Goal: Information Seeking & Learning: Learn about a topic

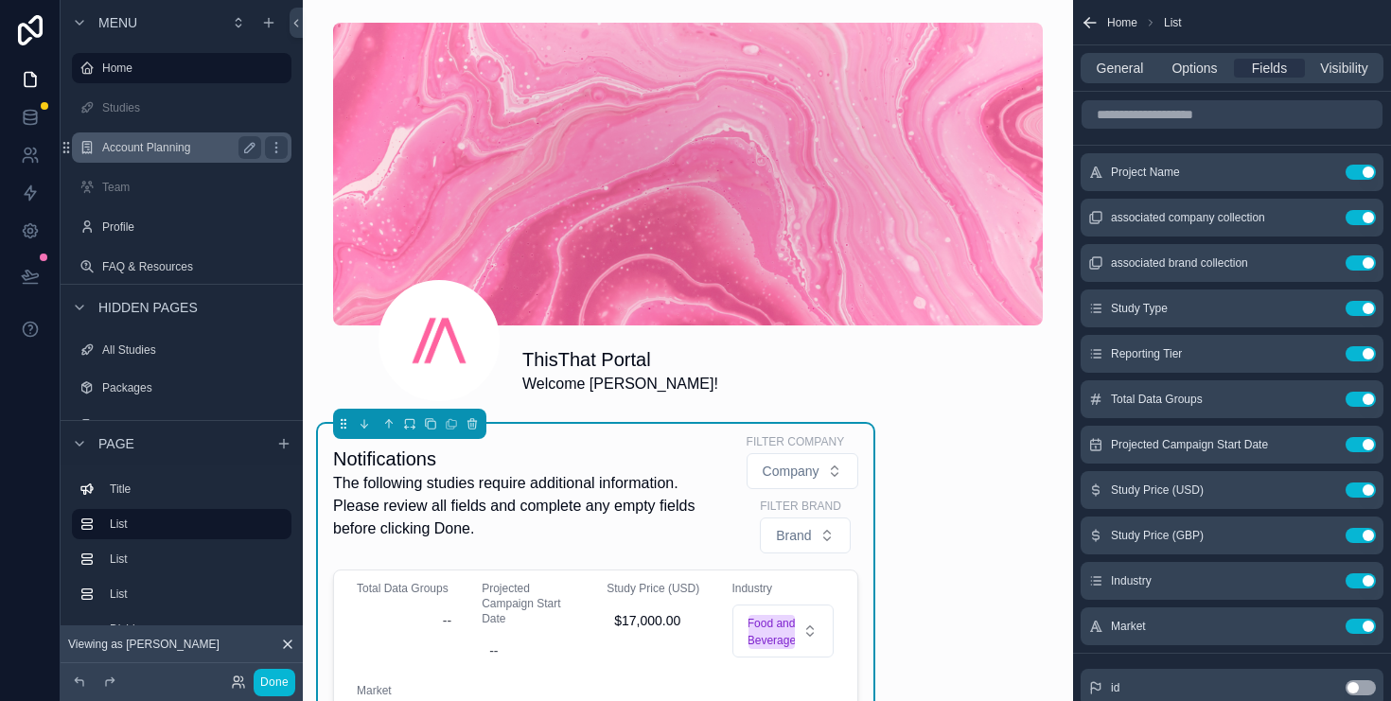
click at [205, 147] on label "Account Planning" at bounding box center [177, 147] width 151 height 15
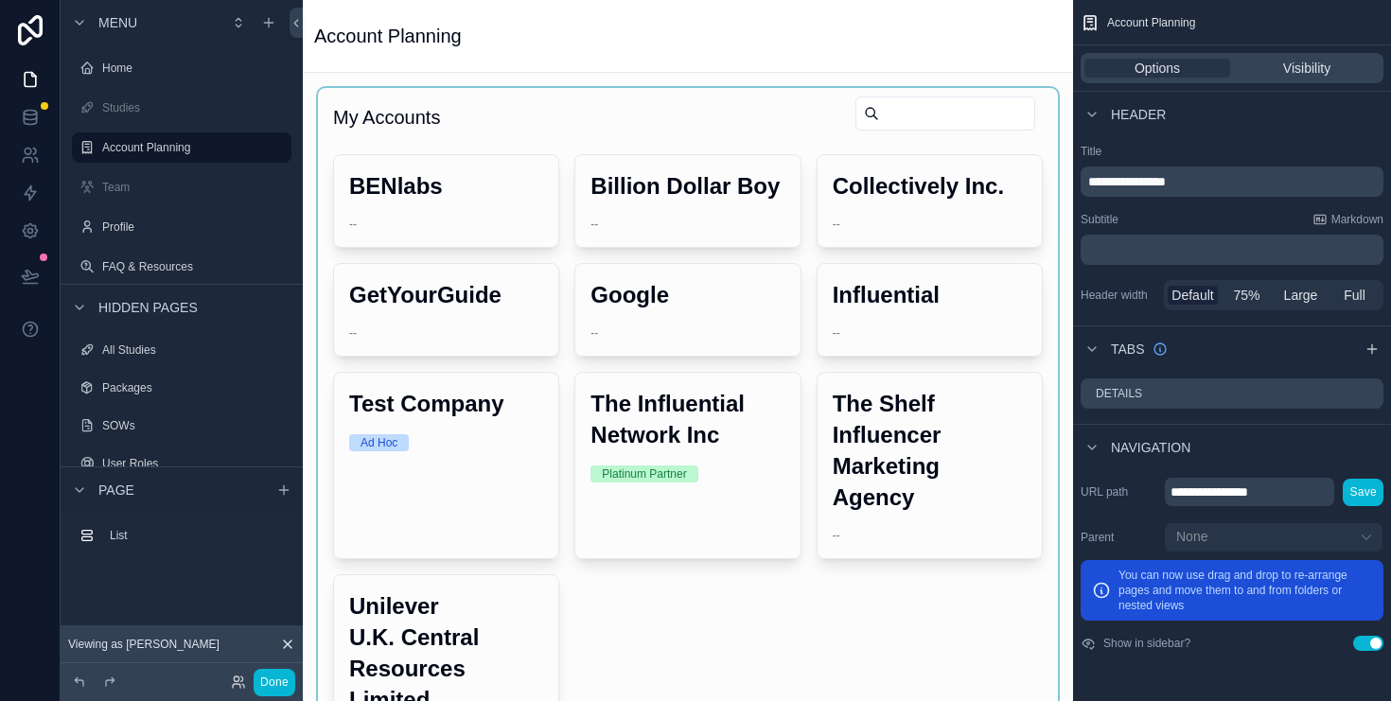
click at [474, 205] on div "scrollable content" at bounding box center [688, 428] width 740 height 681
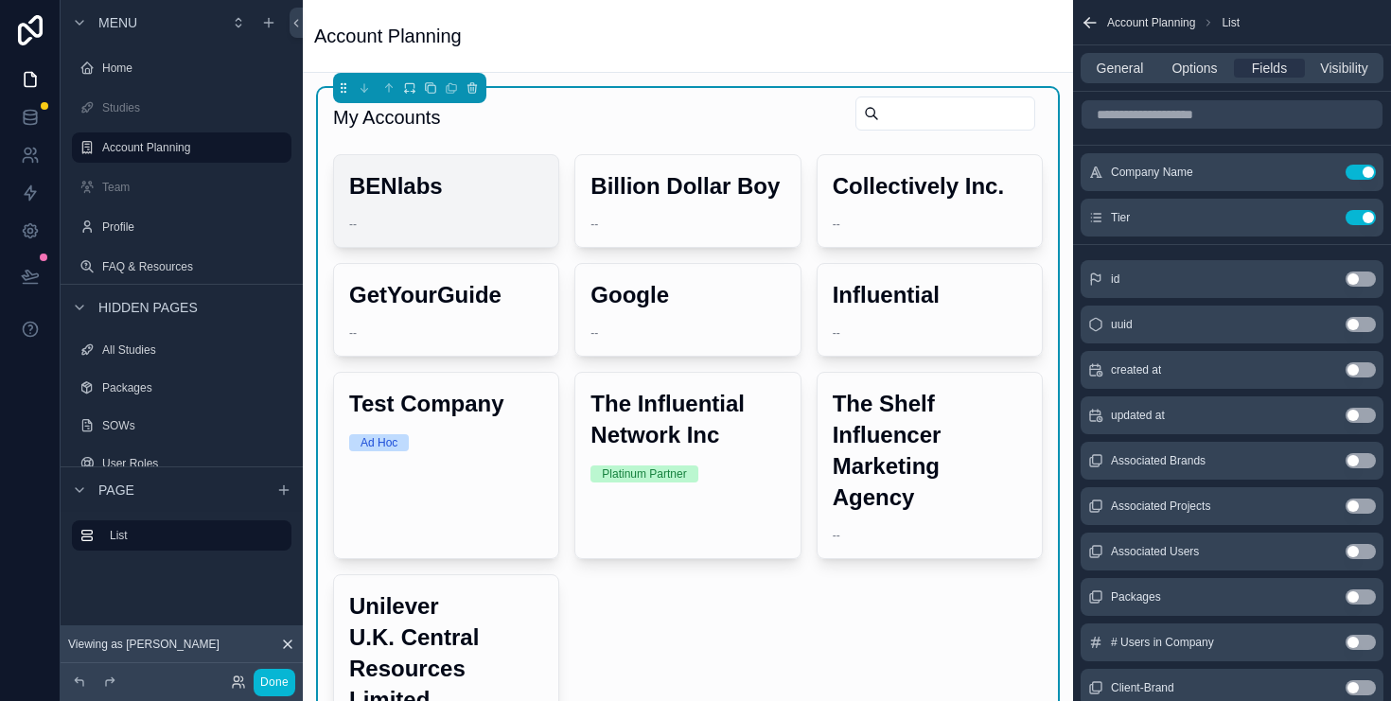
click at [397, 205] on div "BENlabs --" at bounding box center [446, 201] width 224 height 92
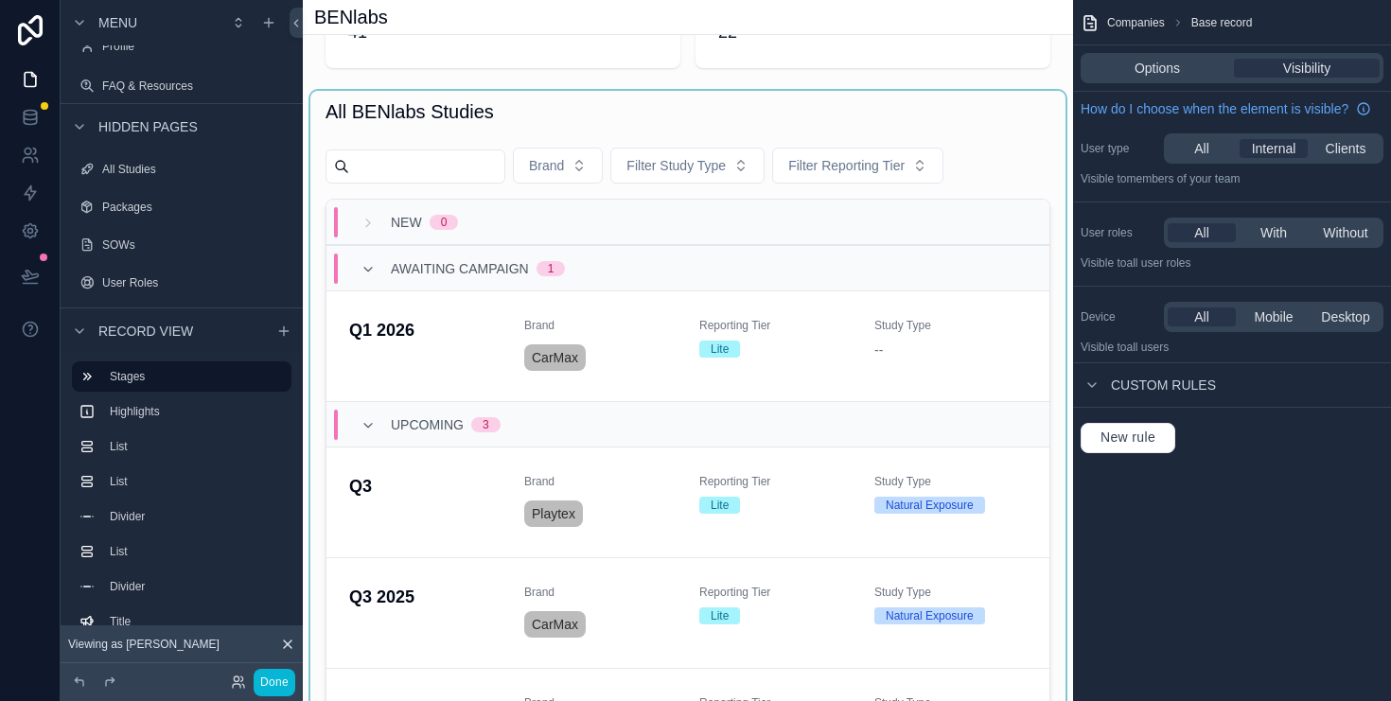
scroll to position [192, 0]
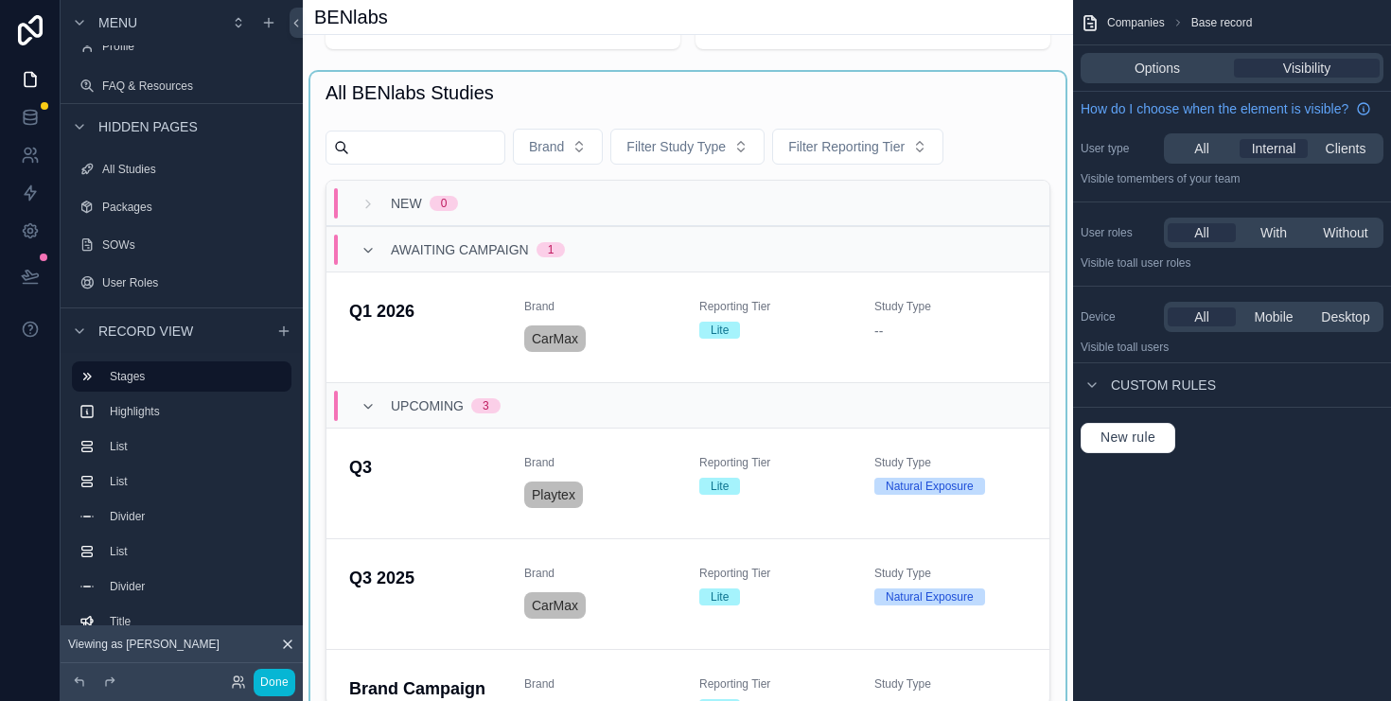
click at [1030, 122] on div "scrollable content" at bounding box center [687, 396] width 755 height 649
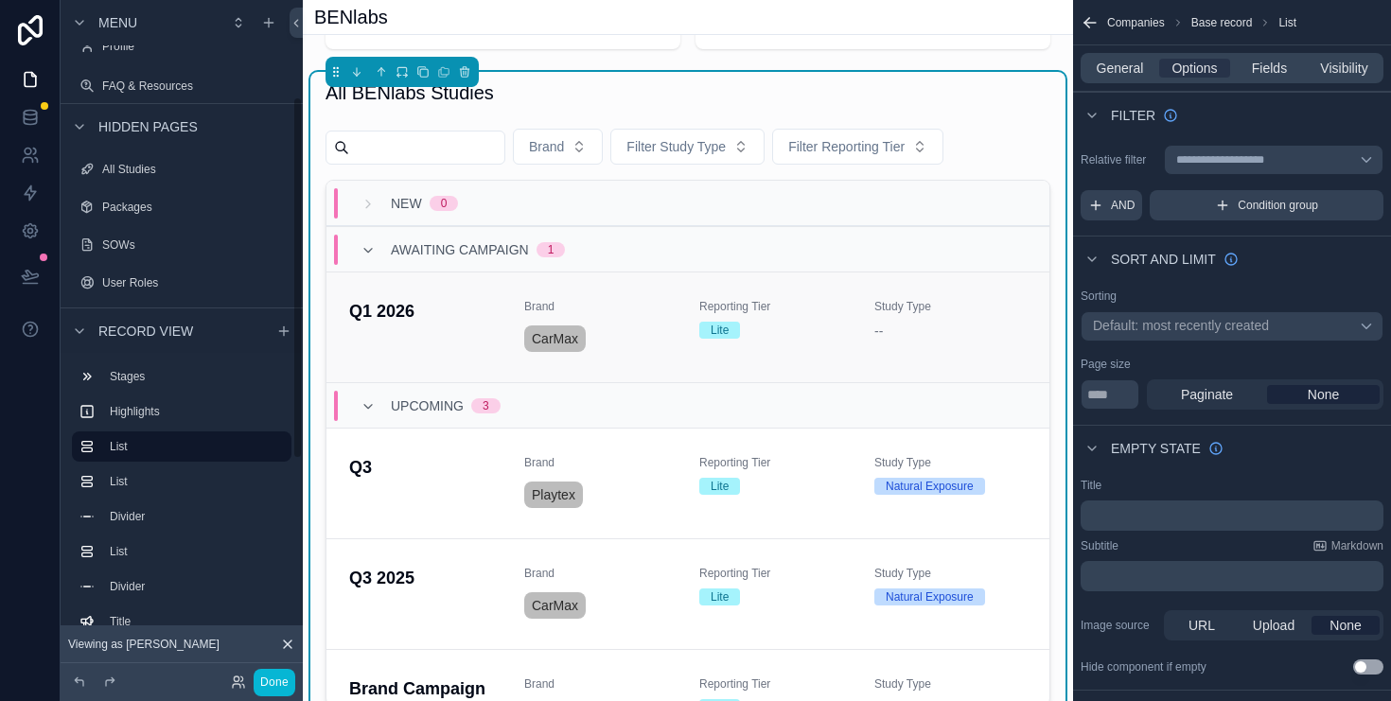
click at [386, 309] on h4 "Q1 2026" at bounding box center [425, 312] width 152 height 26
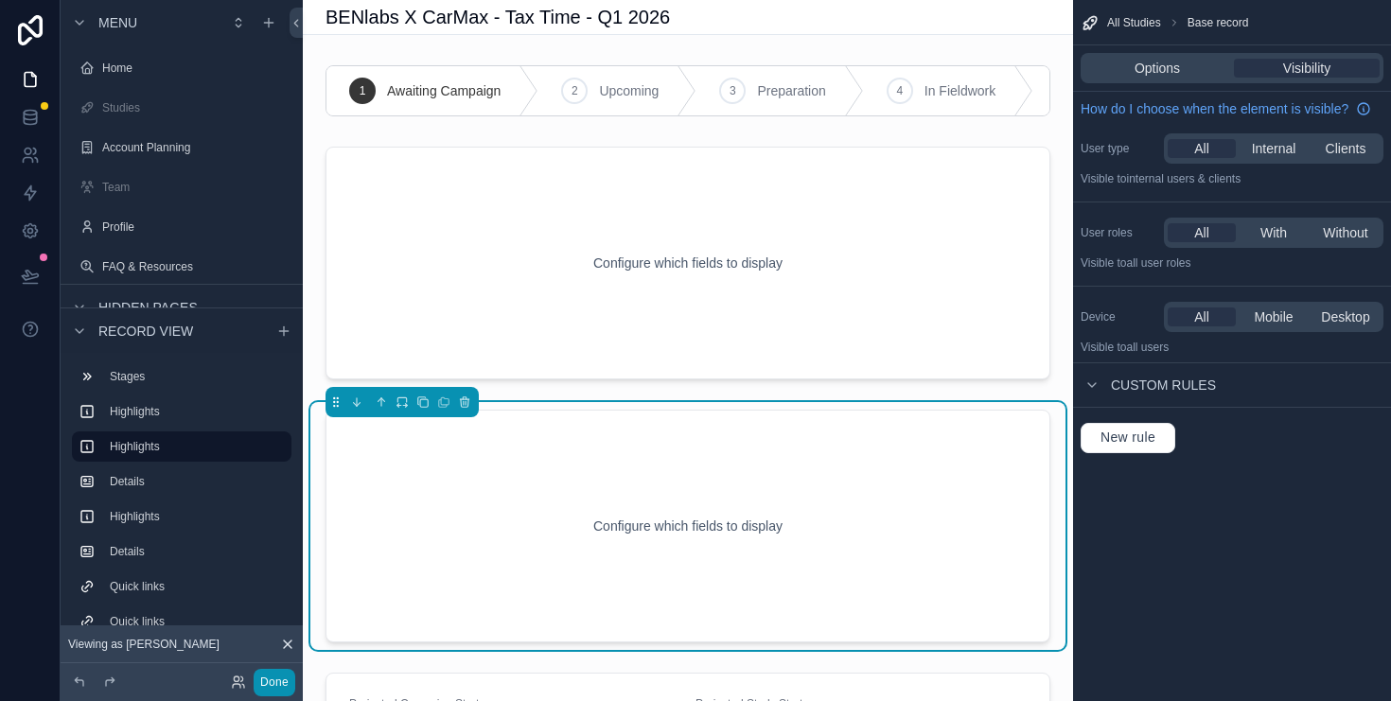
click at [284, 677] on button "Done" at bounding box center [275, 682] width 42 height 27
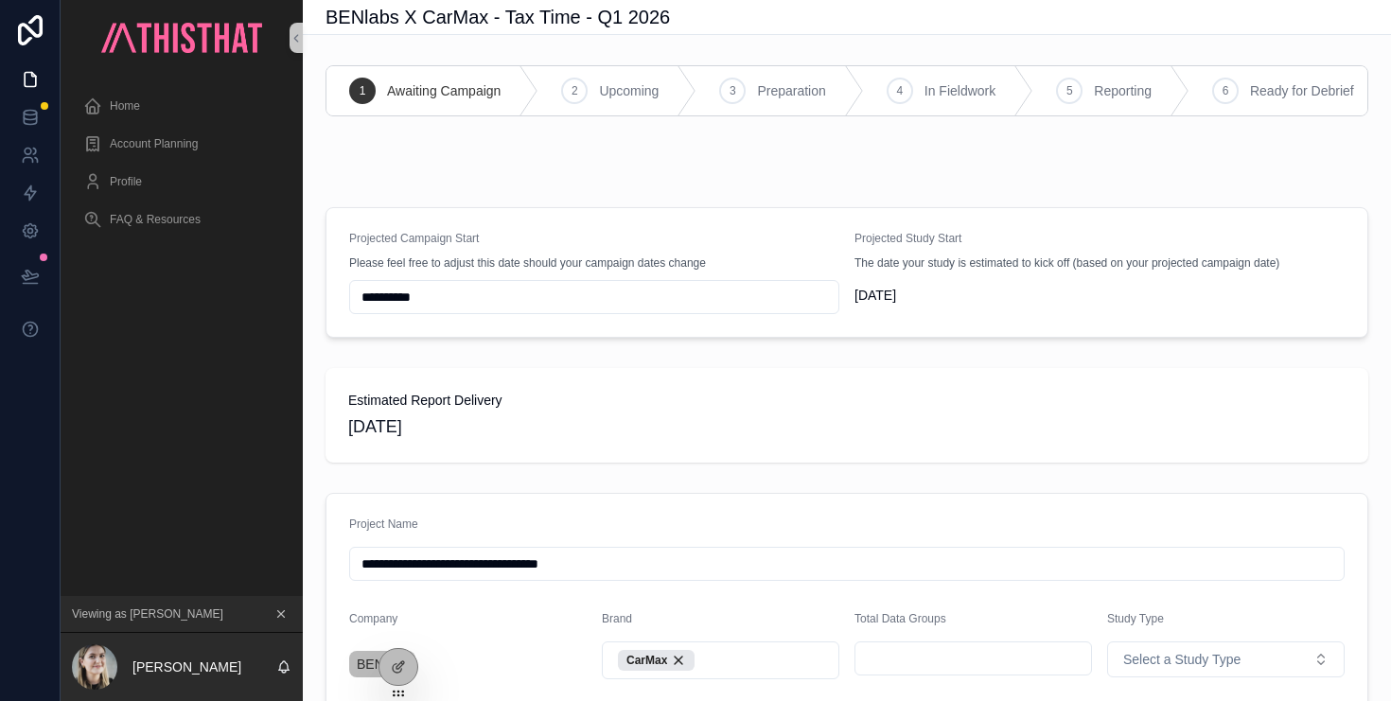
drag, startPoint x: 617, startPoint y: 19, endPoint x: 554, endPoint y: 15, distance: 63.5
click at [608, 21] on div "BENlabs X CarMax - Tax Time - Q1 2026" at bounding box center [846, 17] width 1043 height 26
drag, startPoint x: 536, startPoint y: 10, endPoint x: 553, endPoint y: 14, distance: 16.5
click at [542, 14] on h1 "BENlabs X CarMax - Tax Time - Q1 2026" at bounding box center [497, 17] width 344 height 26
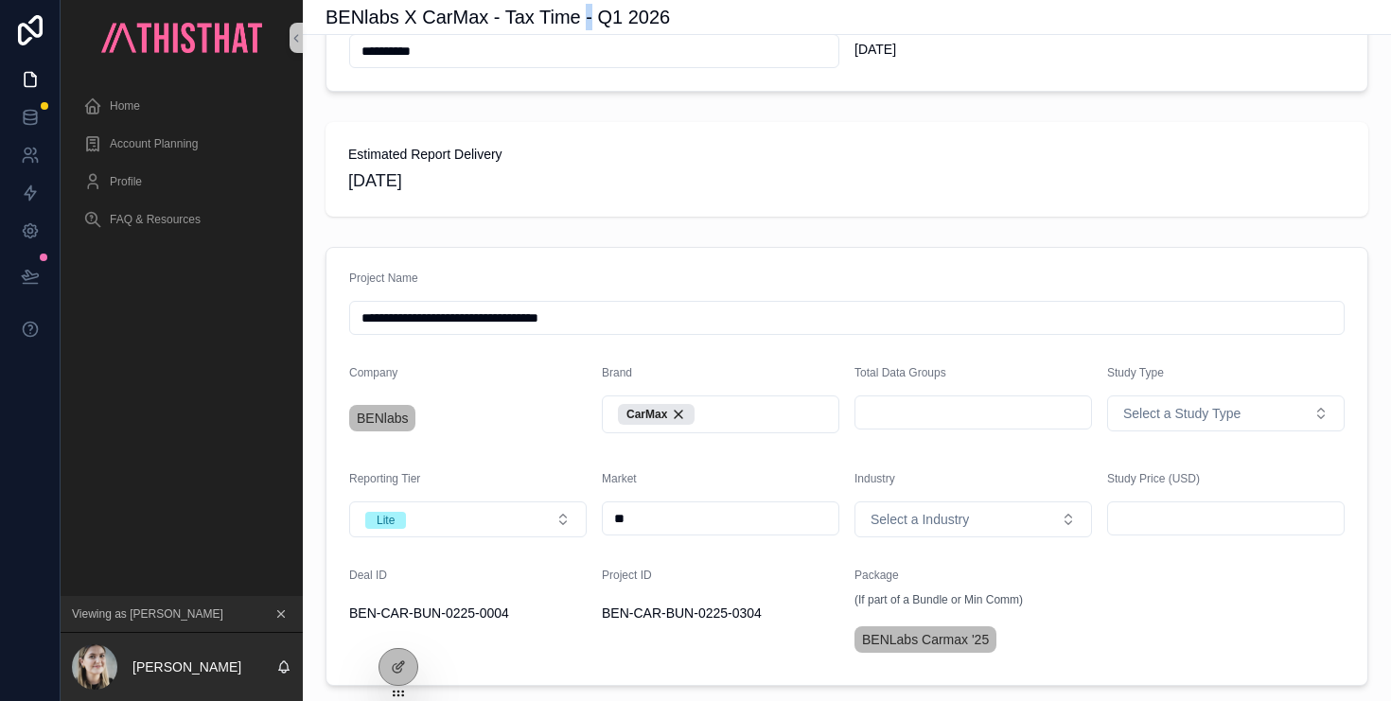
scroll to position [264, 0]
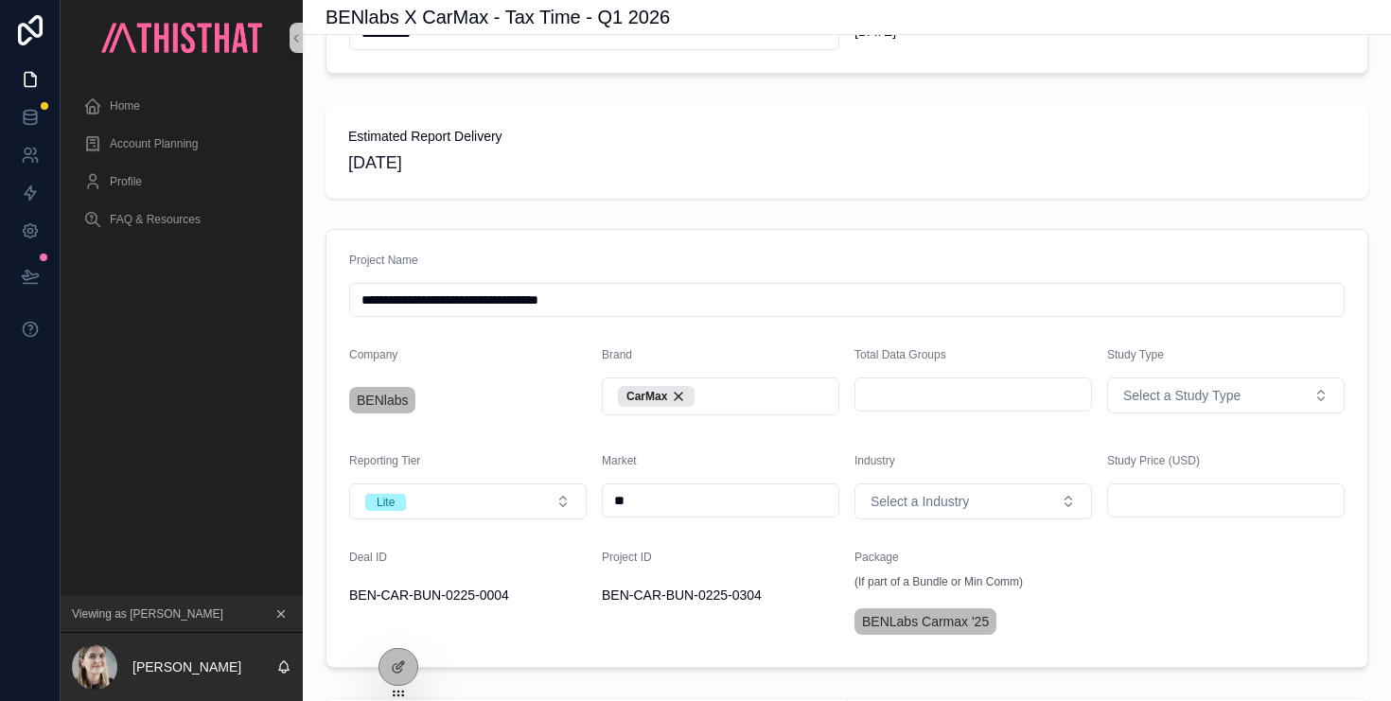
click at [619, 307] on input "**********" at bounding box center [846, 300] width 993 height 26
drag, startPoint x: 635, startPoint y: 315, endPoint x: 485, endPoint y: 313, distance: 149.5
click at [485, 313] on input "**********" at bounding box center [846, 300] width 993 height 26
click at [977, 225] on div "**********" at bounding box center [847, 623] width 1088 height 1658
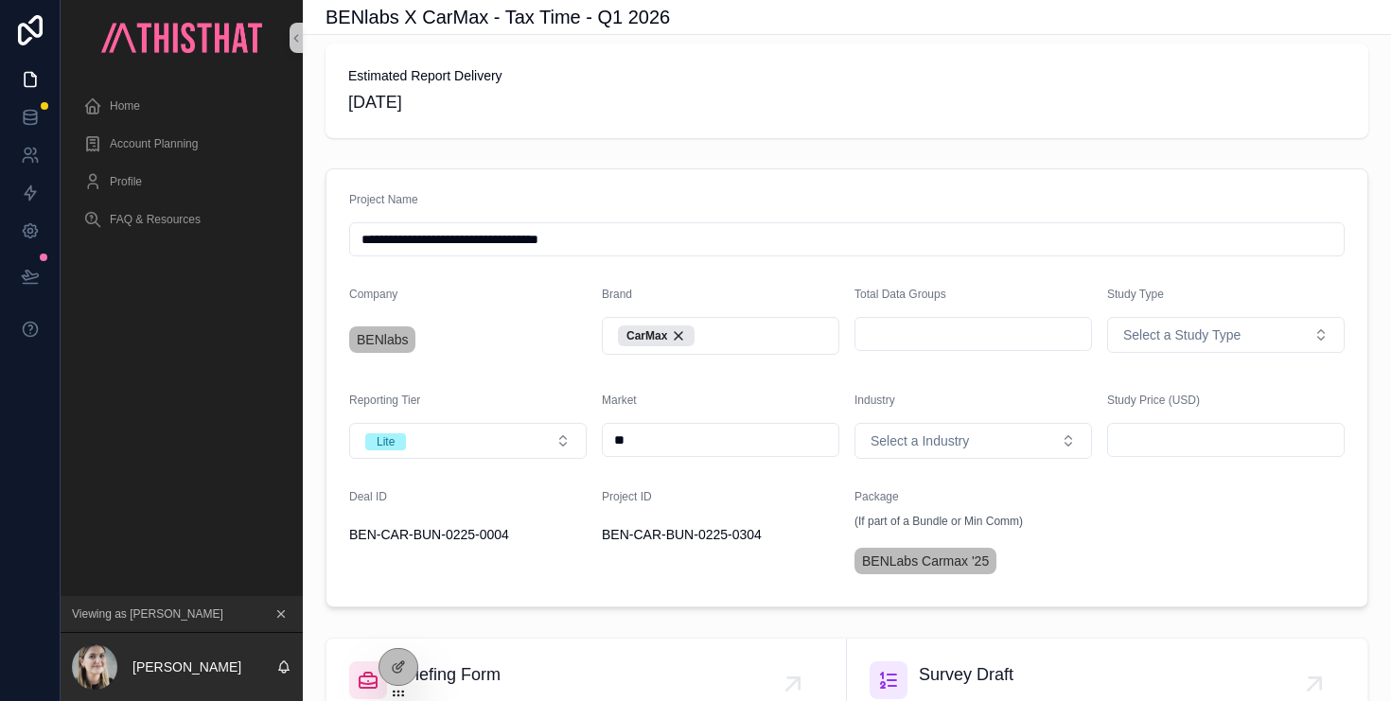
scroll to position [368, 0]
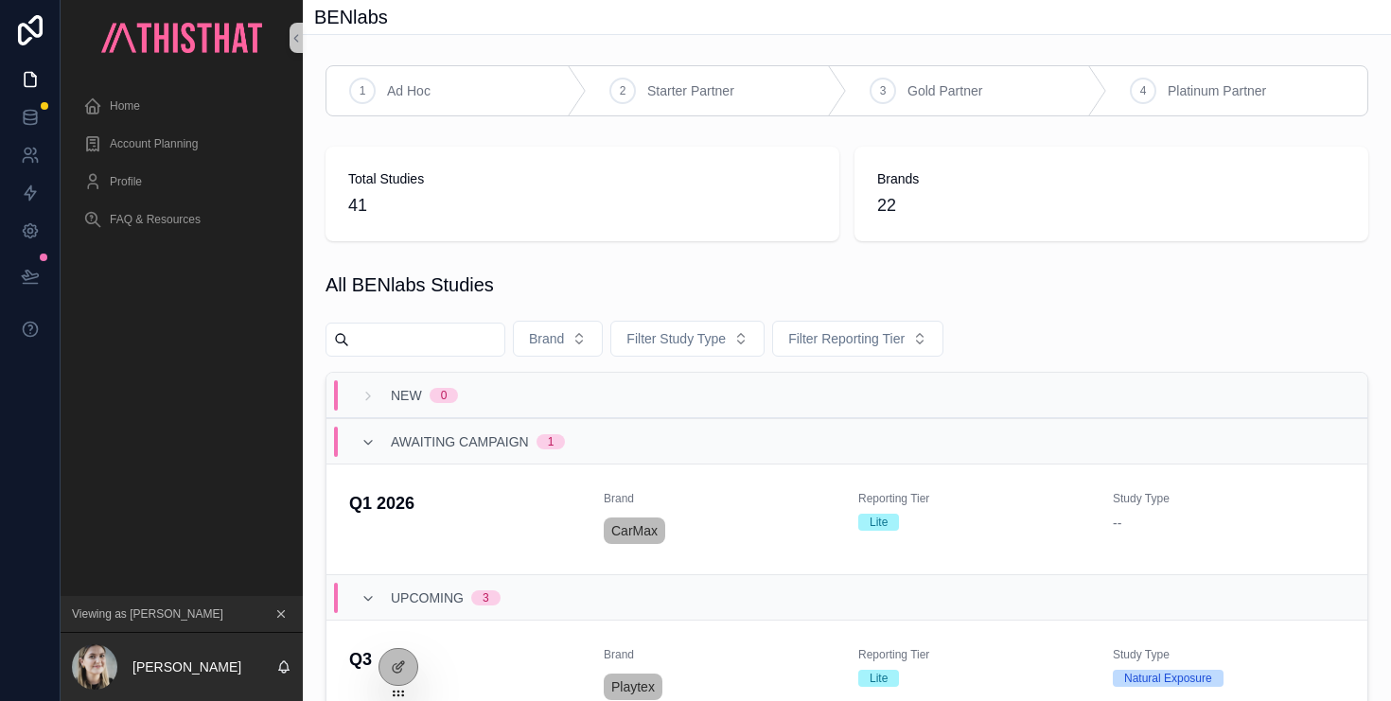
scroll to position [38, 0]
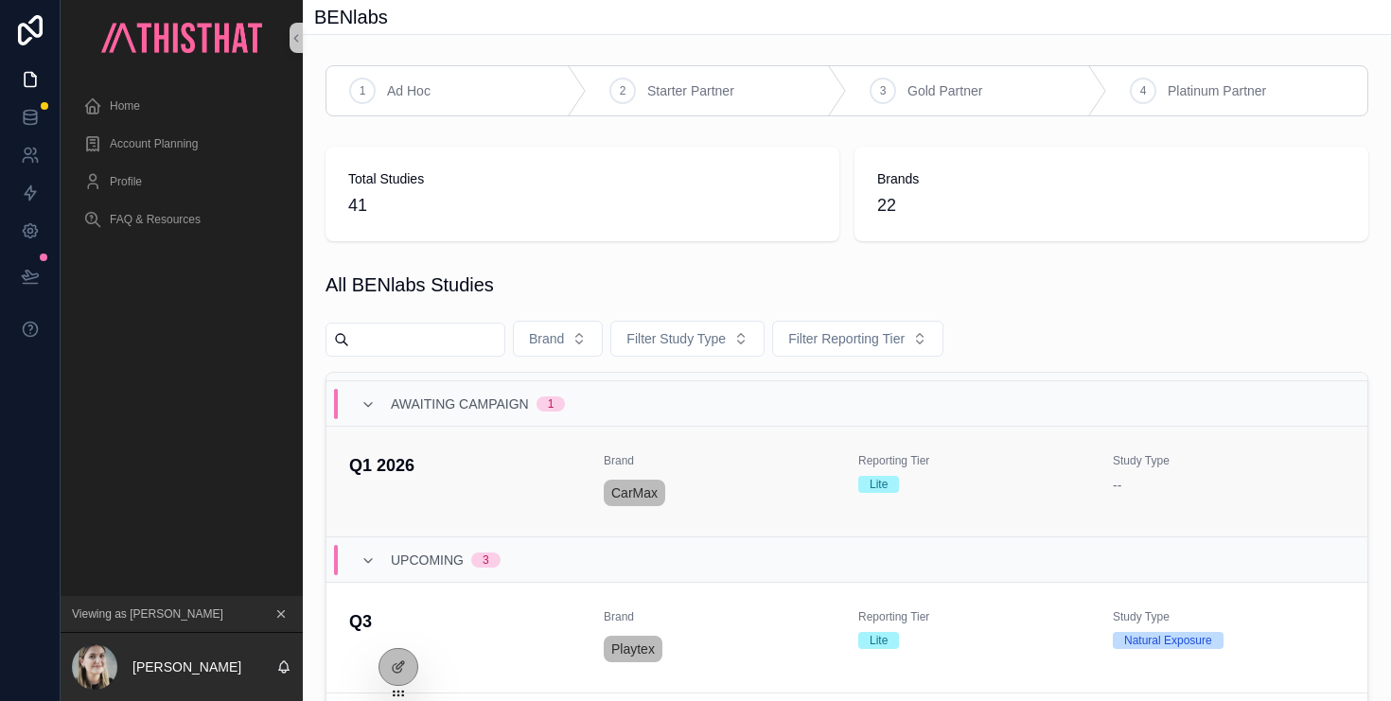
click at [756, 483] on div "CarMax" at bounding box center [720, 493] width 232 height 34
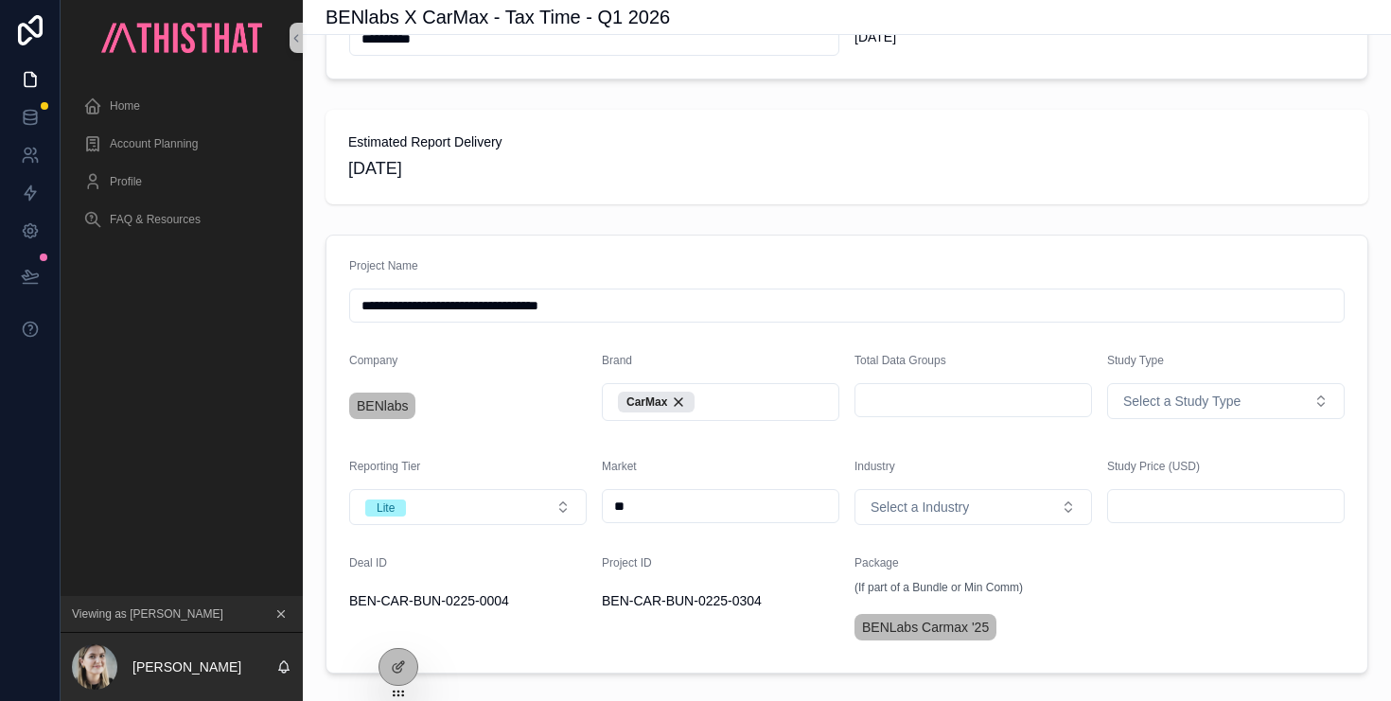
scroll to position [255, 0]
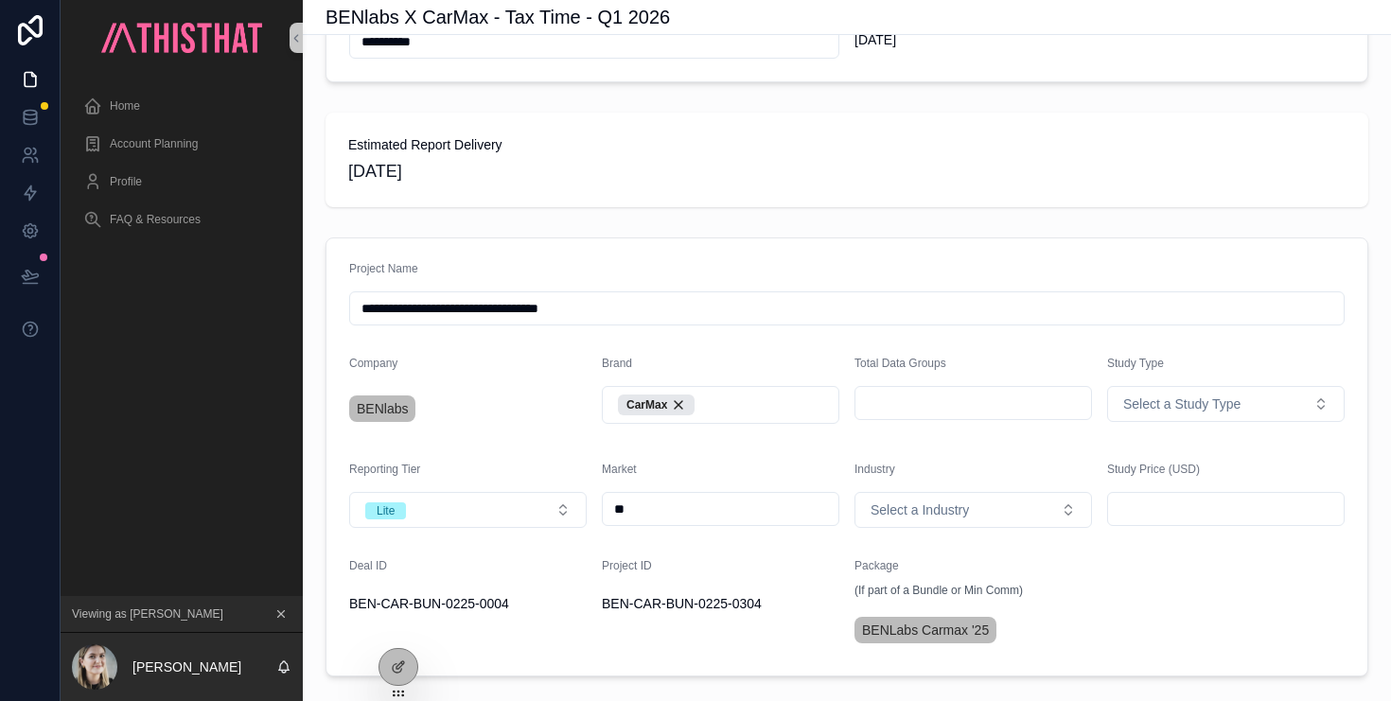
drag, startPoint x: 394, startPoint y: 188, endPoint x: 552, endPoint y: 218, distance: 160.7
click at [394, 185] on span "[DATE]" at bounding box center [846, 171] width 997 height 26
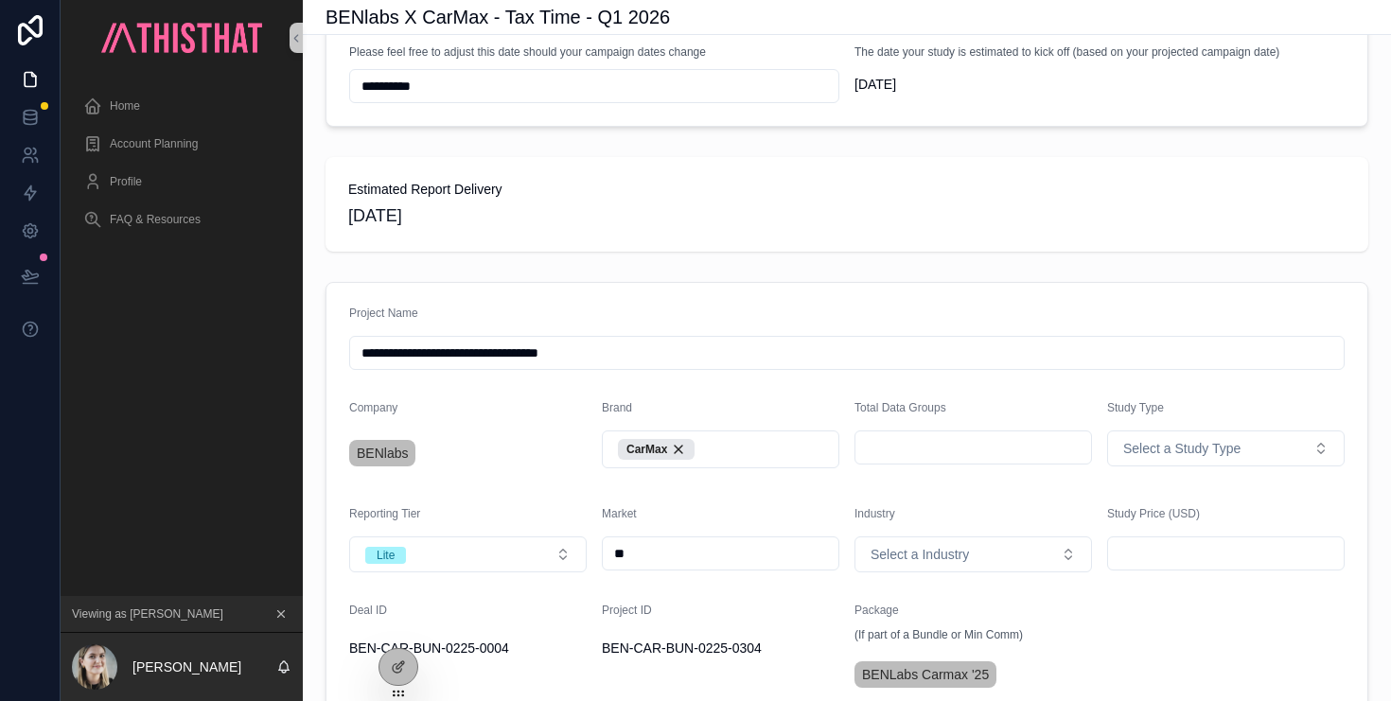
scroll to position [0, 0]
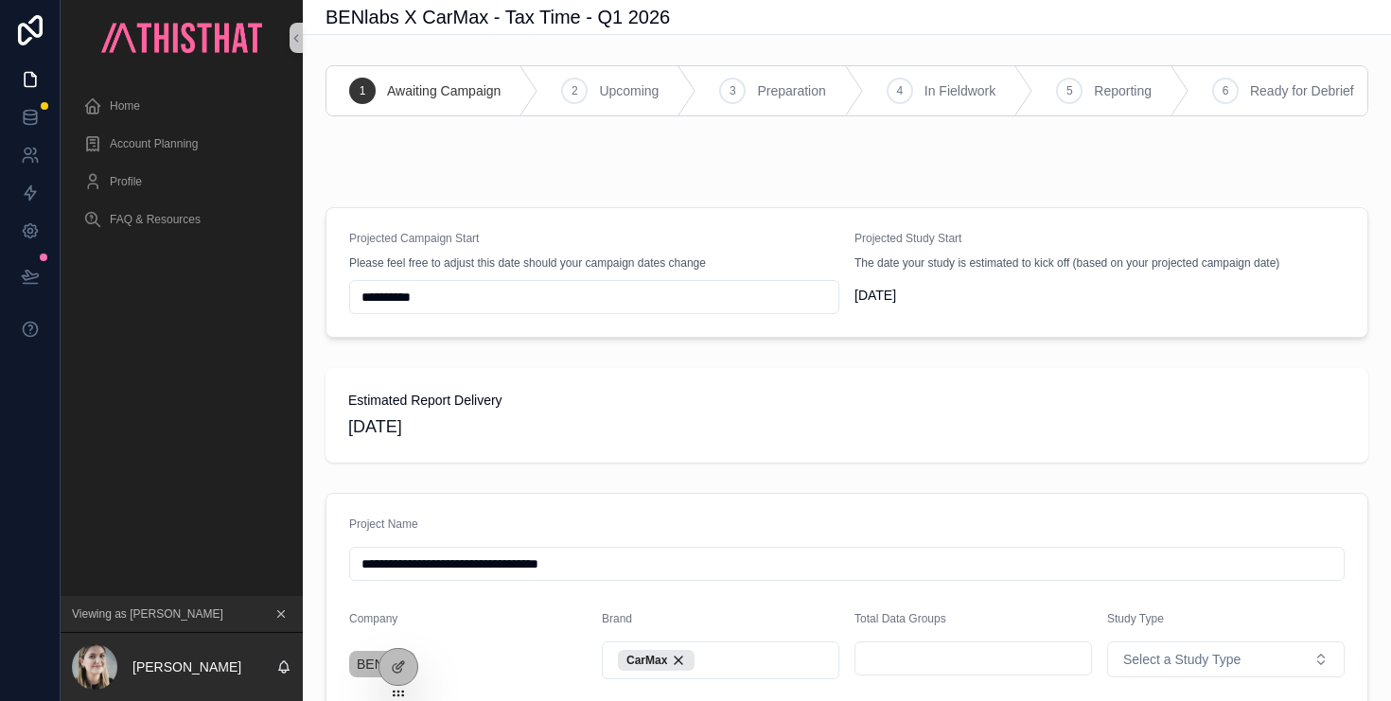
click at [501, 304] on input "**********" at bounding box center [594, 297] width 488 height 26
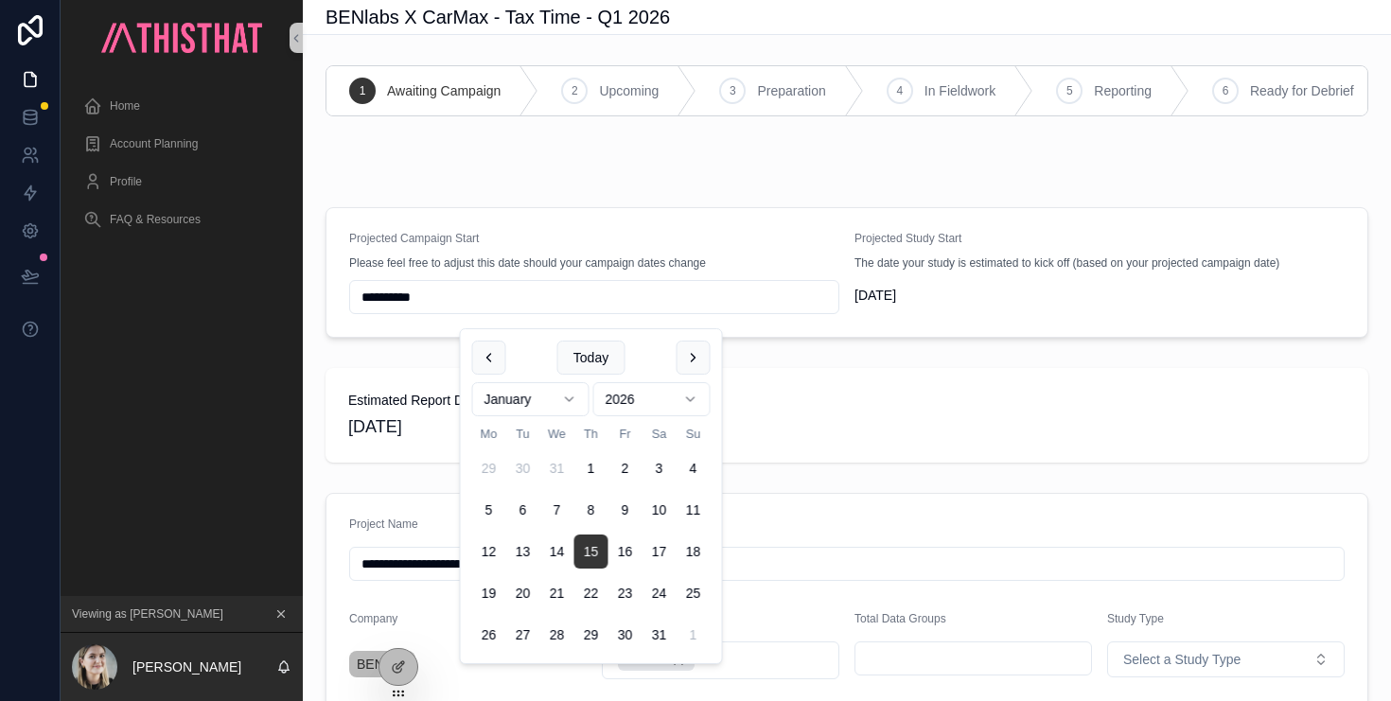
click at [863, 345] on div "**********" at bounding box center [846, 273] width 1073 height 146
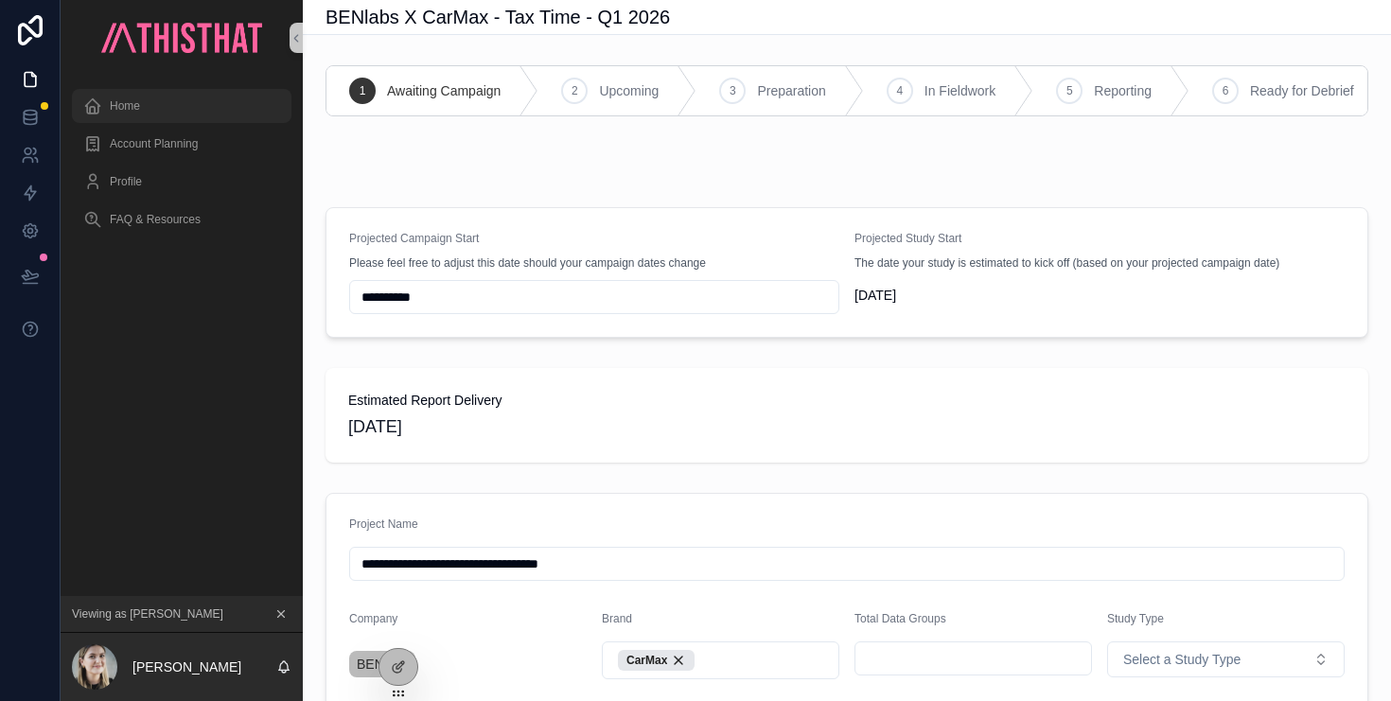
click at [134, 99] on span "Home" at bounding box center [125, 105] width 30 height 15
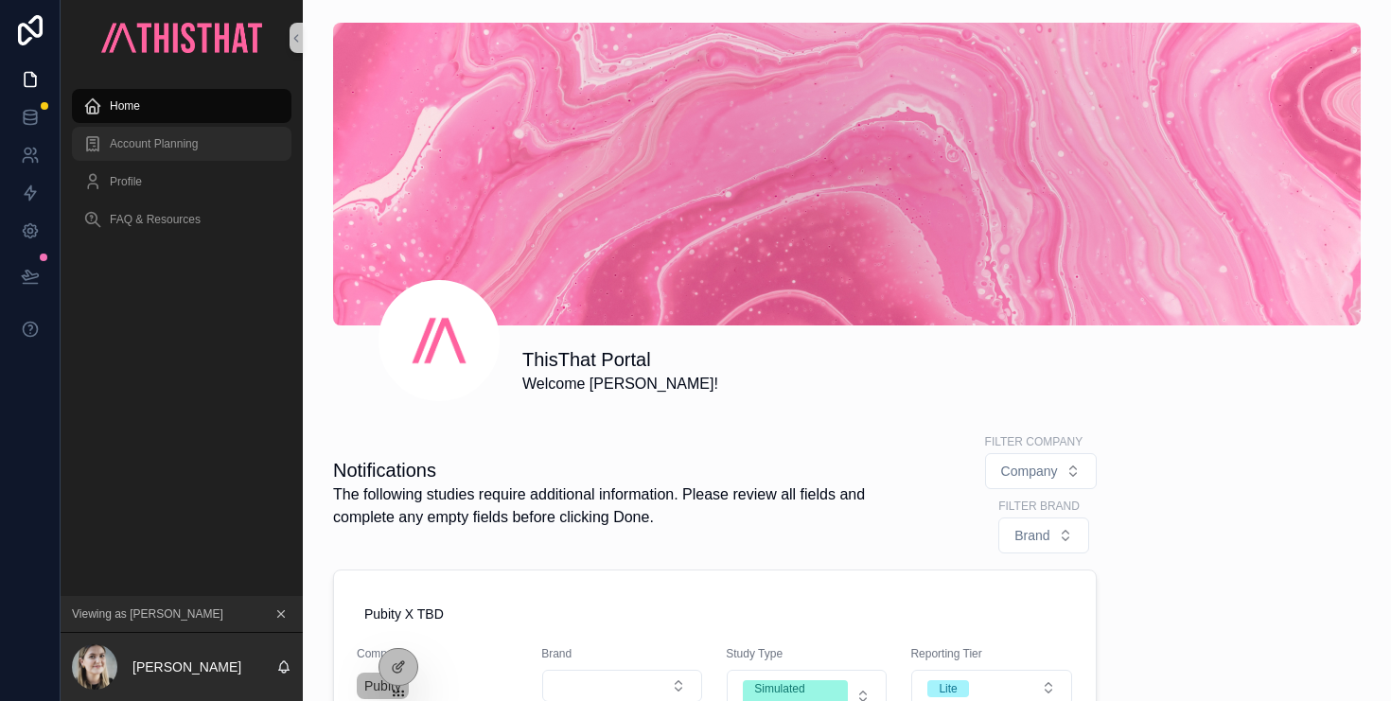
click at [184, 139] on span "Account Planning" at bounding box center [154, 143] width 88 height 15
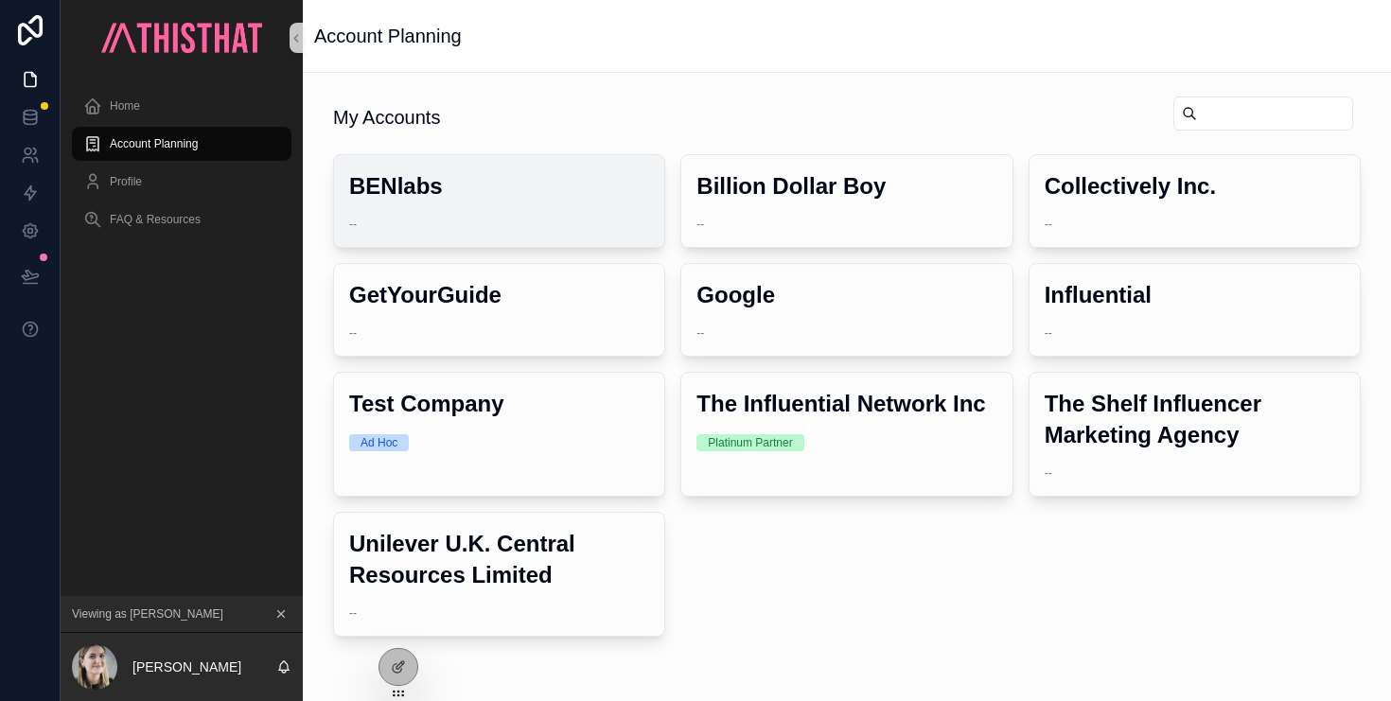
click at [457, 203] on div "BENlabs --" at bounding box center [499, 201] width 330 height 92
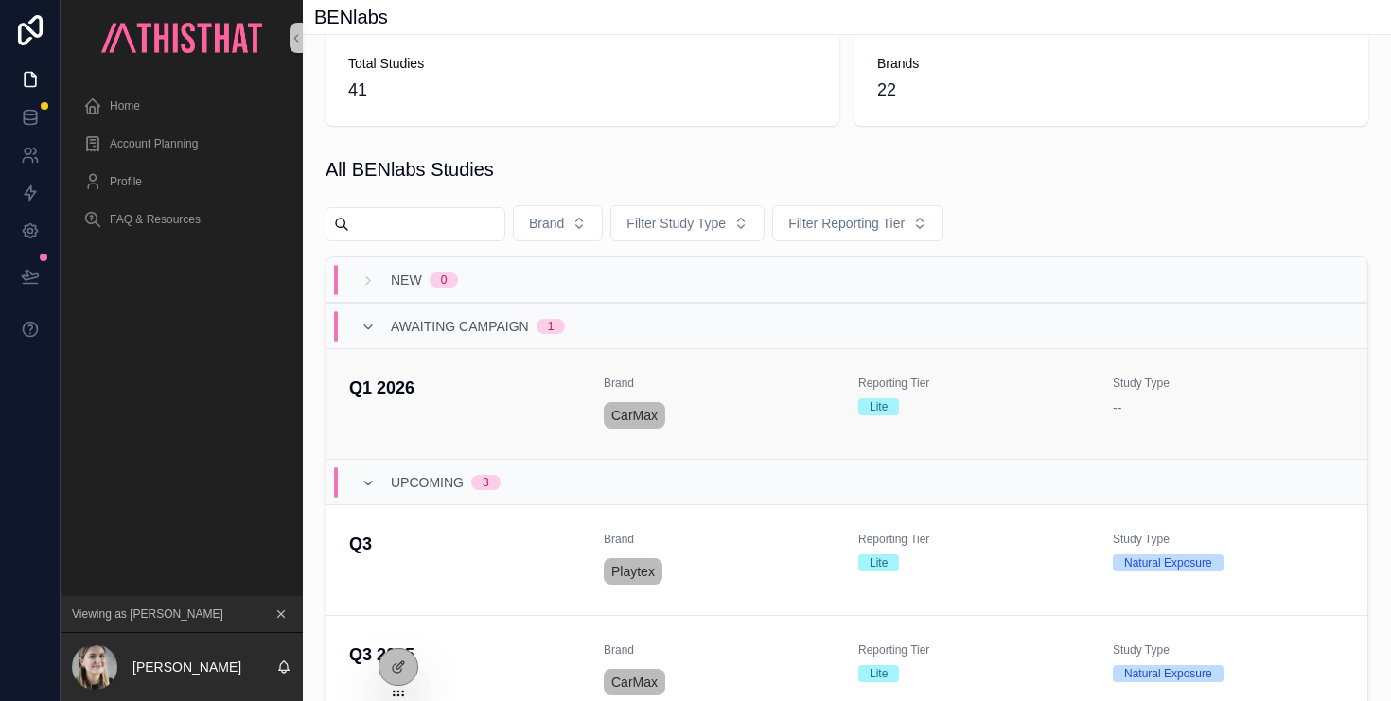
click at [441, 418] on div "Q1 2026" at bounding box center [465, 404] width 232 height 57
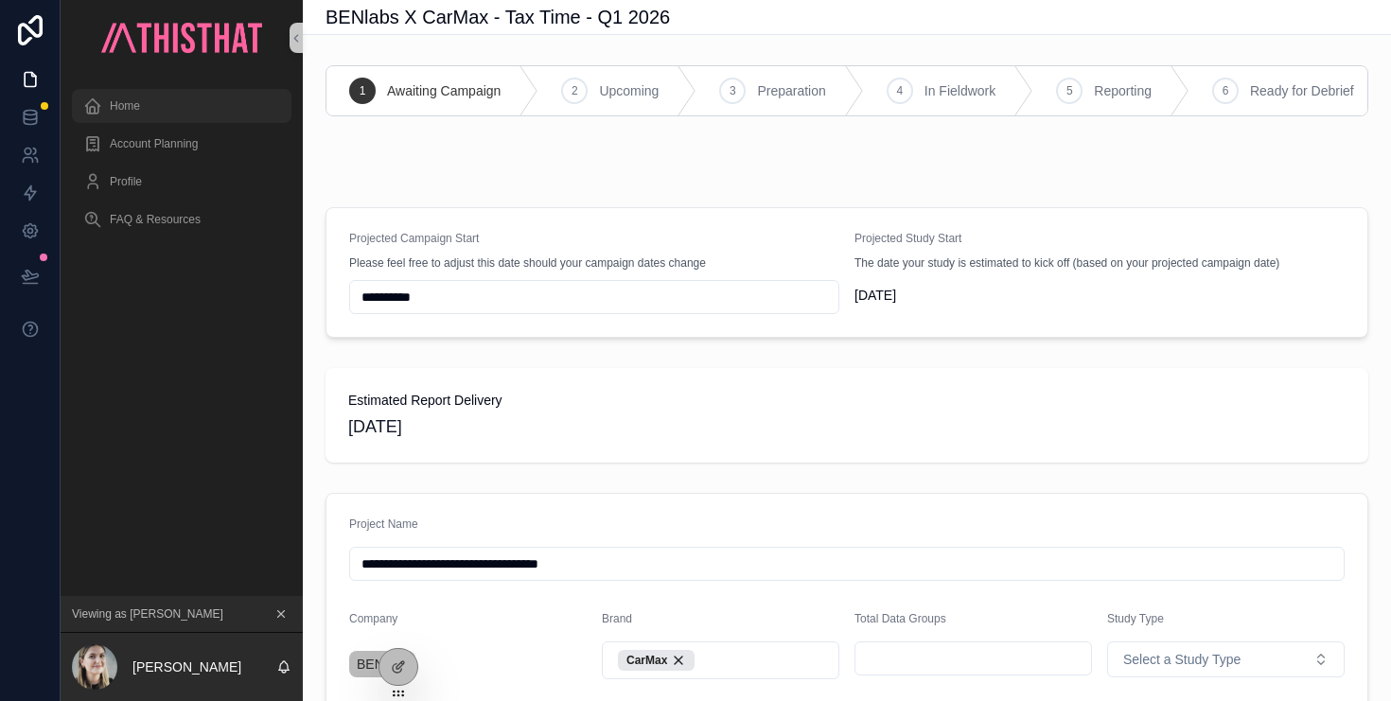
click at [157, 113] on div "Home" at bounding box center [181, 106] width 197 height 30
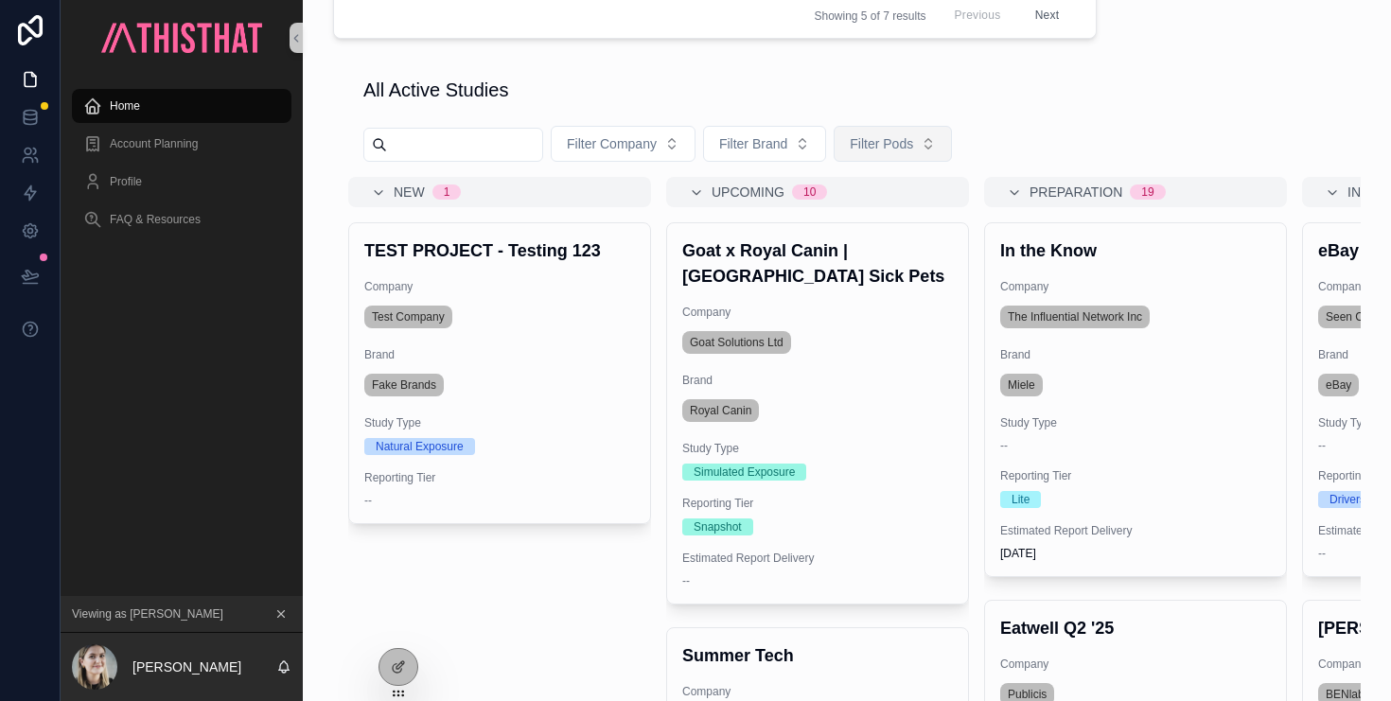
click at [913, 135] on span "Filter Pods" at bounding box center [881, 143] width 63 height 19
click at [1084, 132] on div "Filter Company Filter Brand Filter Pods" at bounding box center [847, 147] width 1028 height 59
click at [901, 155] on button "Filter Pods" at bounding box center [893, 144] width 118 height 36
click at [905, 223] on div "Pod This" at bounding box center [900, 220] width 227 height 30
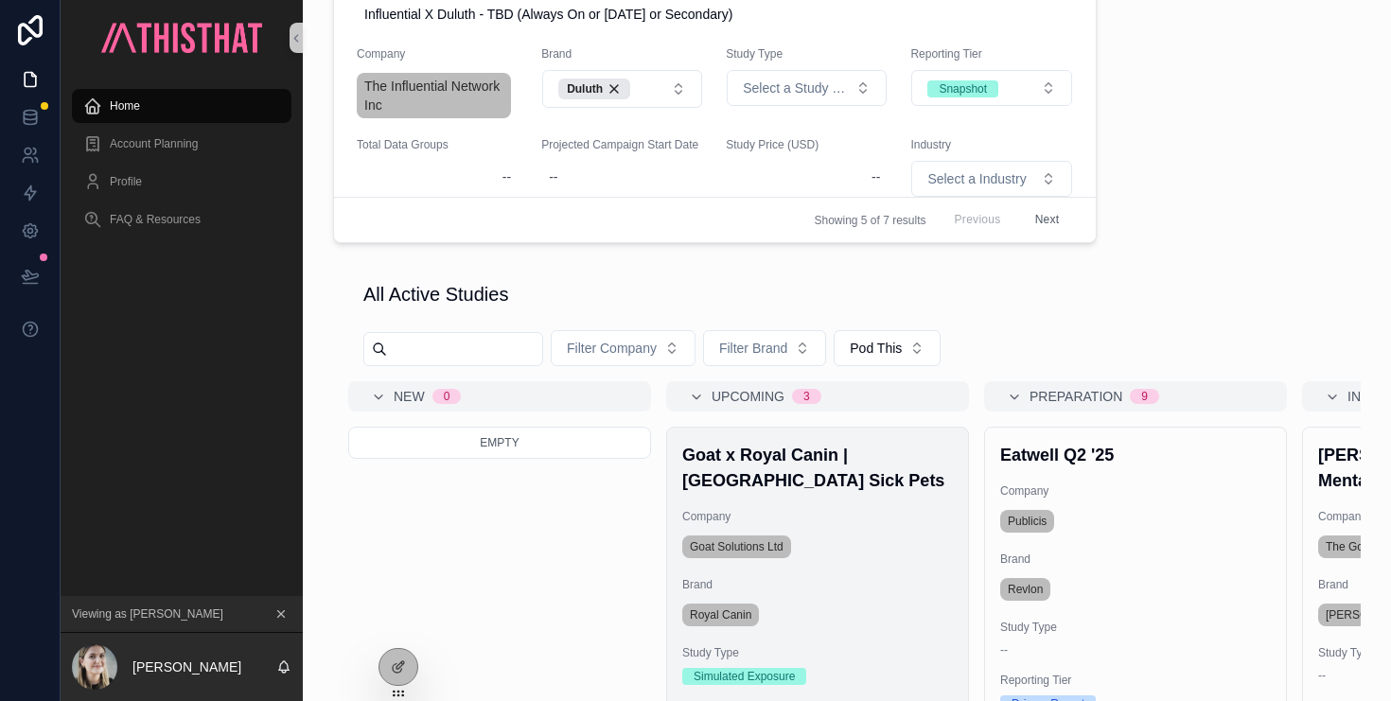
scroll to position [30, 0]
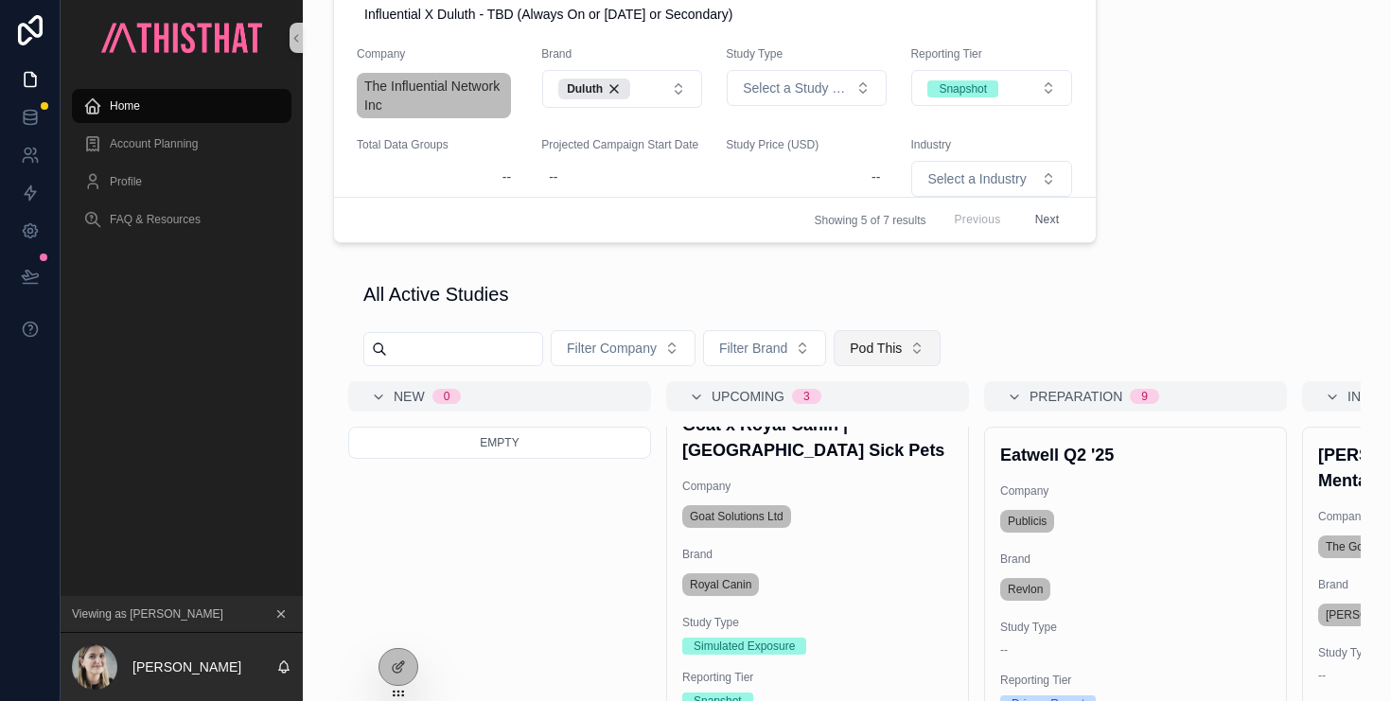
click at [906, 336] on button "Pod This" at bounding box center [887, 348] width 107 height 36
drag, startPoint x: 837, startPoint y: 419, endPoint x: 1111, endPoint y: 295, distance: 300.2
click at [837, 419] on div "None" at bounding box center [894, 425] width 227 height 30
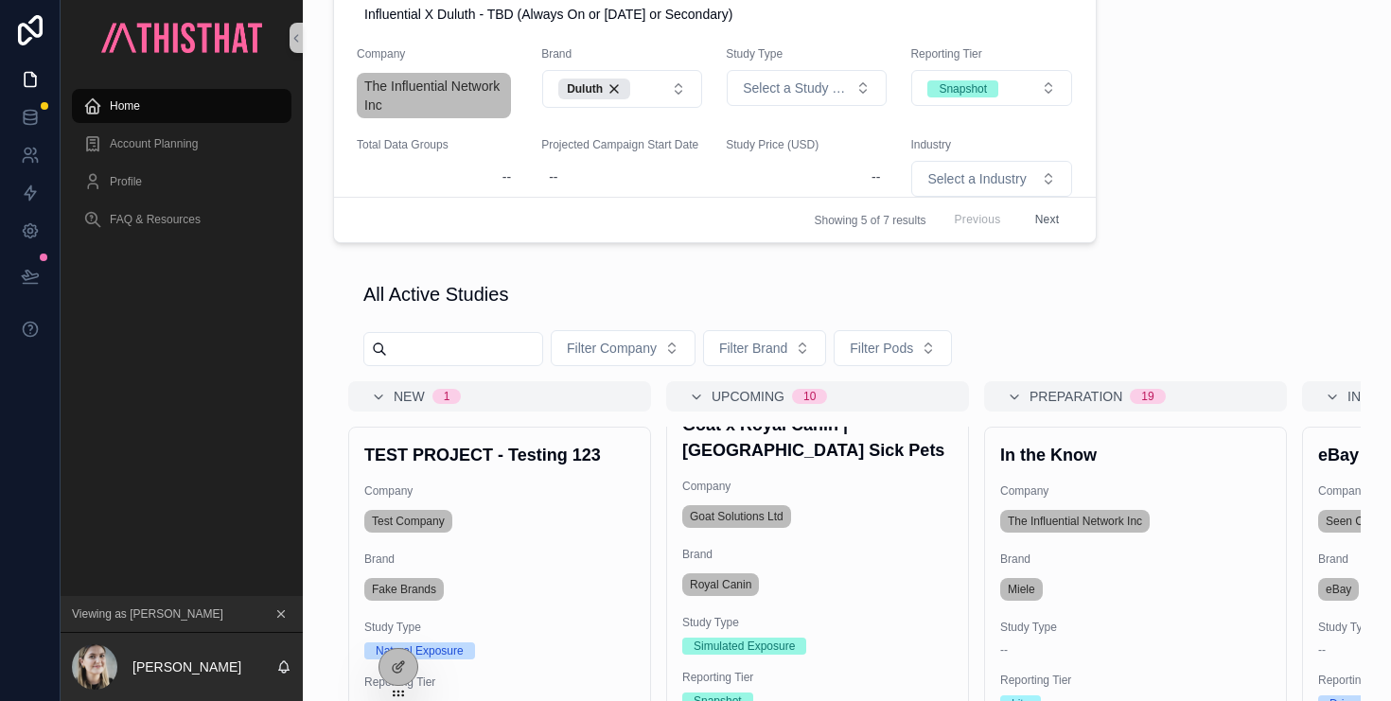
click at [1114, 300] on div "All Active Studies" at bounding box center [846, 294] width 967 height 26
click at [913, 349] on span "Filter Pods" at bounding box center [881, 348] width 63 height 19
drag, startPoint x: 1200, startPoint y: 348, endPoint x: 1187, endPoint y: 334, distance: 18.8
click at [1197, 345] on div "Filter Company Filter Brand Filter Pods" at bounding box center [847, 352] width 1028 height 59
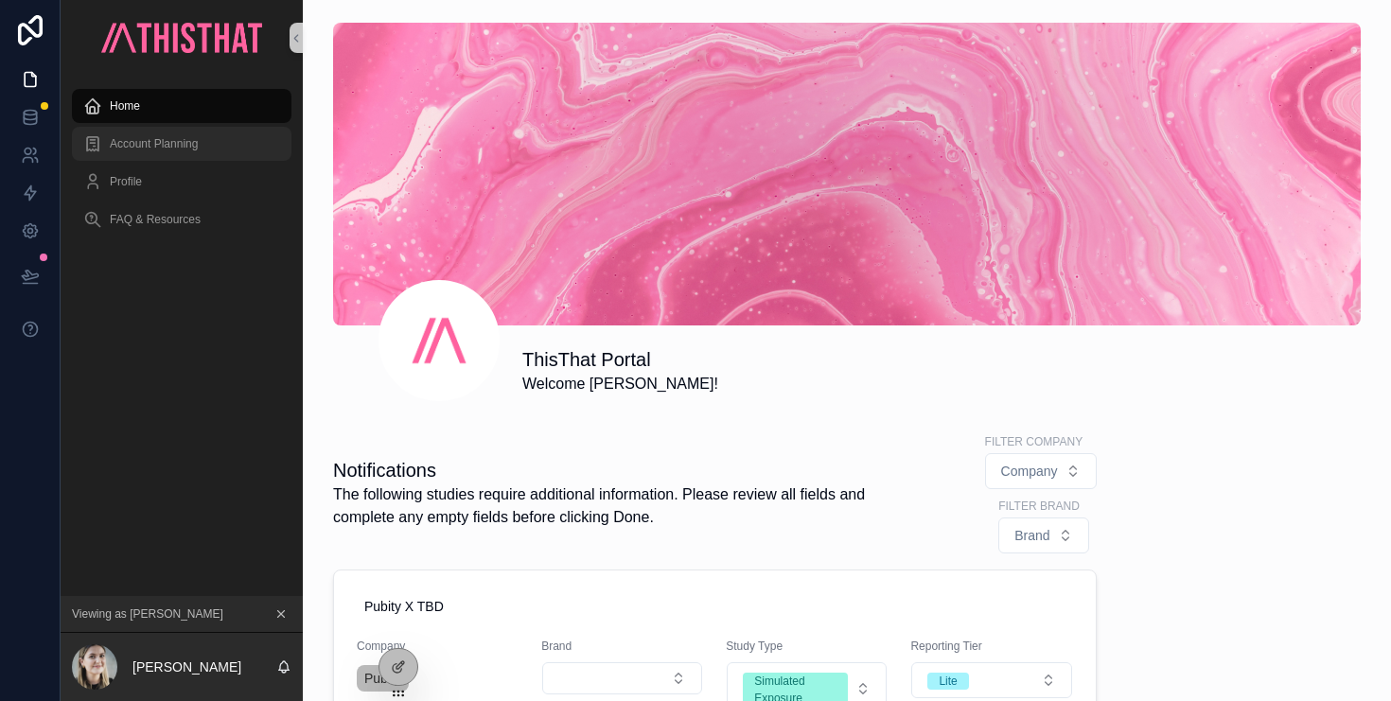
click at [152, 139] on span "Account Planning" at bounding box center [154, 143] width 88 height 15
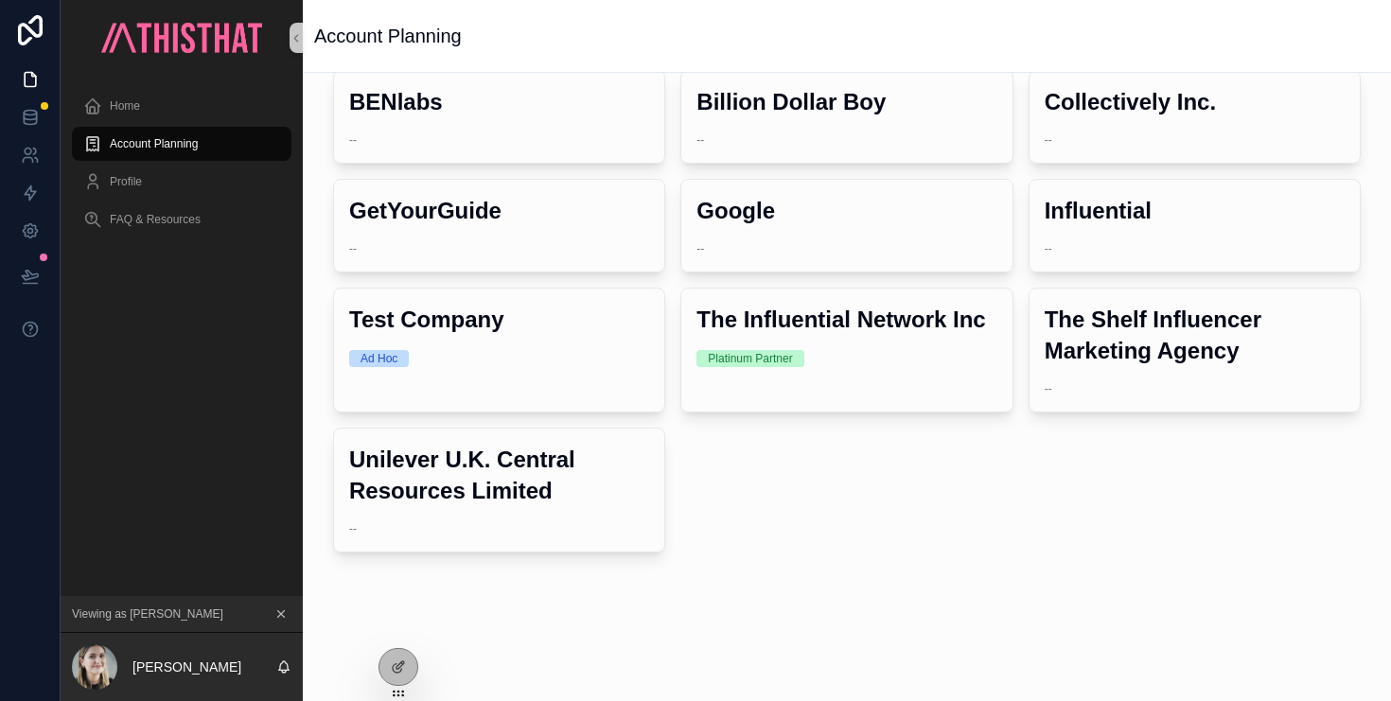
scroll to position [95, 0]
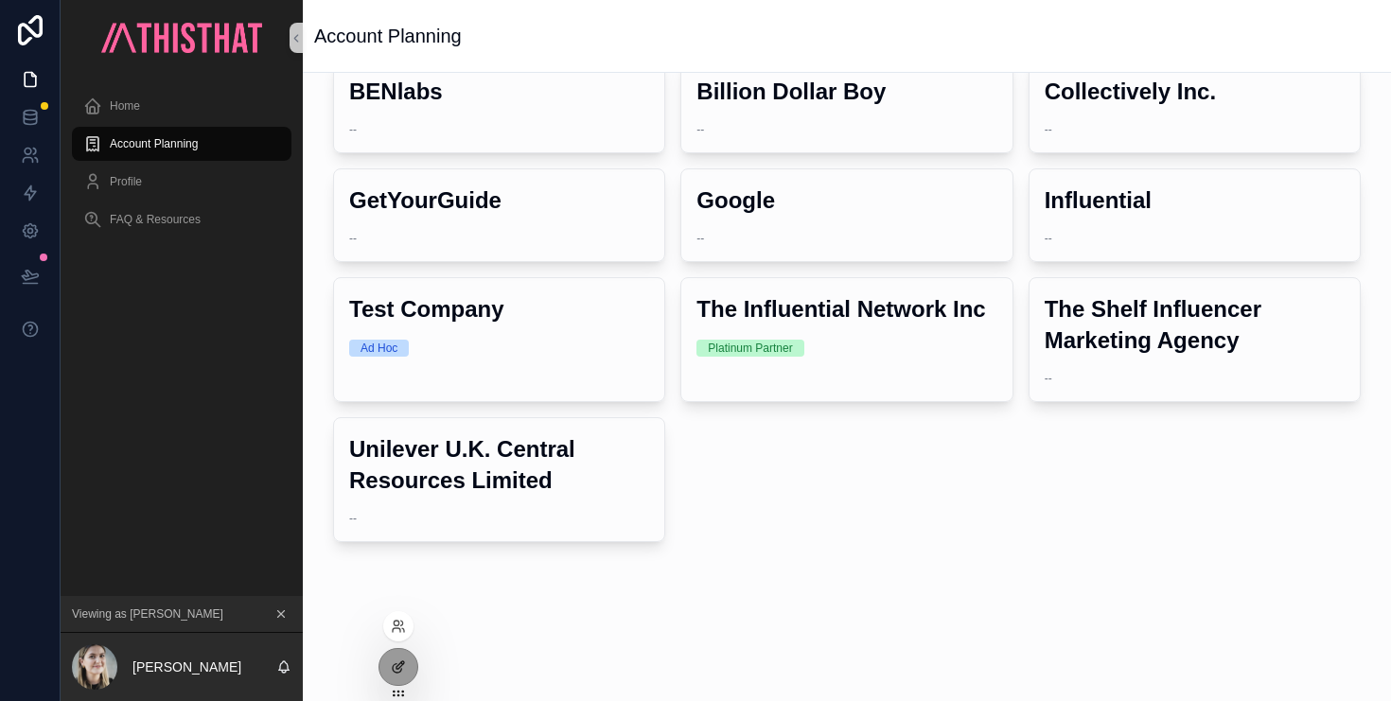
click at [401, 665] on icon at bounding box center [400, 665] width 8 height 8
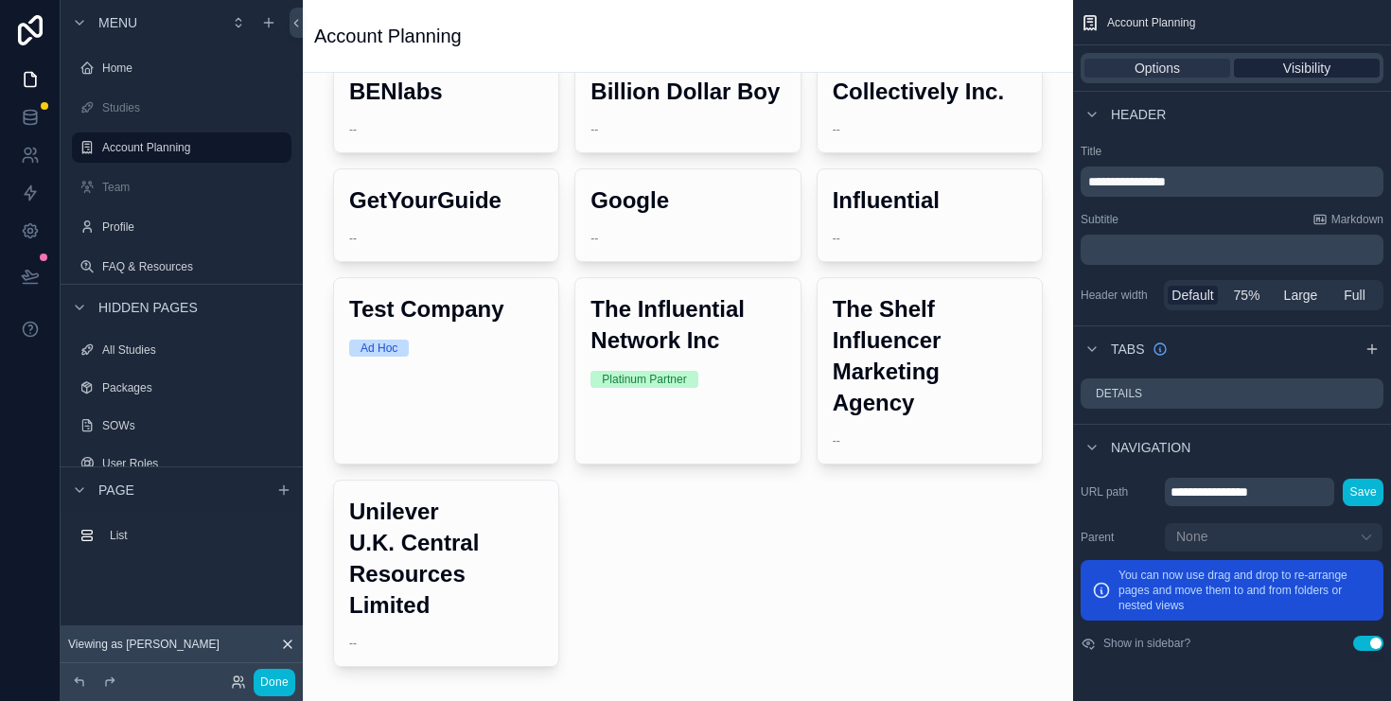
click at [1306, 76] on span "Visibility" at bounding box center [1306, 68] width 47 height 19
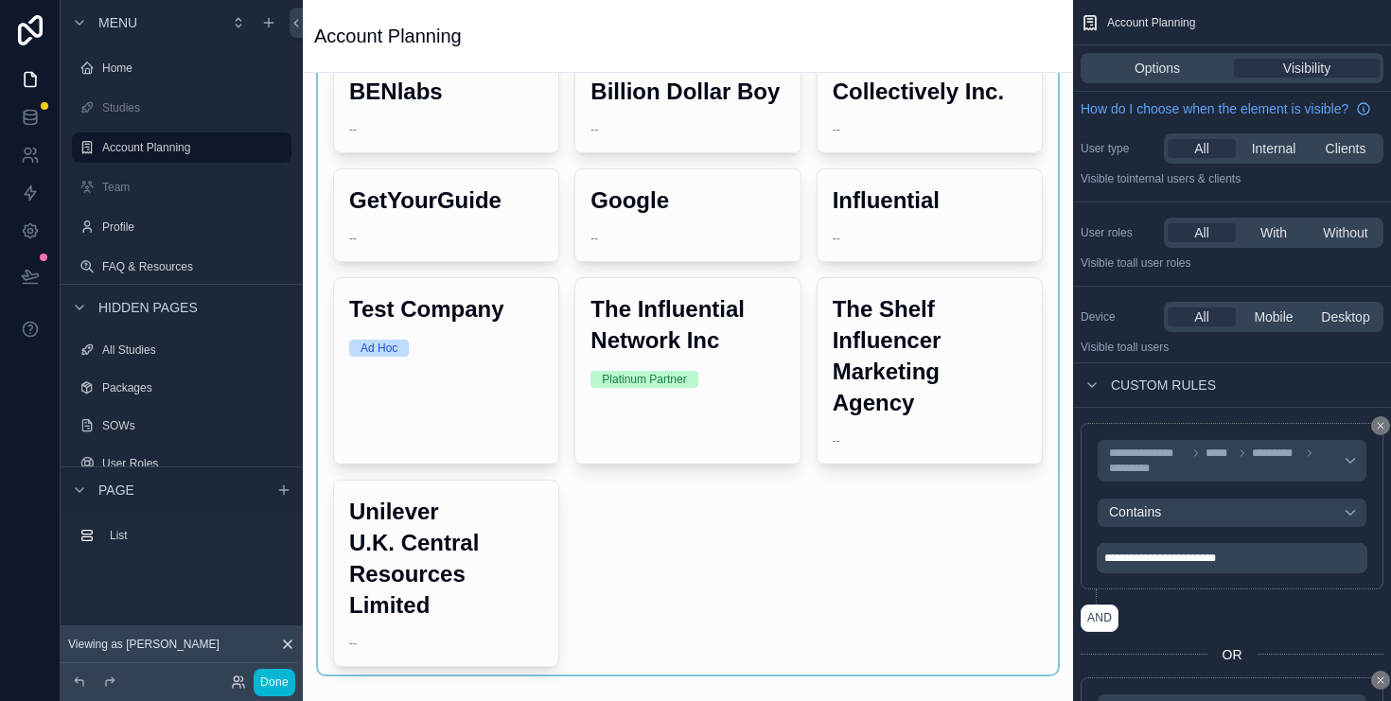
click at [796, 527] on div "scrollable content" at bounding box center [688, 333] width 740 height 681
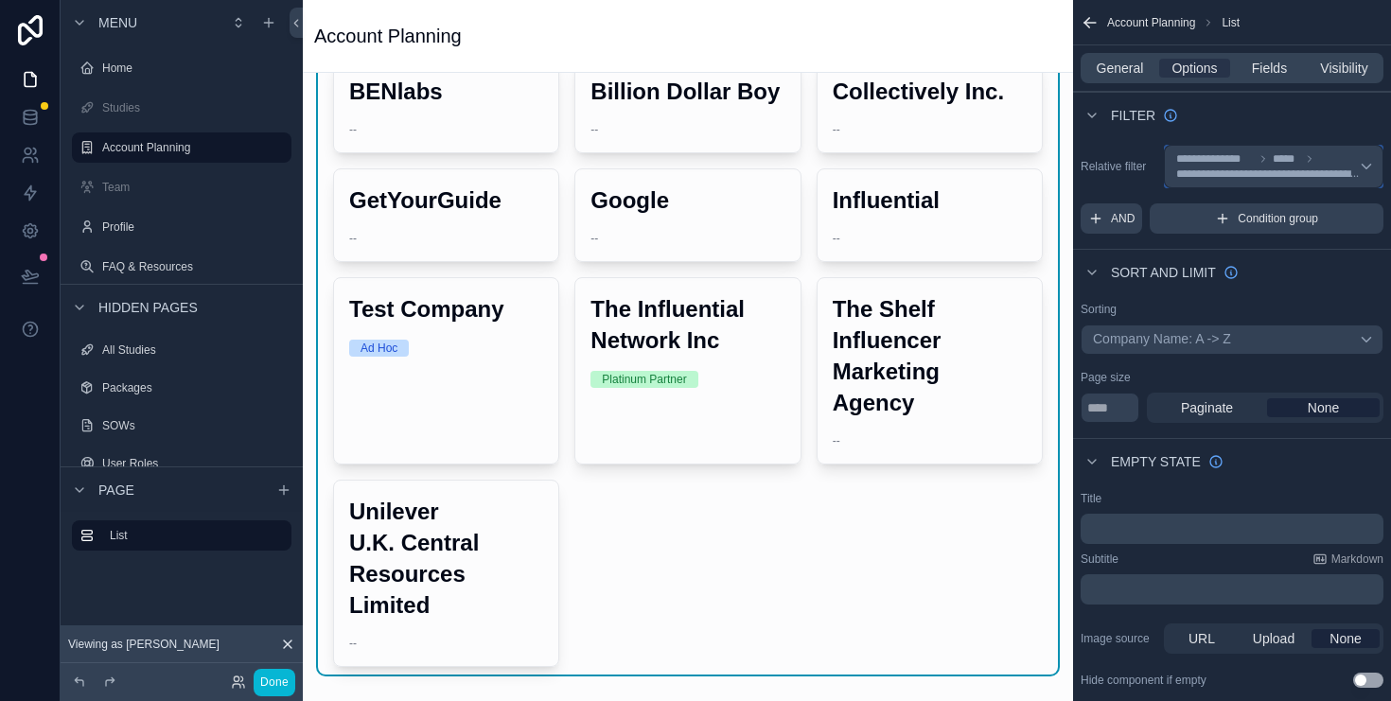
click at [1310, 162] on icon "scrollable content" at bounding box center [1309, 158] width 11 height 11
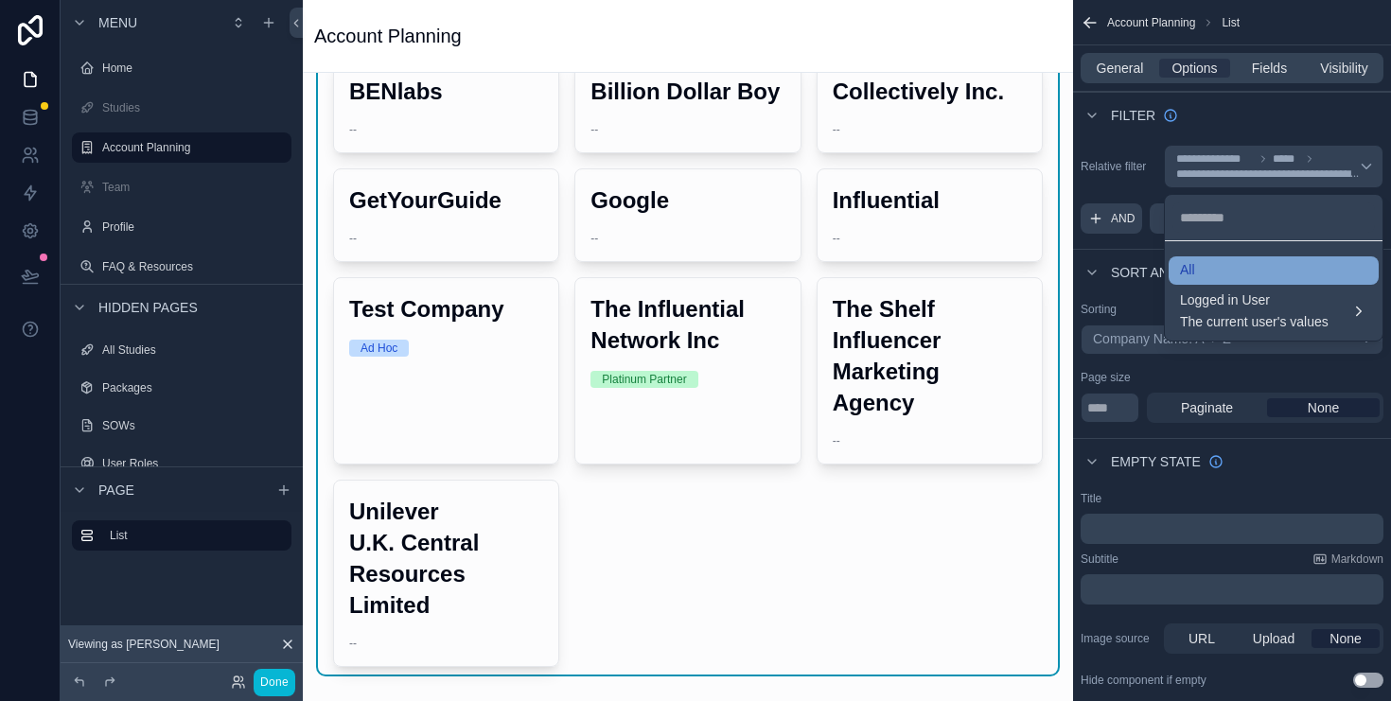
click at [1249, 267] on div "All" at bounding box center [1273, 270] width 187 height 17
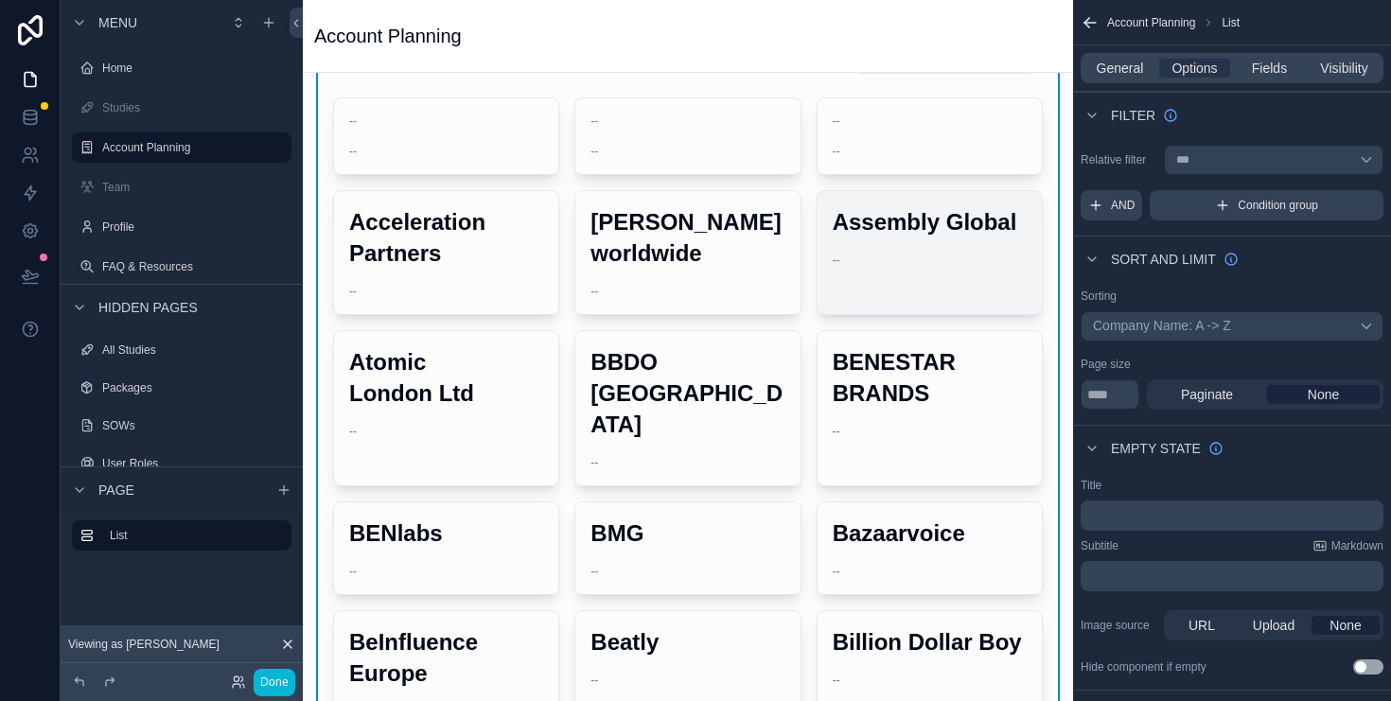
scroll to position [0, 0]
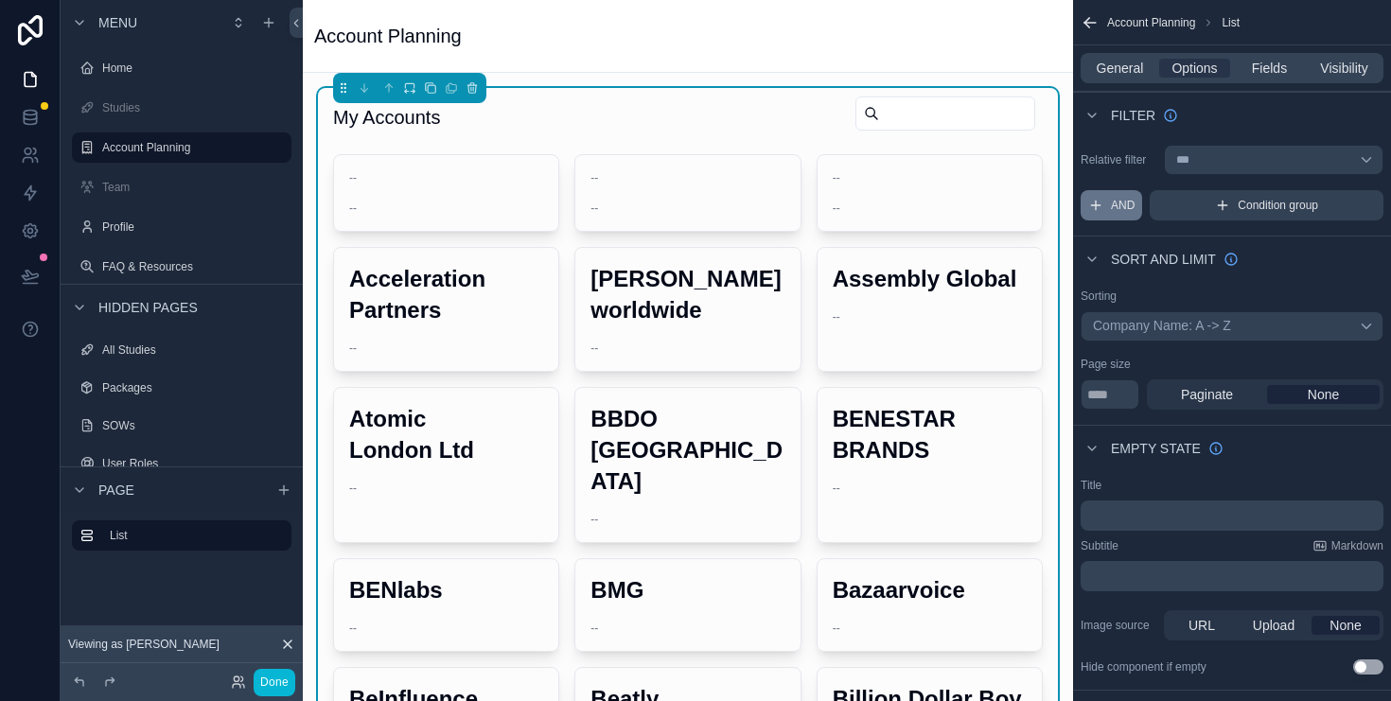
click at [1111, 207] on span "AND" at bounding box center [1123, 205] width 24 height 15
click at [1335, 193] on icon "scrollable content" at bounding box center [1338, 190] width 6 height 6
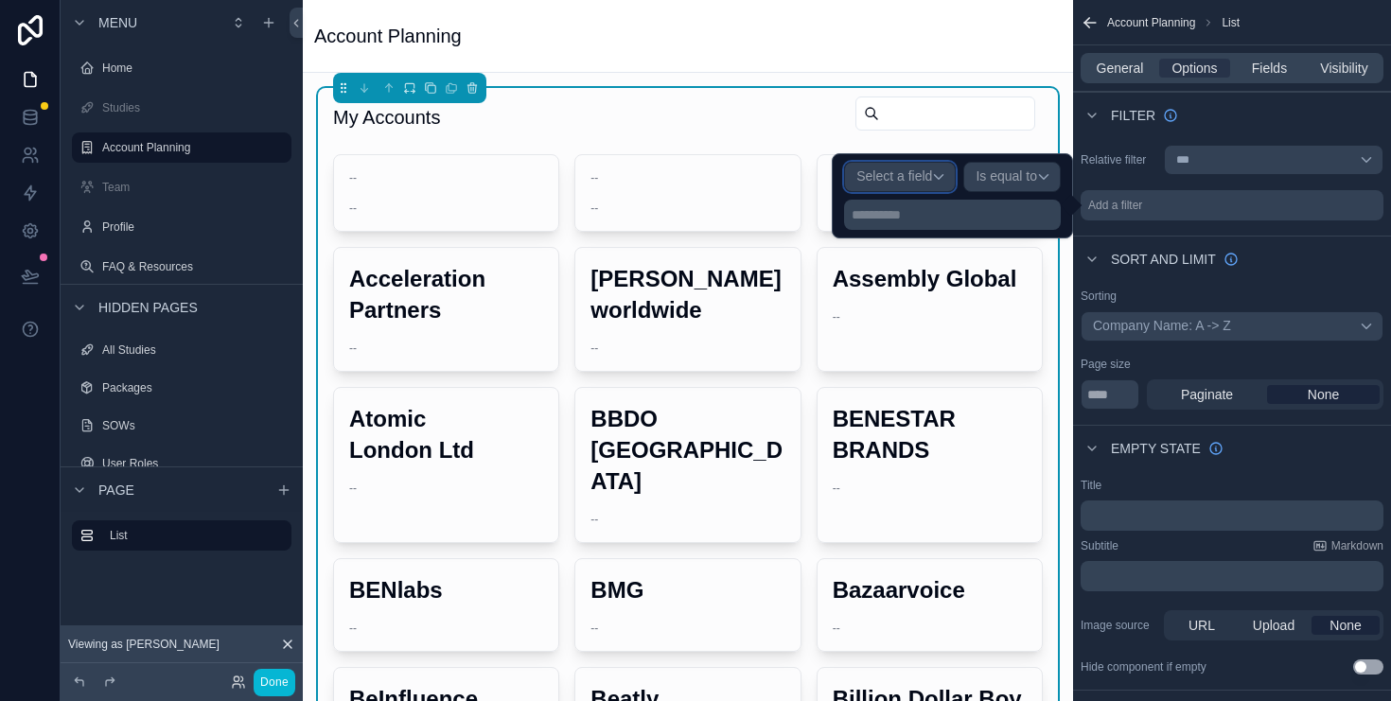
click at [914, 174] on span "Select a field" at bounding box center [894, 175] width 76 height 15
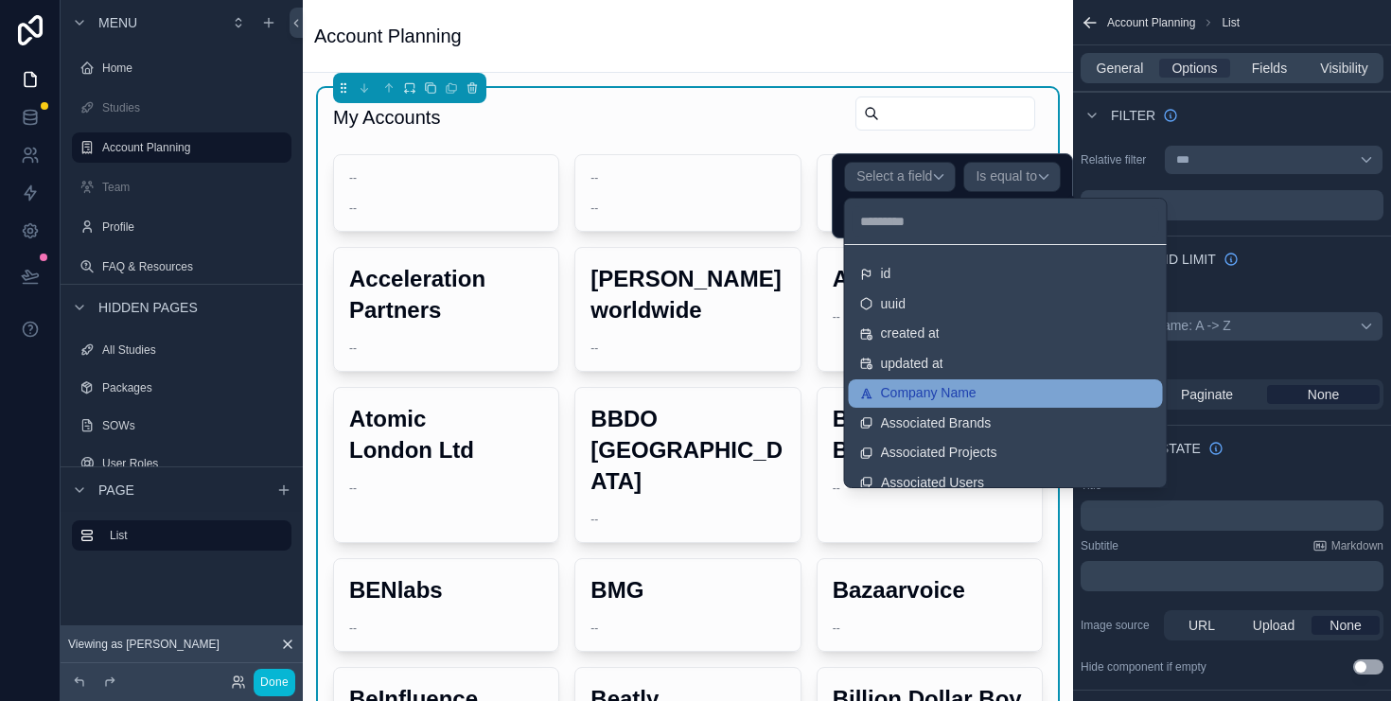
click at [991, 398] on div "Company Name" at bounding box center [1005, 393] width 291 height 17
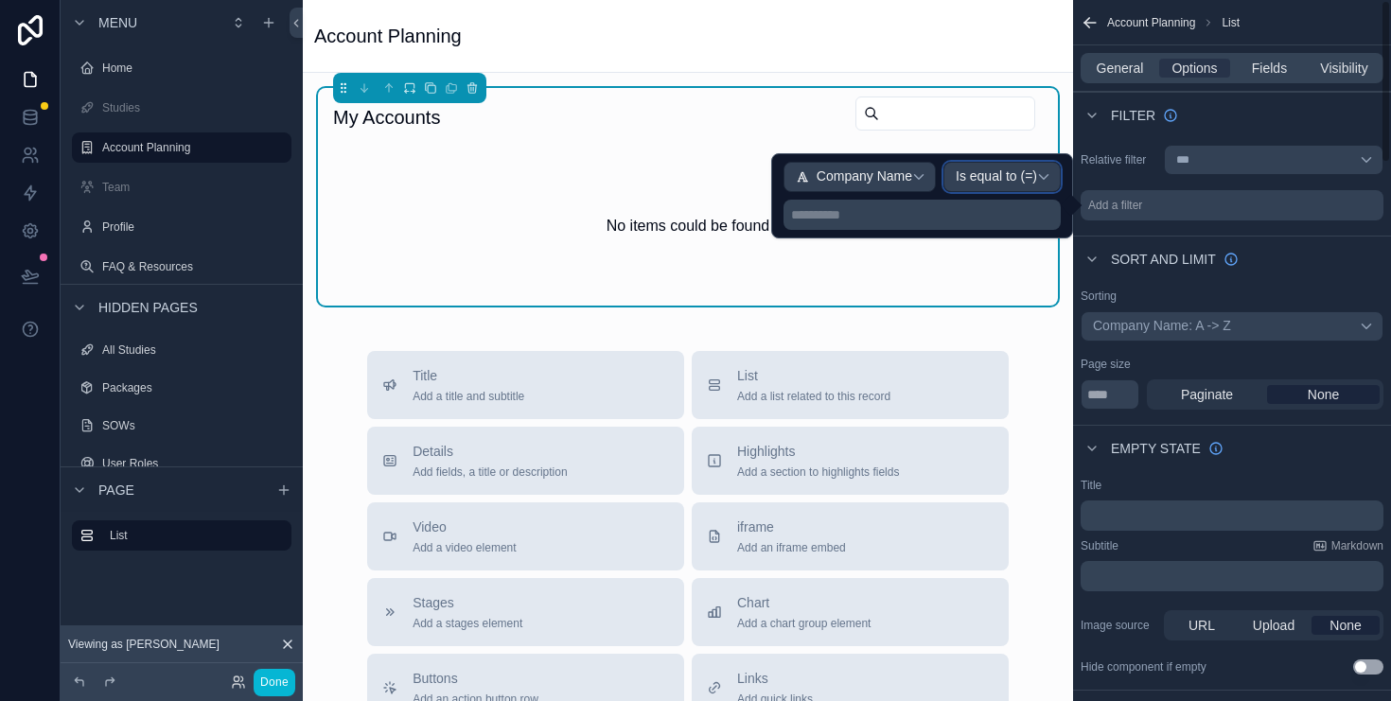
click at [1031, 184] on span "Is equal to (=)" at bounding box center [996, 176] width 81 height 17
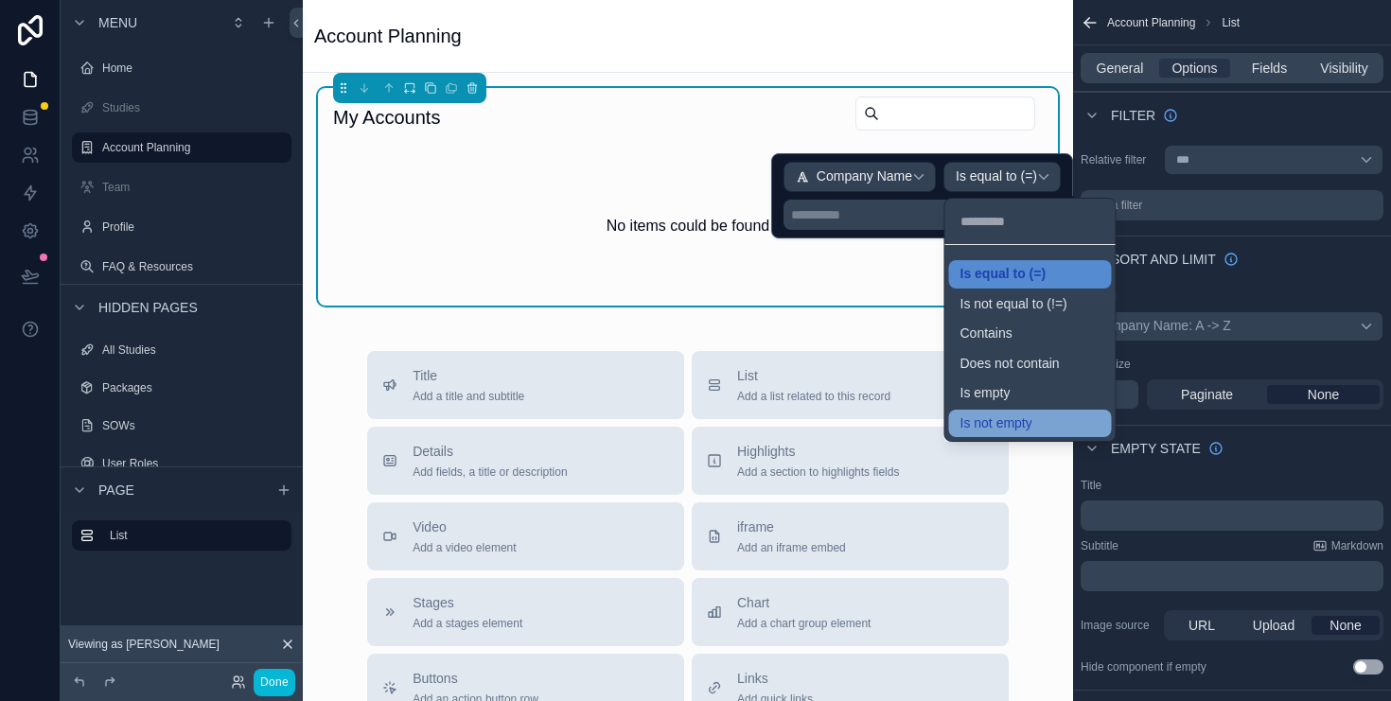
click at [998, 417] on span "Is not empty" at bounding box center [996, 423] width 72 height 17
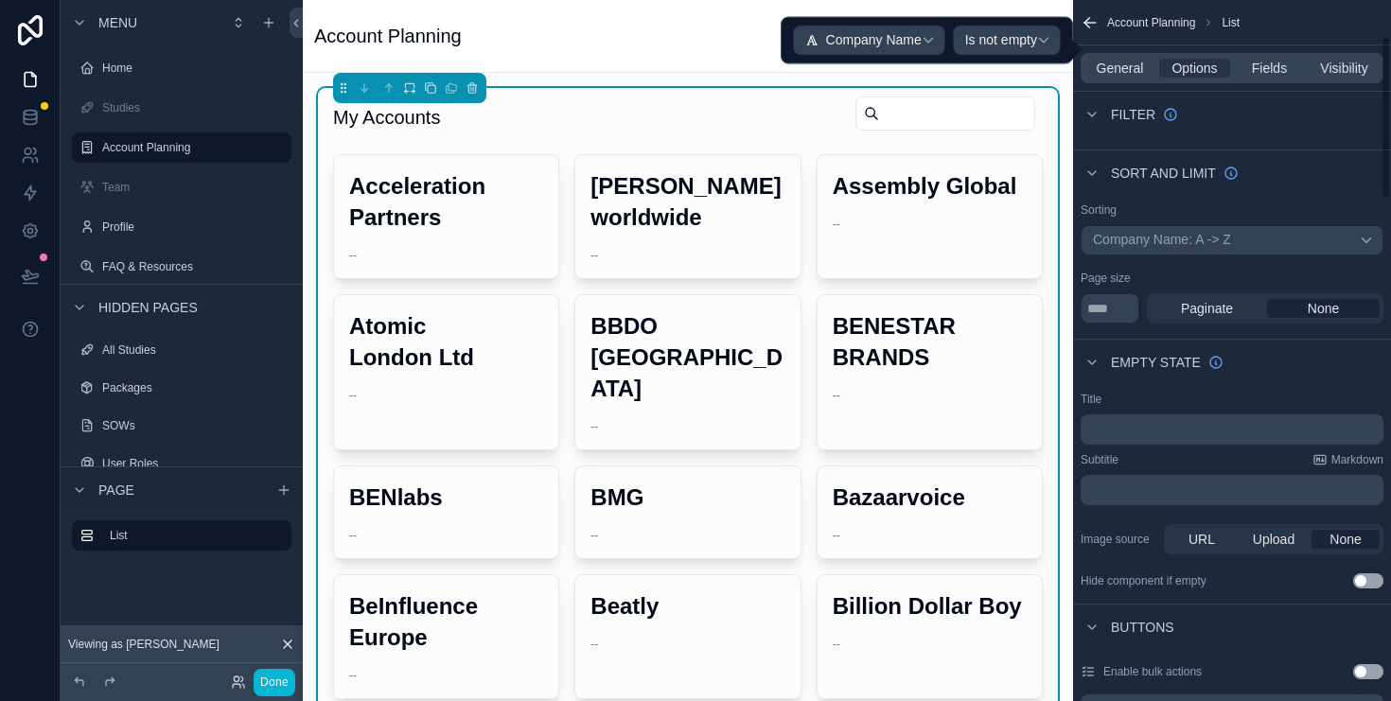
scroll to position [167, 0]
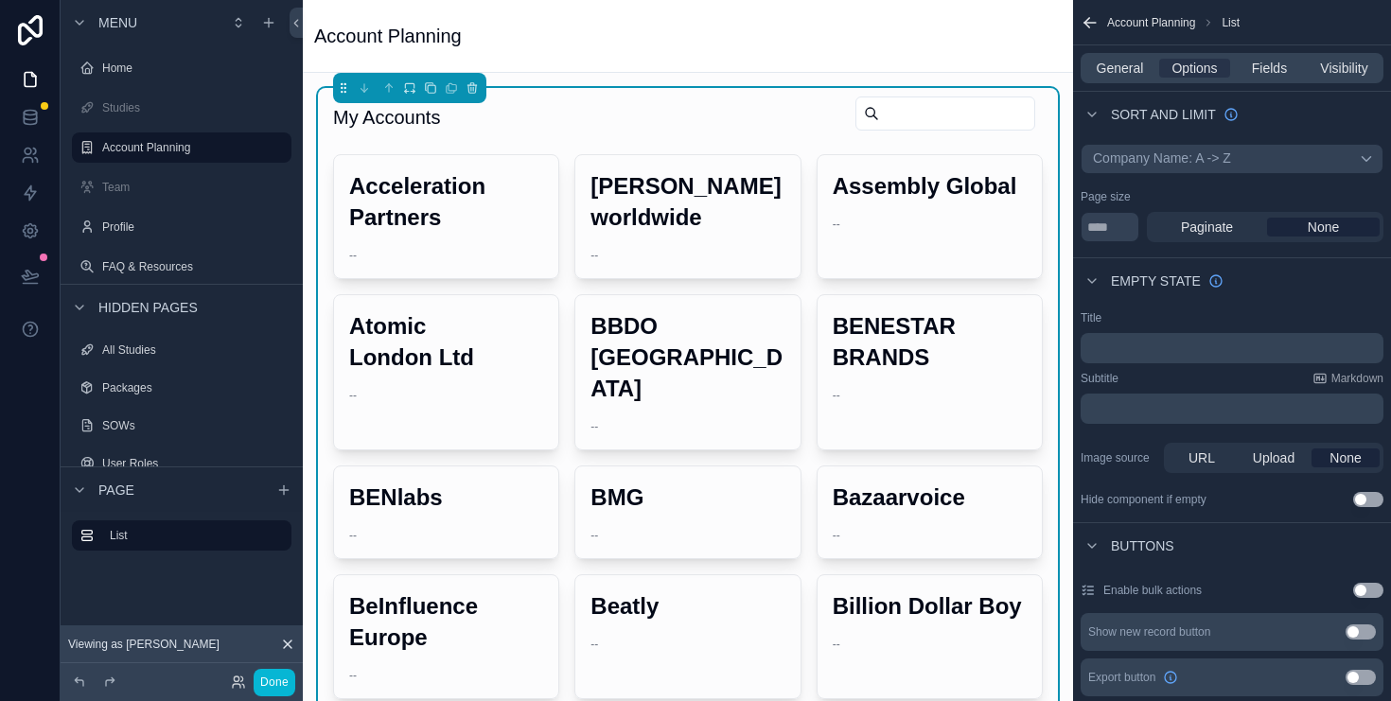
click at [1328, 197] on div "Page size" at bounding box center [1232, 196] width 303 height 15
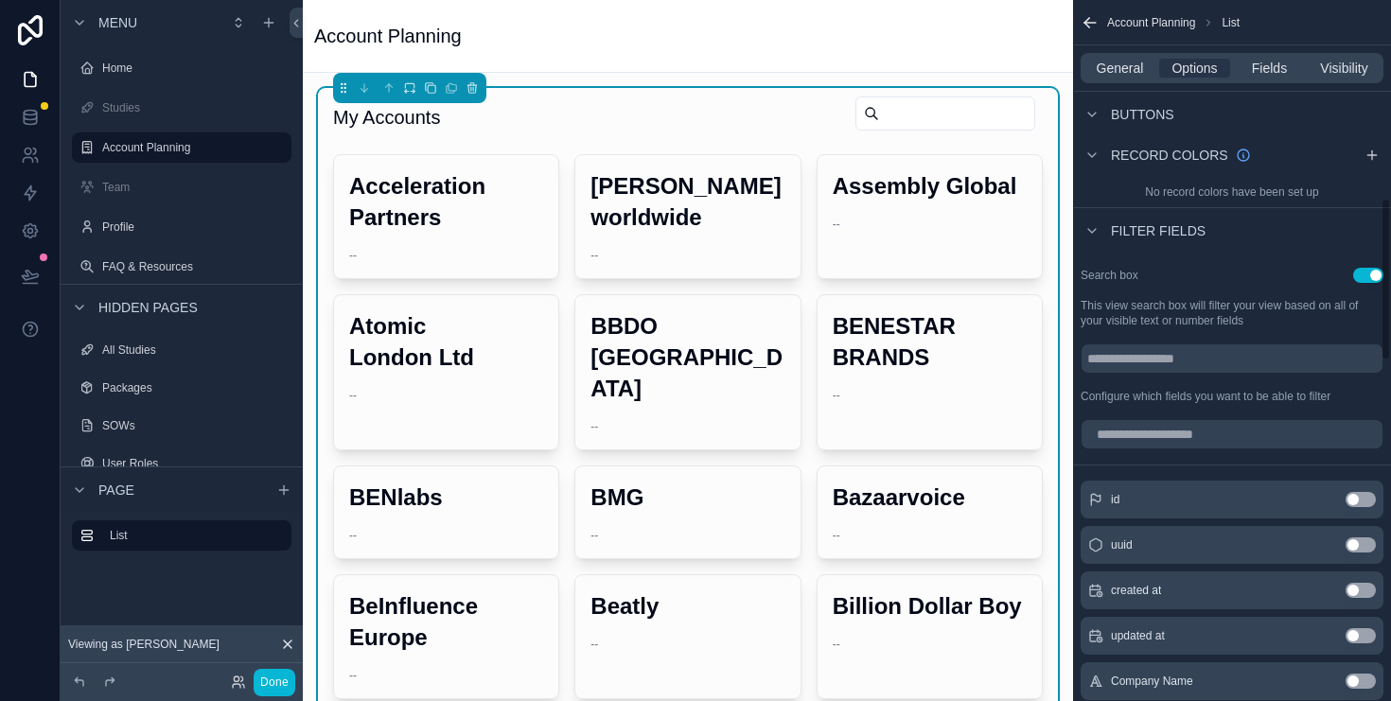
scroll to position [977, 0]
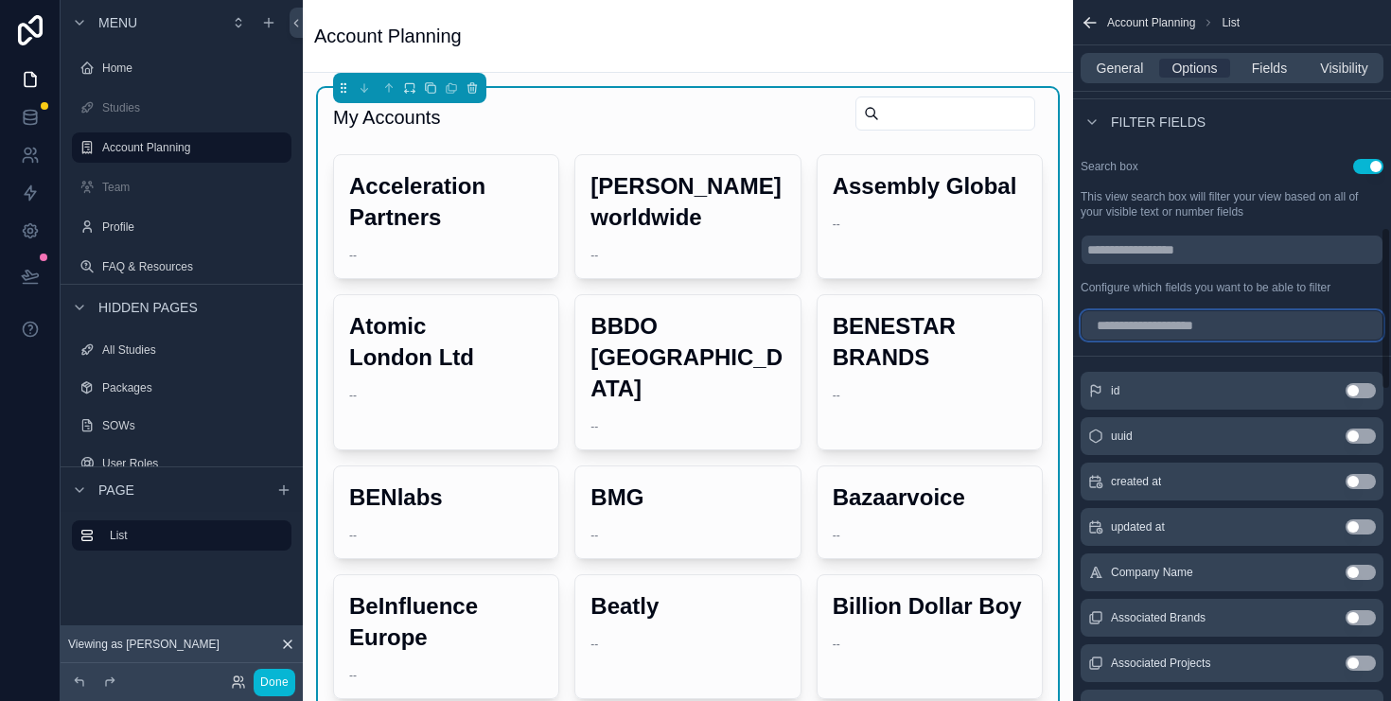
drag, startPoint x: 1217, startPoint y: 317, endPoint x: 1197, endPoint y: 318, distance: 19.9
click at [1217, 318] on input "scrollable content" at bounding box center [1232, 325] width 303 height 30
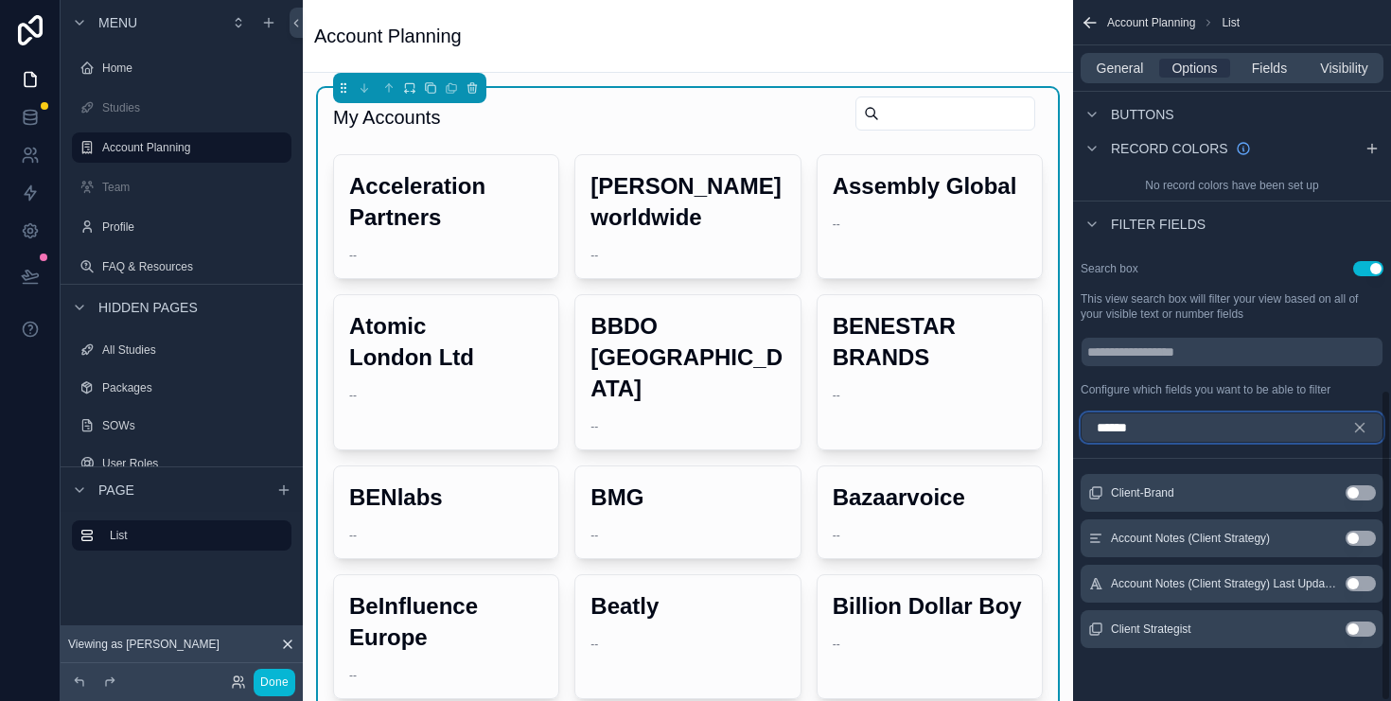
click at [1163, 422] on input "******" at bounding box center [1232, 428] width 303 height 30
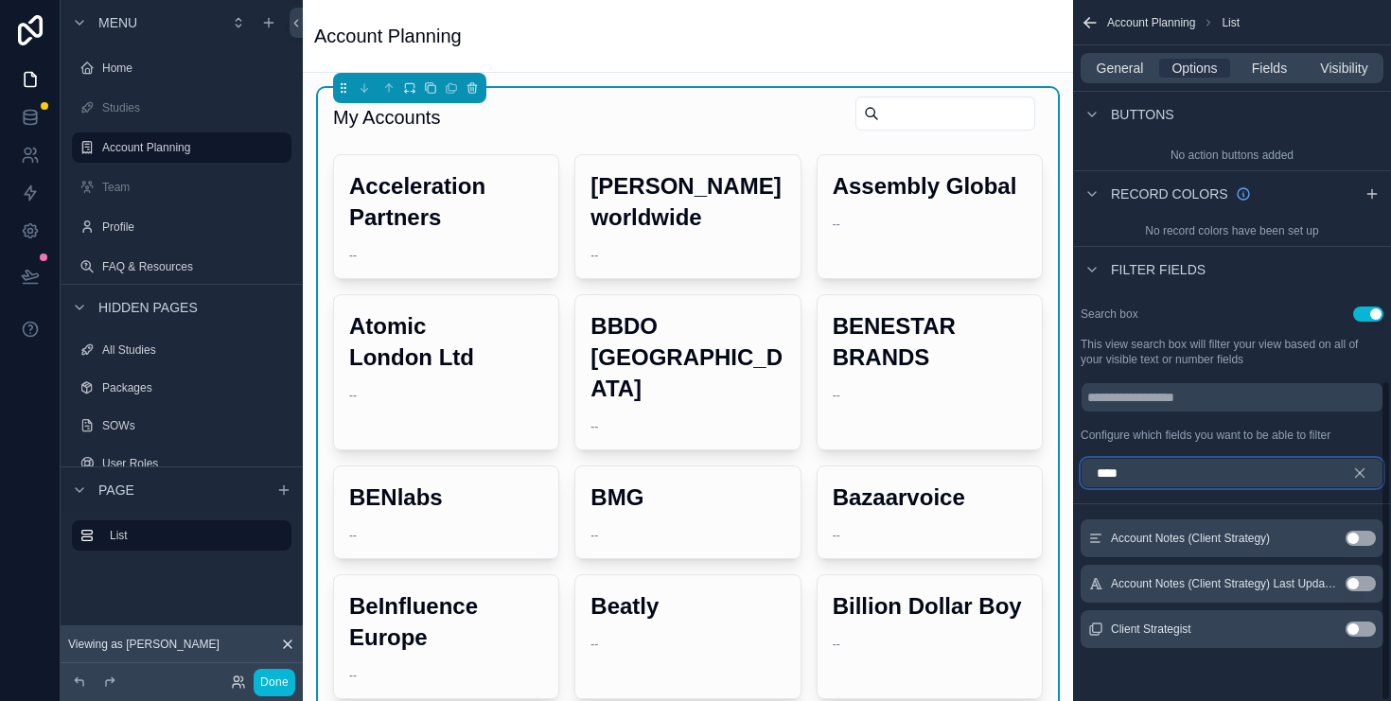
scroll to position [830, 0]
type input "*****"
click at [1371, 632] on button "Use setting" at bounding box center [1360, 629] width 30 height 15
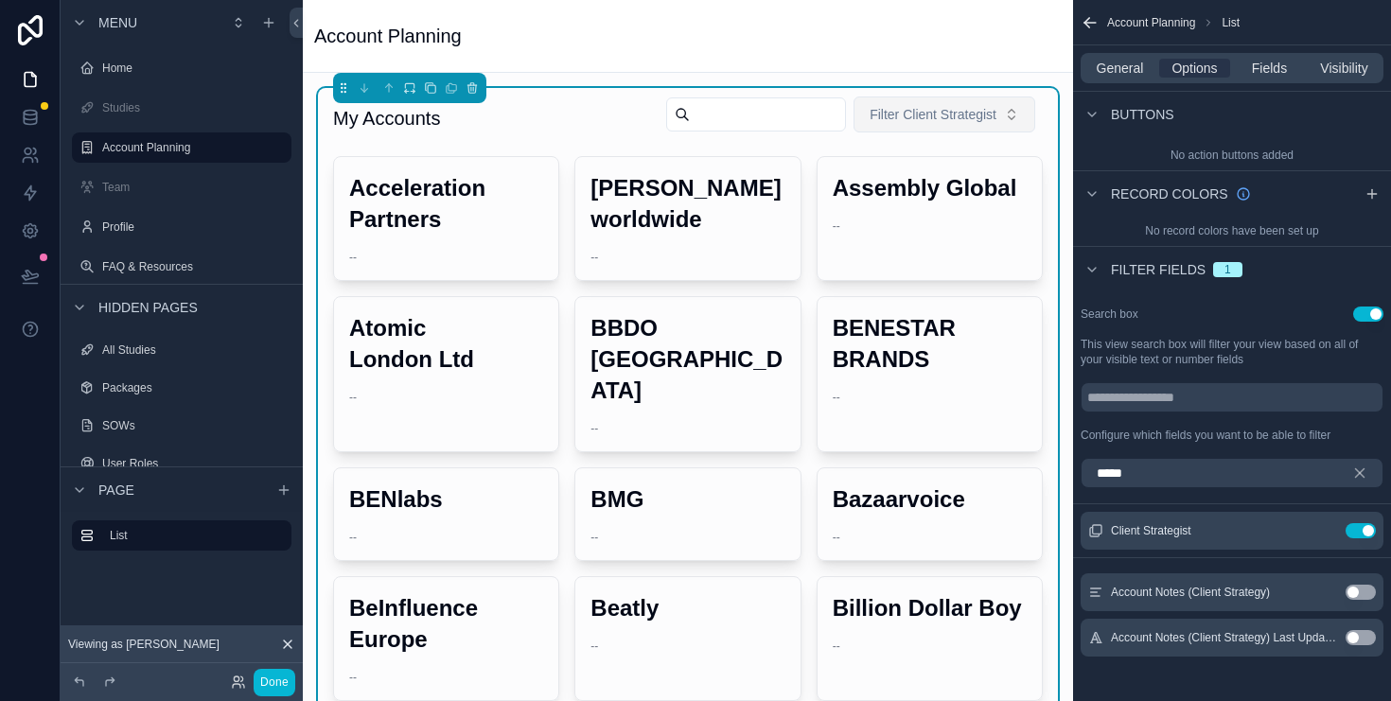
click at [962, 123] on span "Filter Client Strategist" at bounding box center [933, 114] width 127 height 19
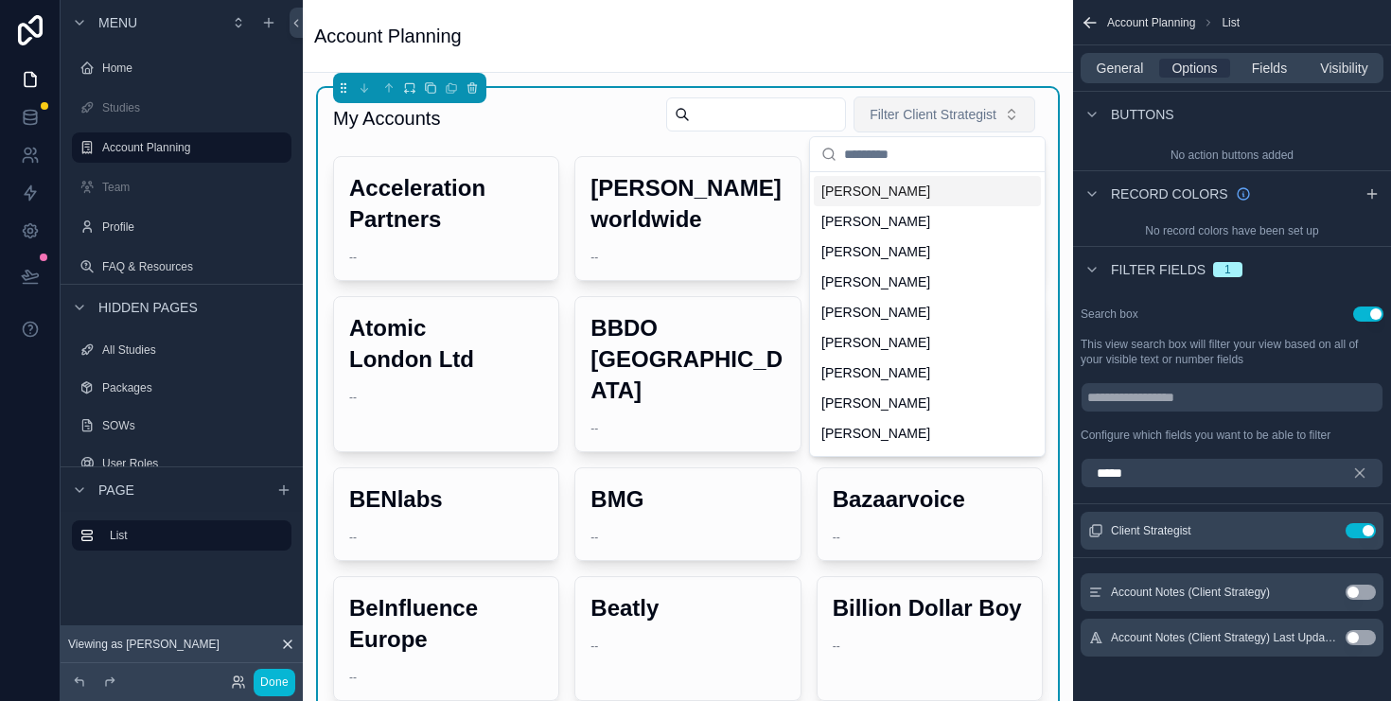
click at [976, 116] on span "Filter Client Strategist" at bounding box center [933, 114] width 127 height 19
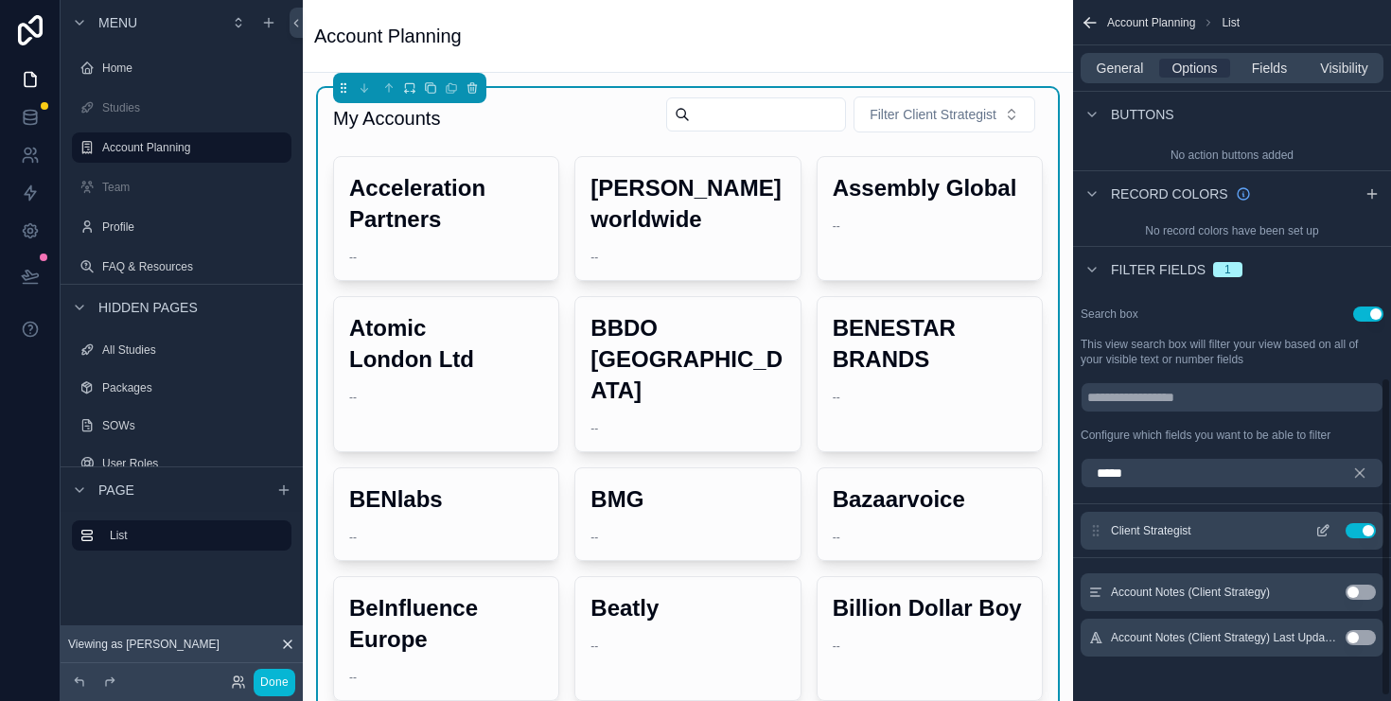
click at [1325, 525] on icon "scrollable content" at bounding box center [1322, 530] width 15 height 15
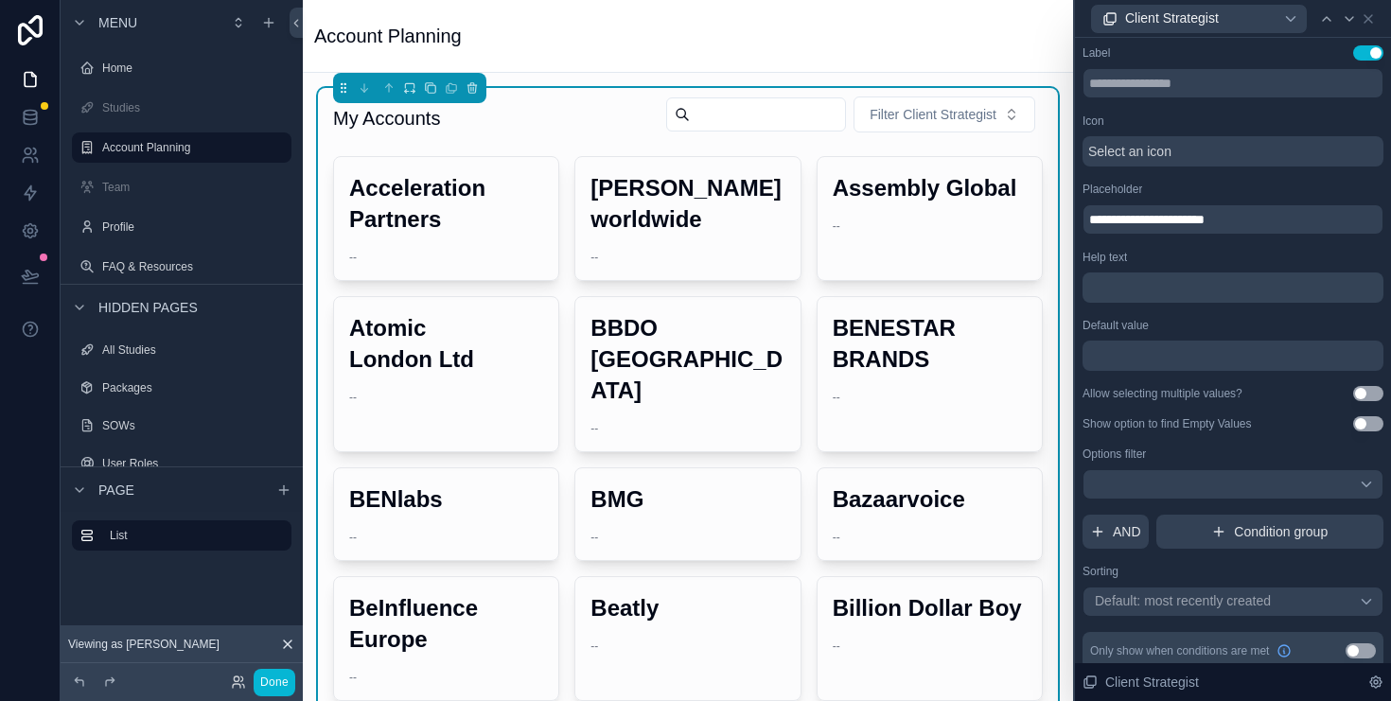
scroll to position [14, 0]
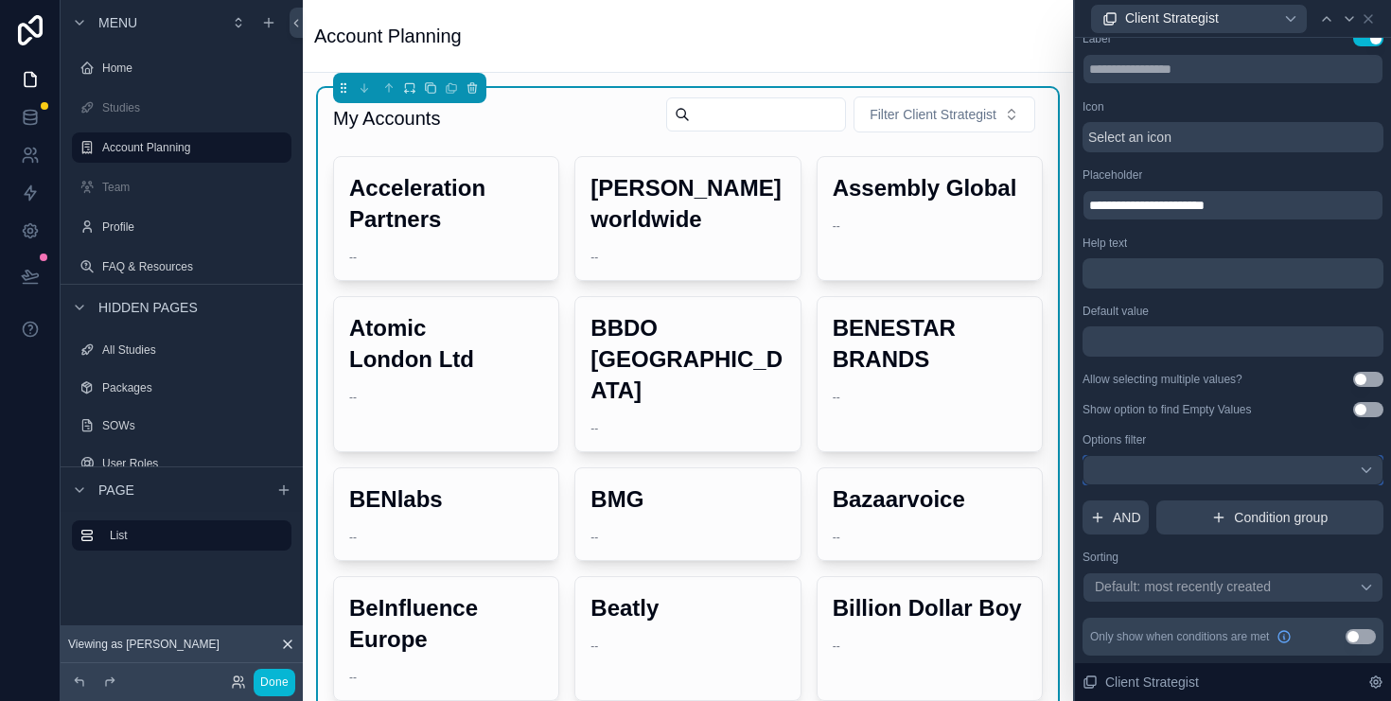
click at [1222, 466] on div at bounding box center [1232, 470] width 301 height 30
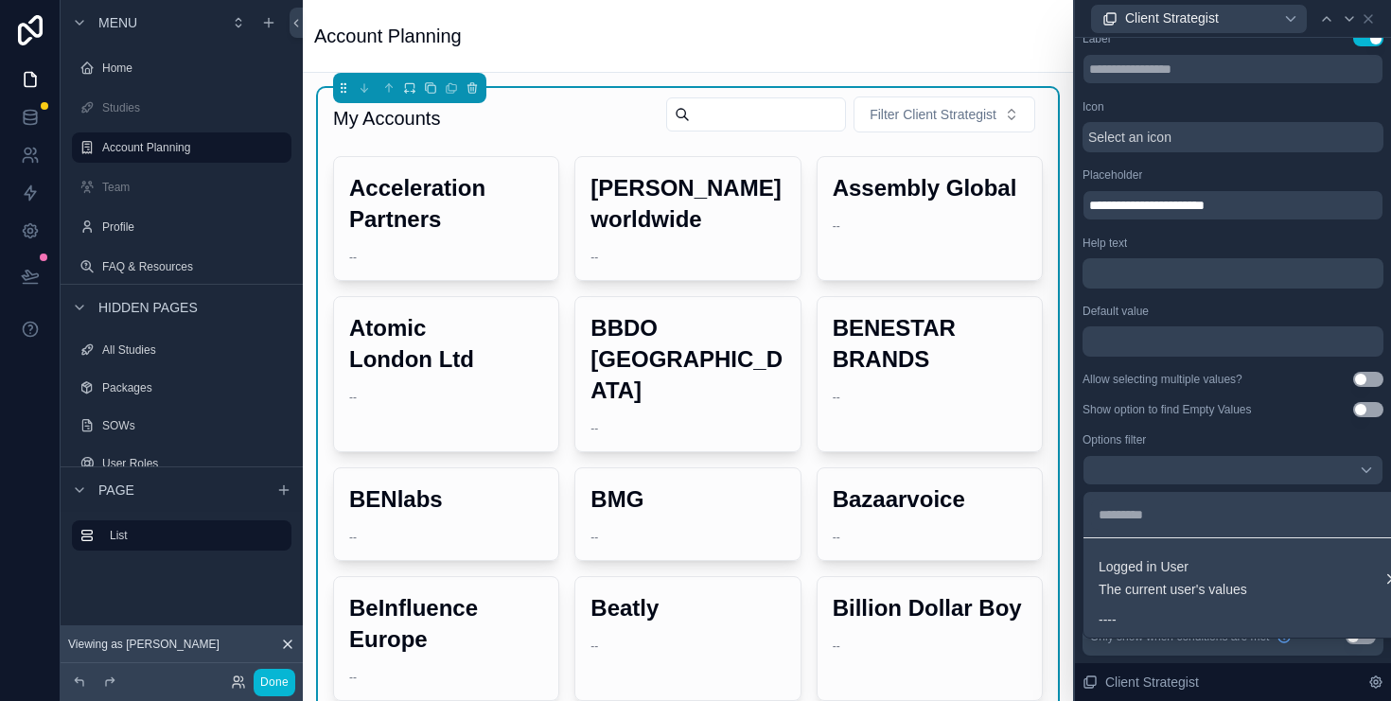
drag, startPoint x: 1212, startPoint y: 590, endPoint x: 1081, endPoint y: 730, distance: 191.5
click at [1081, 700] on html "Menu Home Studies Account Planning Team Profile FAQ & Resources Hidden pages Al…" at bounding box center [695, 350] width 1391 height 701
click at [1194, 423] on div at bounding box center [1233, 350] width 316 height 701
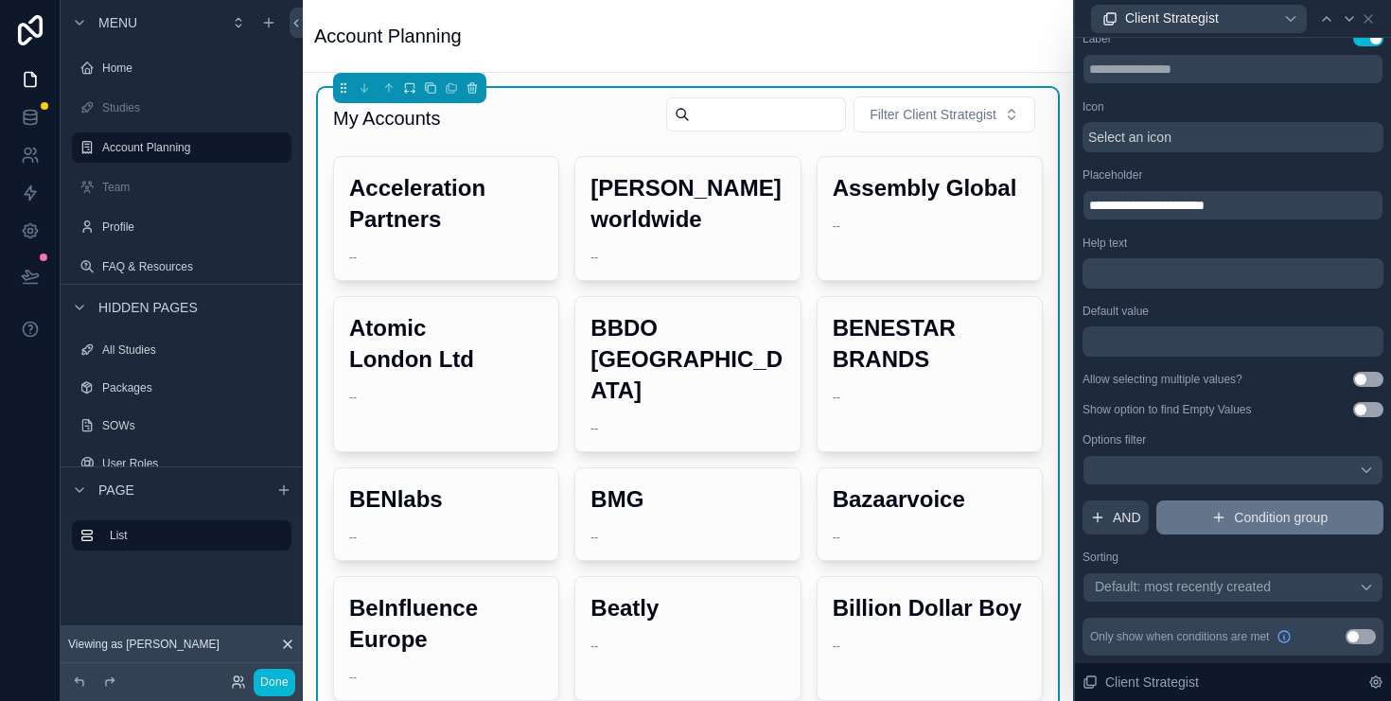
click at [1234, 518] on span "Condition group" at bounding box center [1281, 517] width 94 height 19
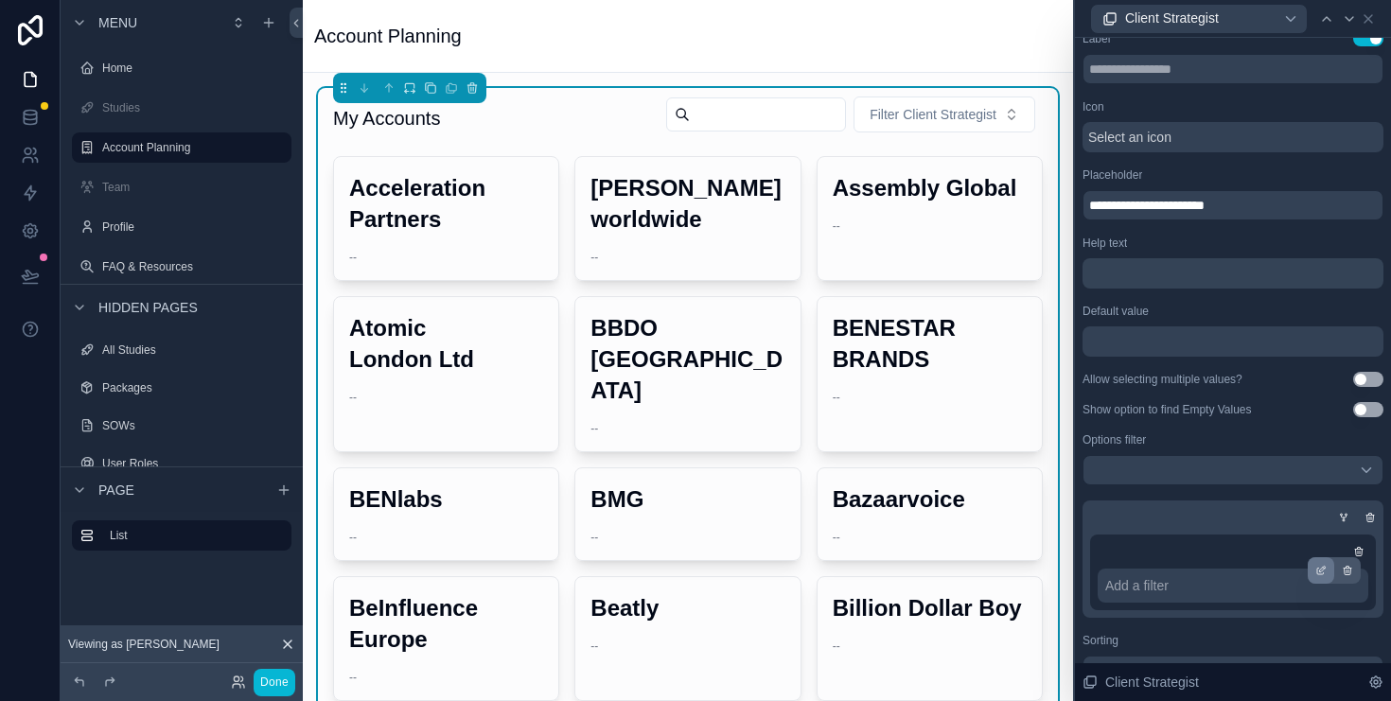
click at [1315, 572] on icon at bounding box center [1320, 570] width 11 height 11
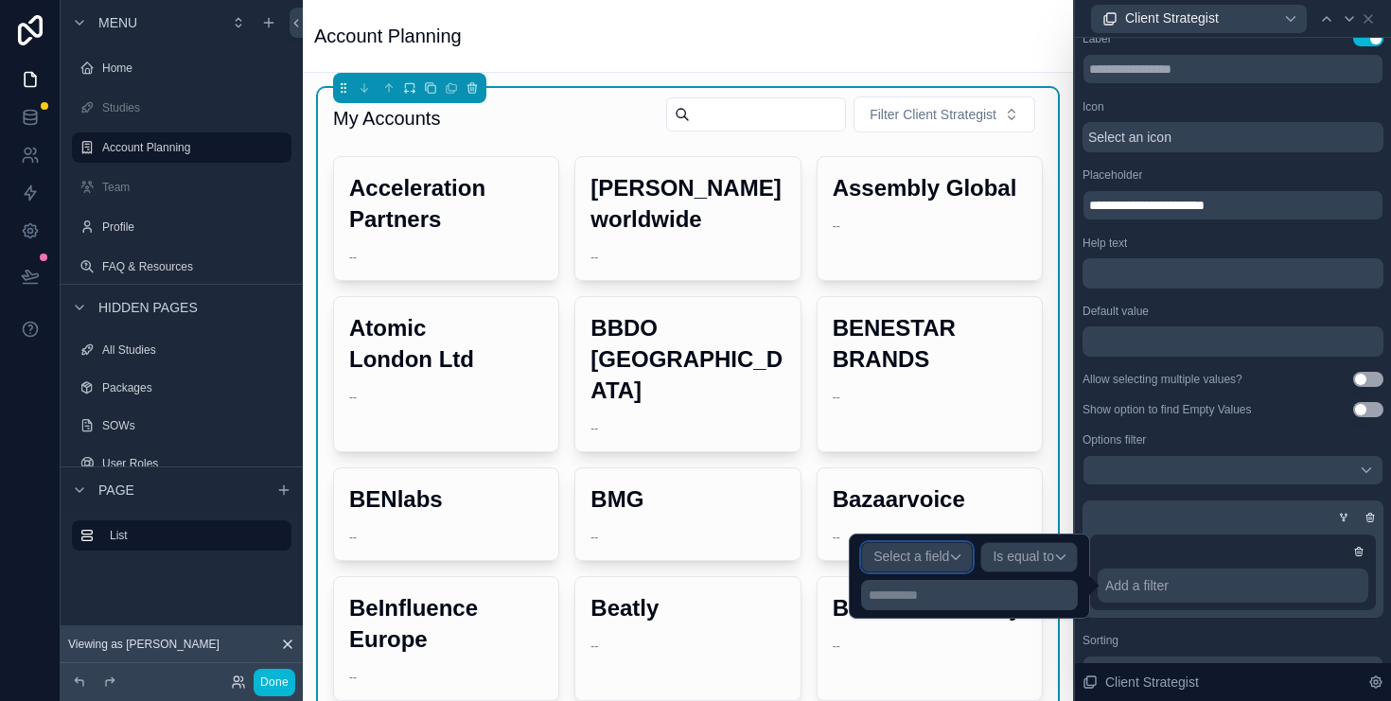
click at [940, 555] on span "Select a field" at bounding box center [911, 556] width 76 height 15
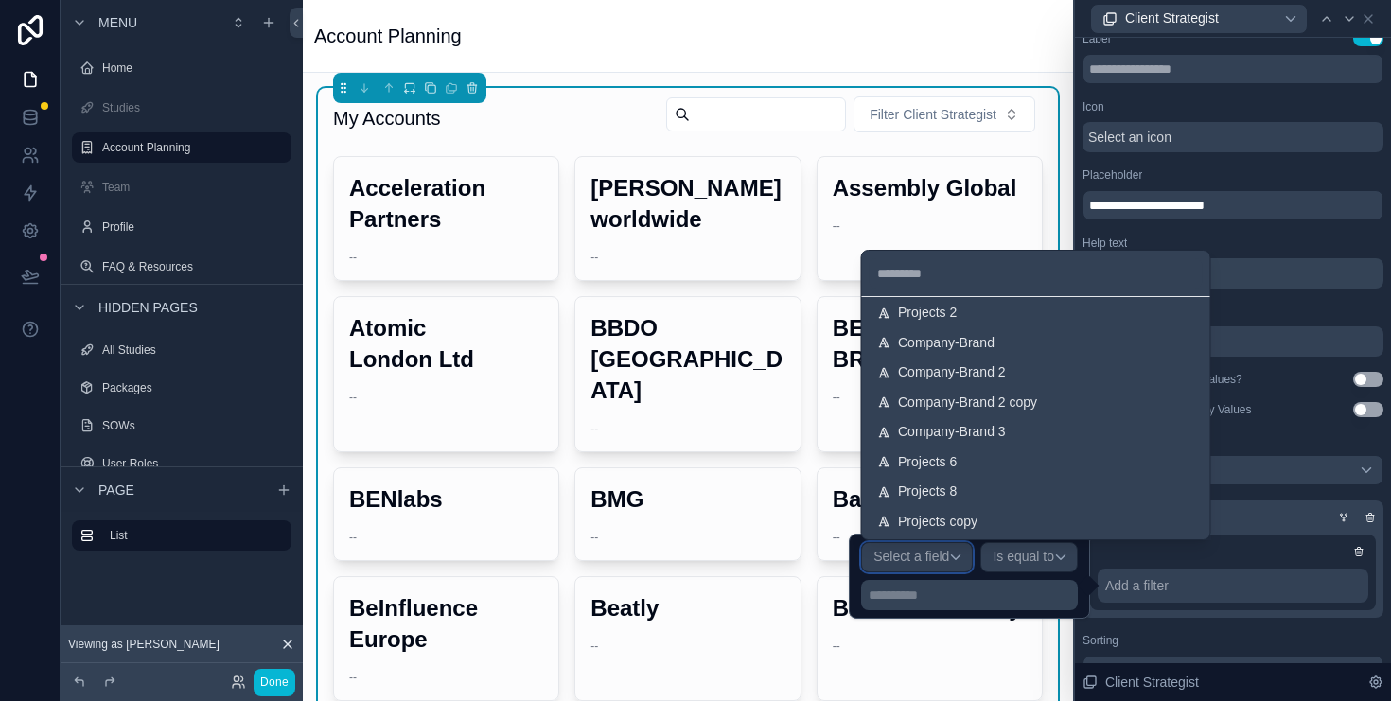
scroll to position [596, 0]
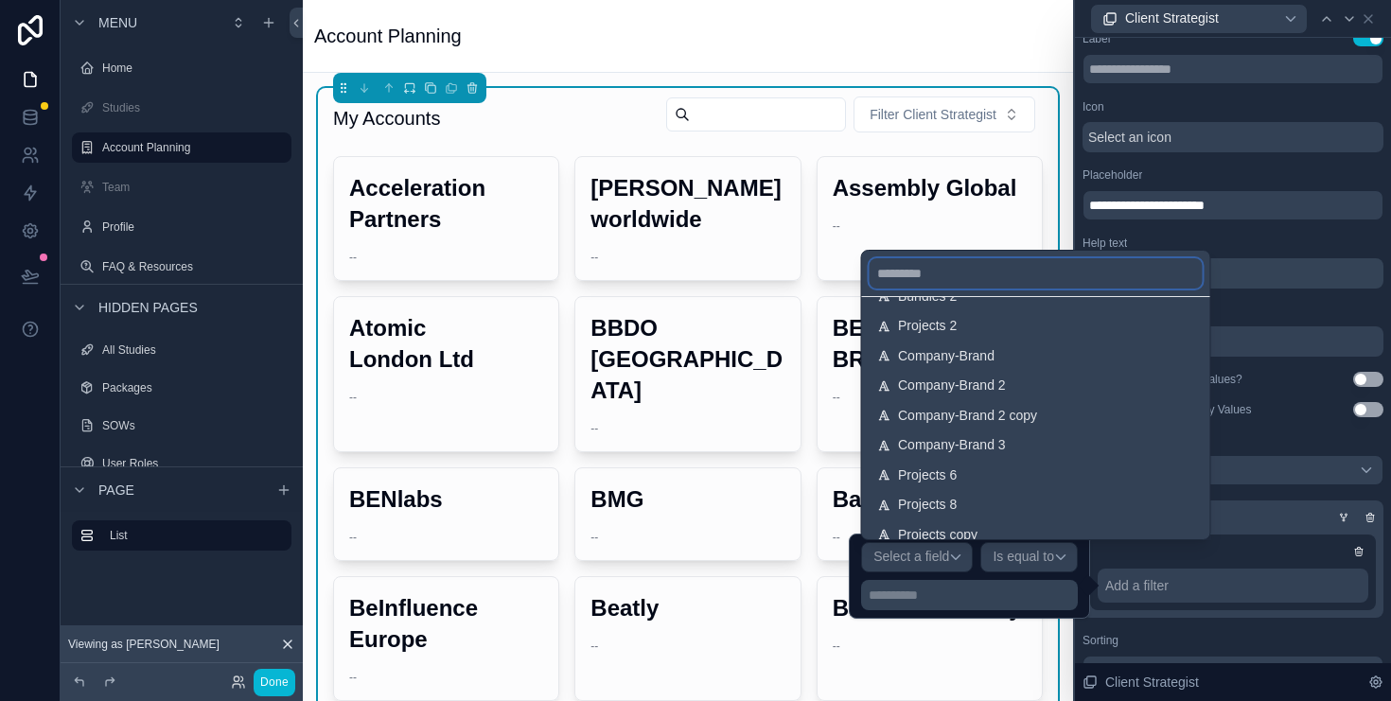
click at [950, 283] on input "text" at bounding box center [1036, 273] width 333 height 30
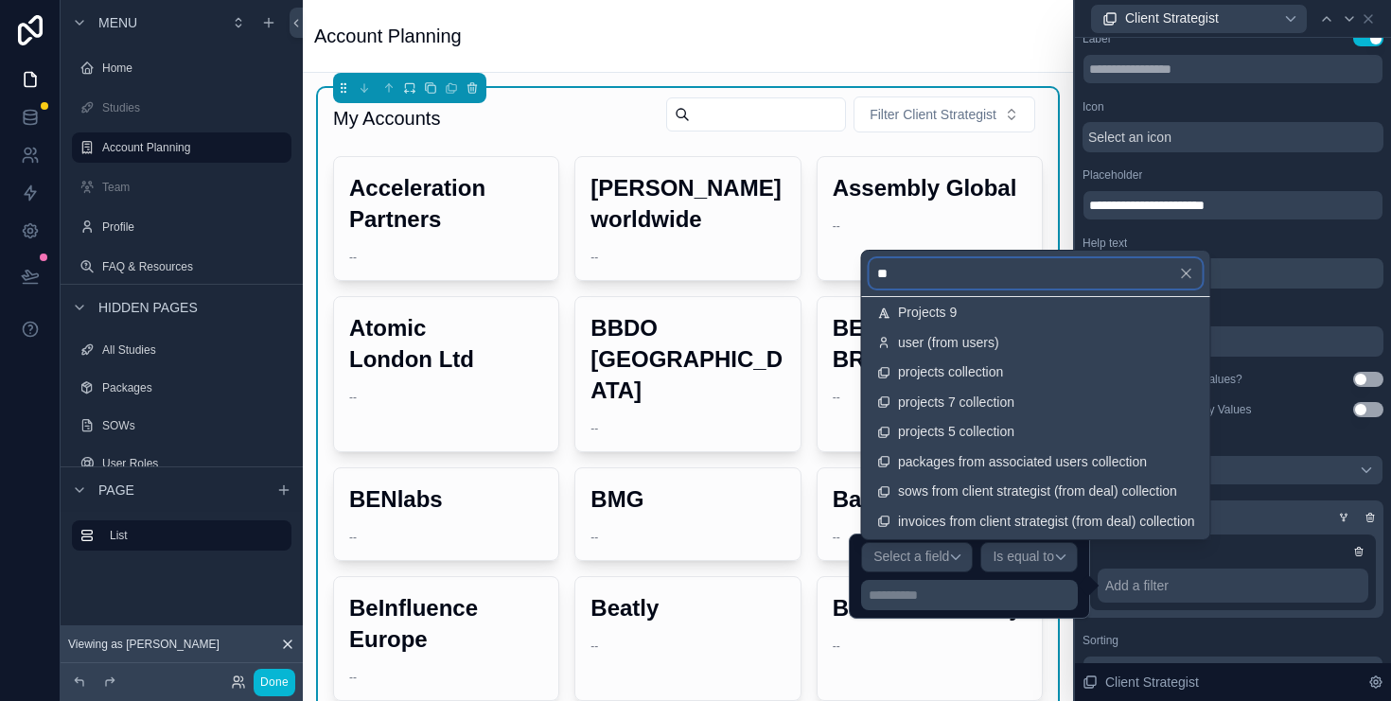
scroll to position [0, 0]
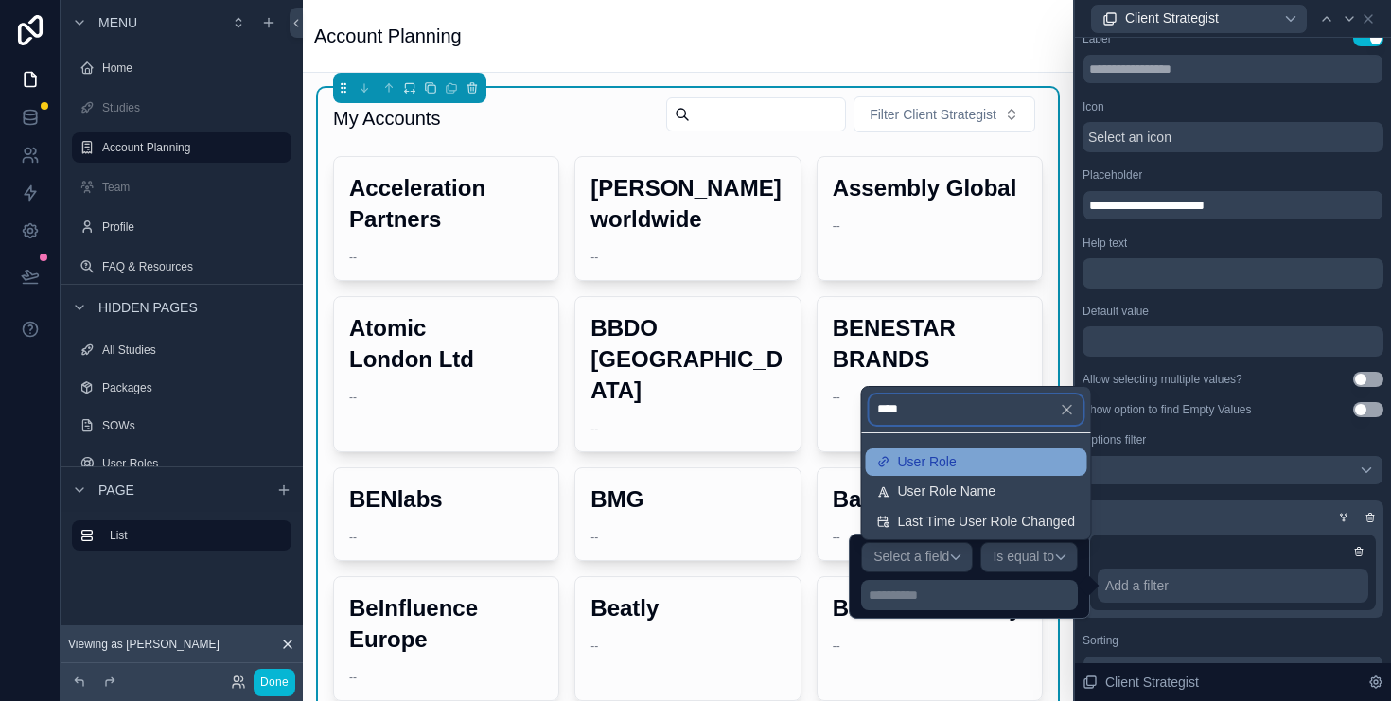
type input "****"
click at [989, 468] on div "User Role" at bounding box center [976, 462] width 199 height 17
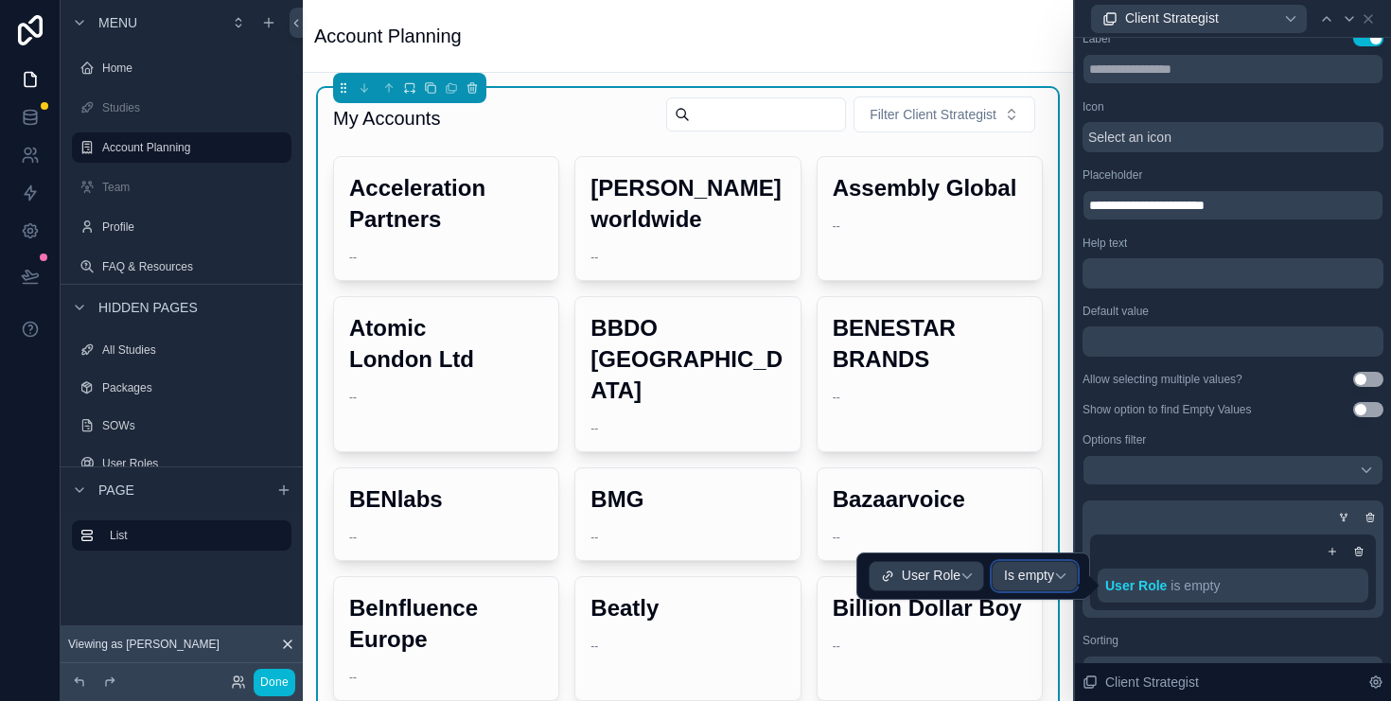
click at [1017, 583] on span "Is empty" at bounding box center [1029, 576] width 50 height 17
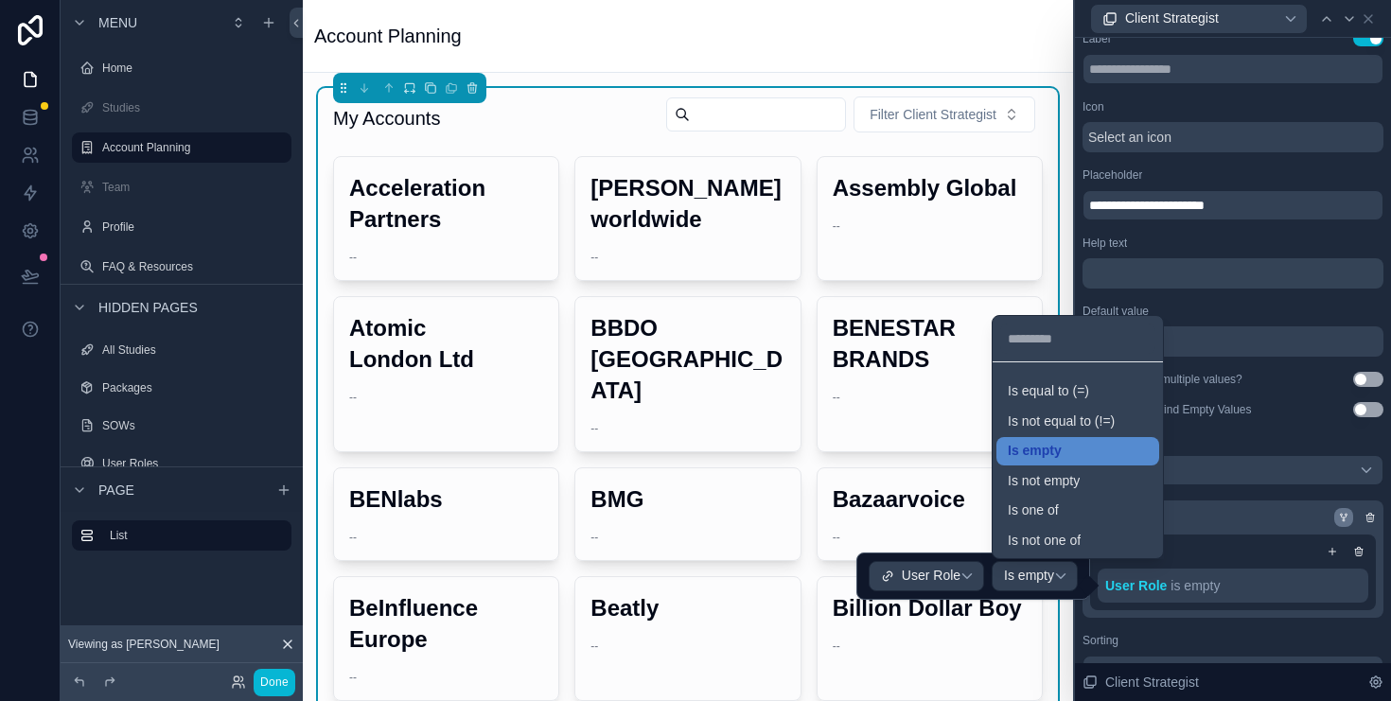
drag, startPoint x: 1109, startPoint y: 505, endPoint x: 1335, endPoint y: 510, distance: 226.2
click at [1108, 509] on div "Is one of" at bounding box center [1078, 510] width 140 height 17
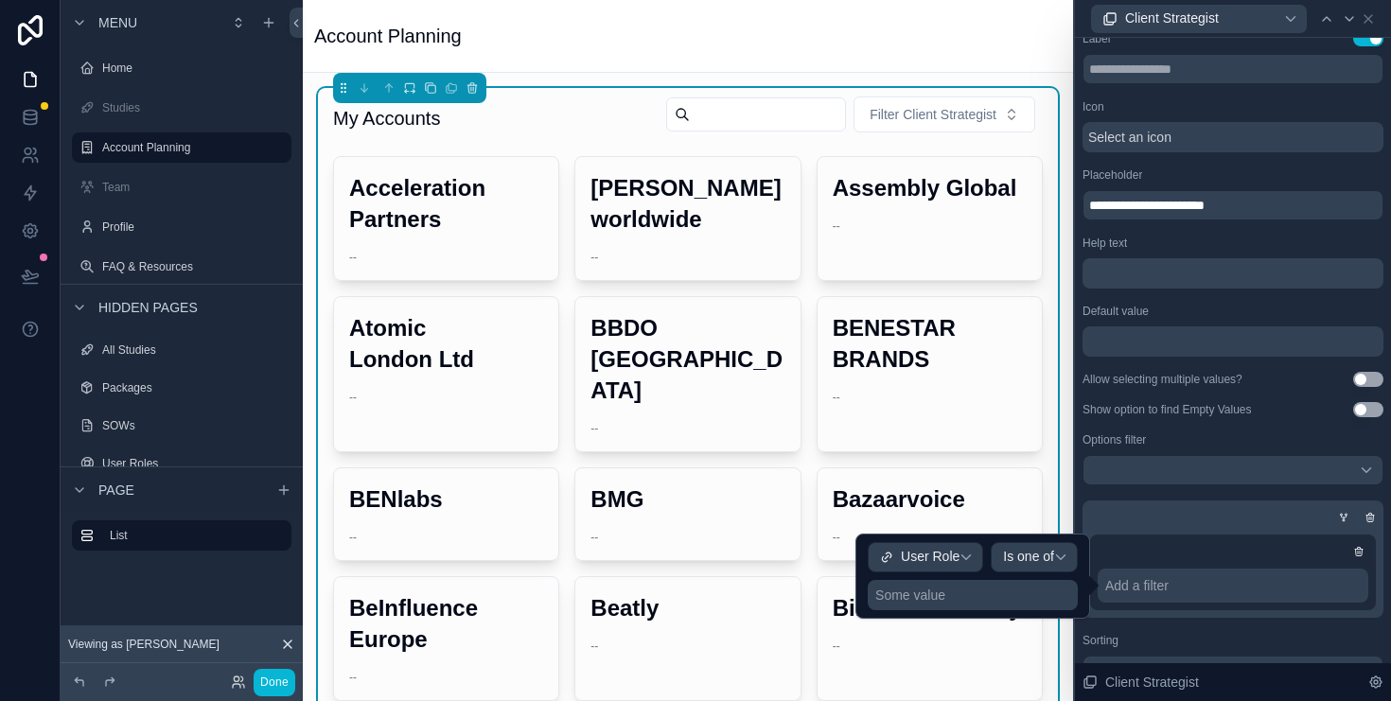
click at [1011, 585] on div "Some value" at bounding box center [973, 595] width 210 height 30
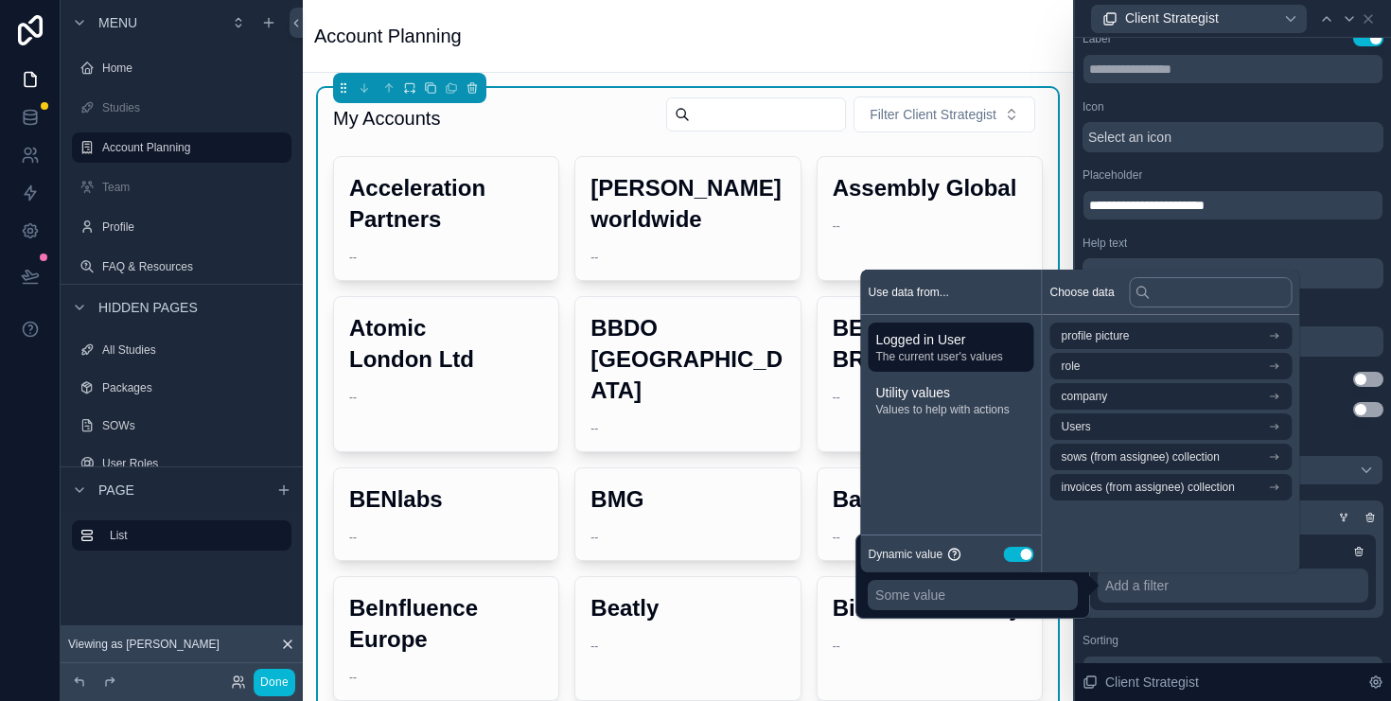
click at [1010, 552] on button "Use setting" at bounding box center [1019, 554] width 30 height 15
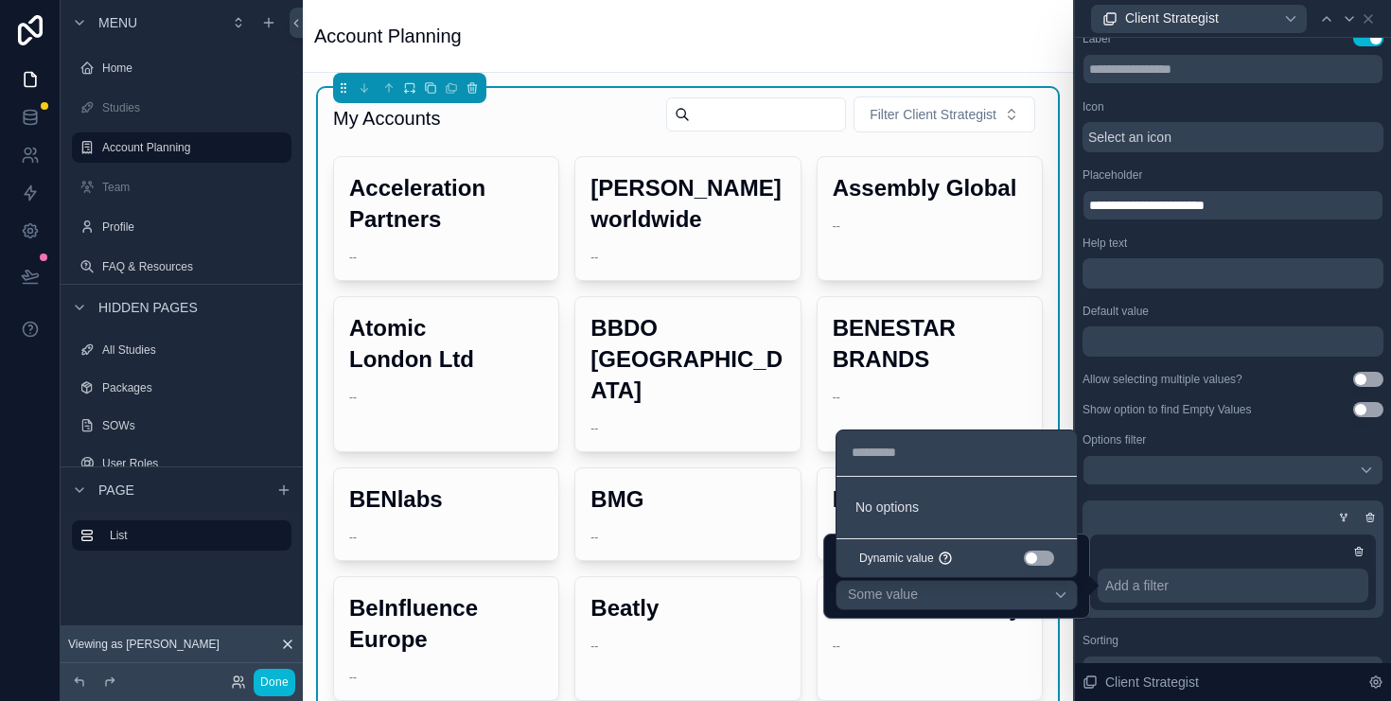
drag, startPoint x: 1035, startPoint y: 554, endPoint x: 1056, endPoint y: 559, distance: 21.6
click at [1040, 554] on button "Use setting" at bounding box center [1039, 558] width 30 height 15
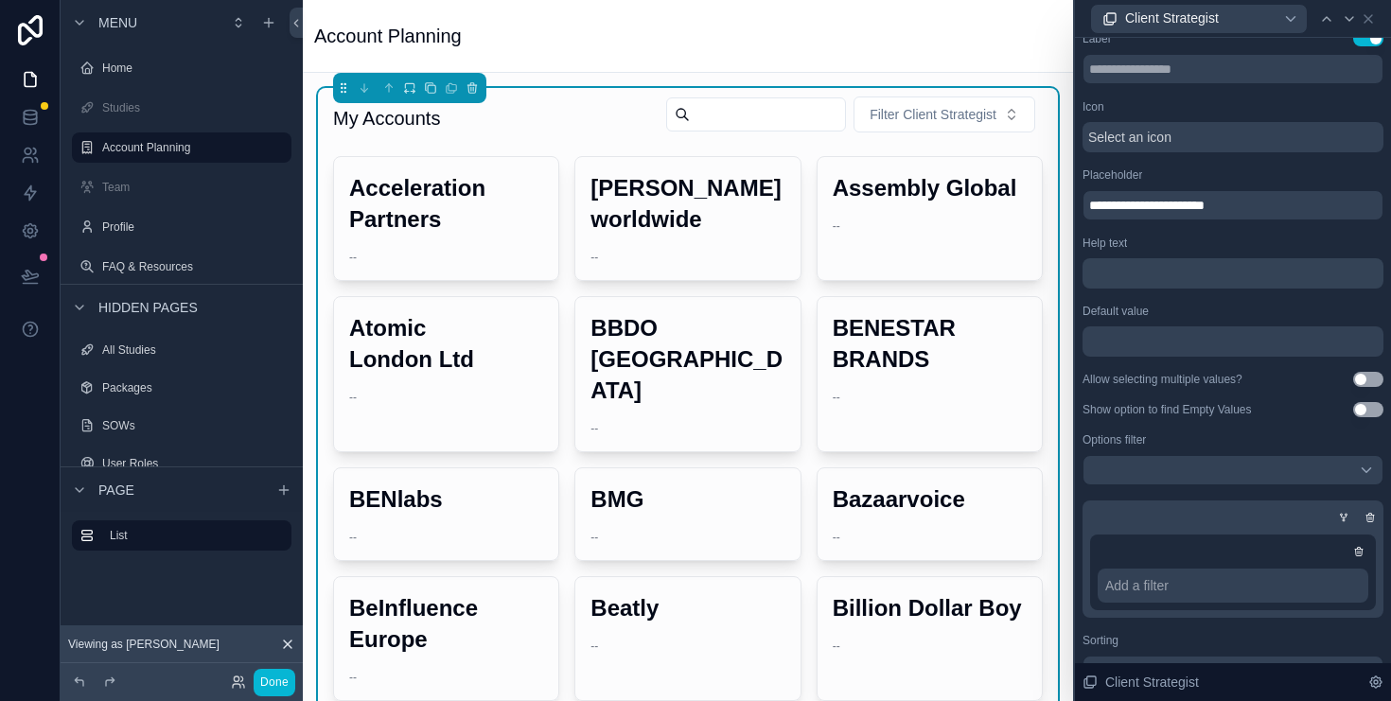
click at [1259, 623] on div "**********" at bounding box center [1232, 385] width 301 height 708
click at [1349, 543] on div at bounding box center [1358, 551] width 19 height 19
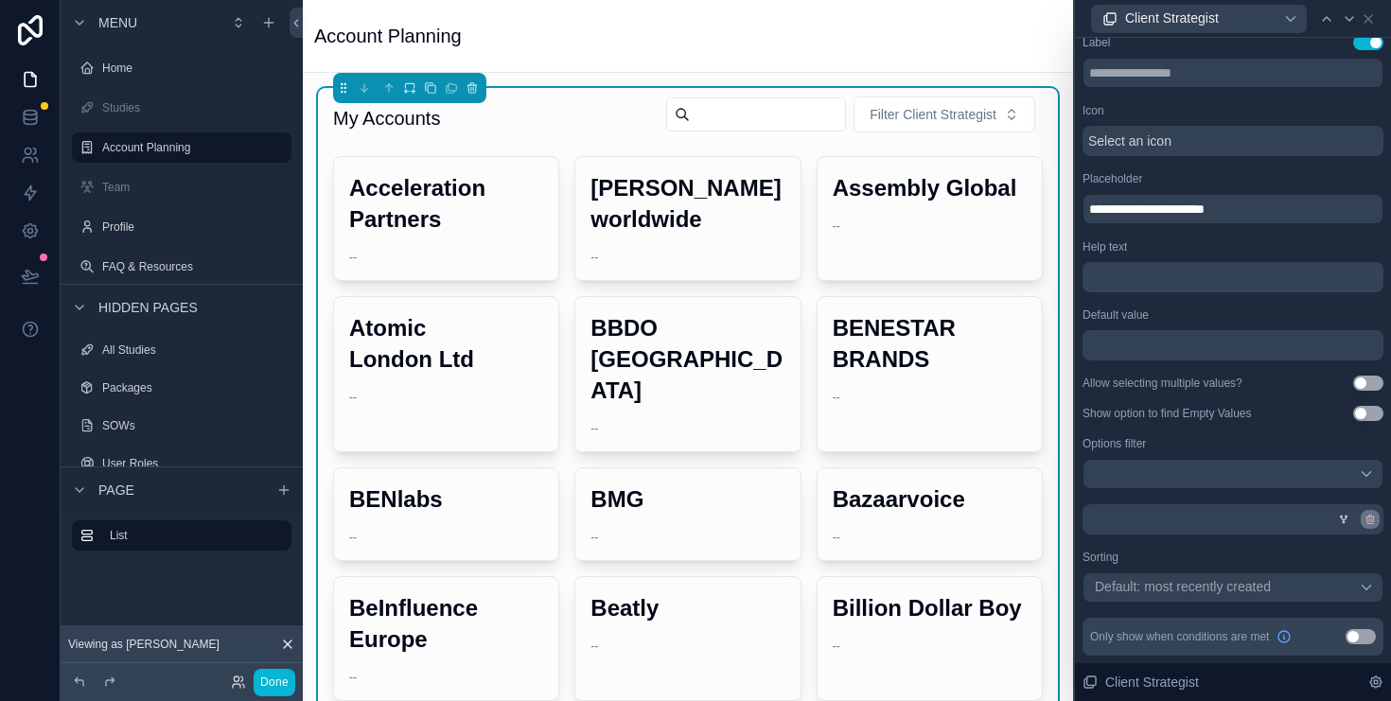
click at [1364, 523] on icon at bounding box center [1369, 519] width 11 height 11
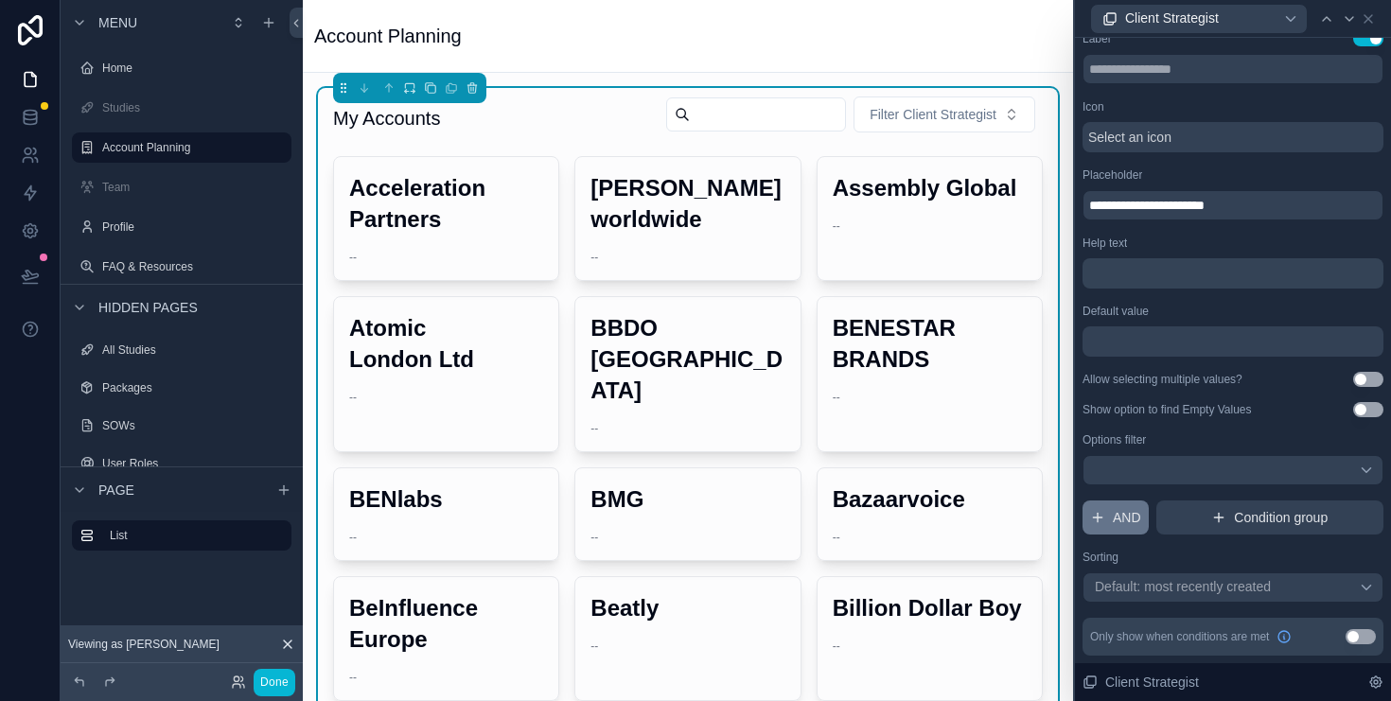
click at [1123, 523] on span "AND" at bounding box center [1127, 517] width 28 height 19
click at [1323, 495] on div at bounding box center [1336, 502] width 26 height 26
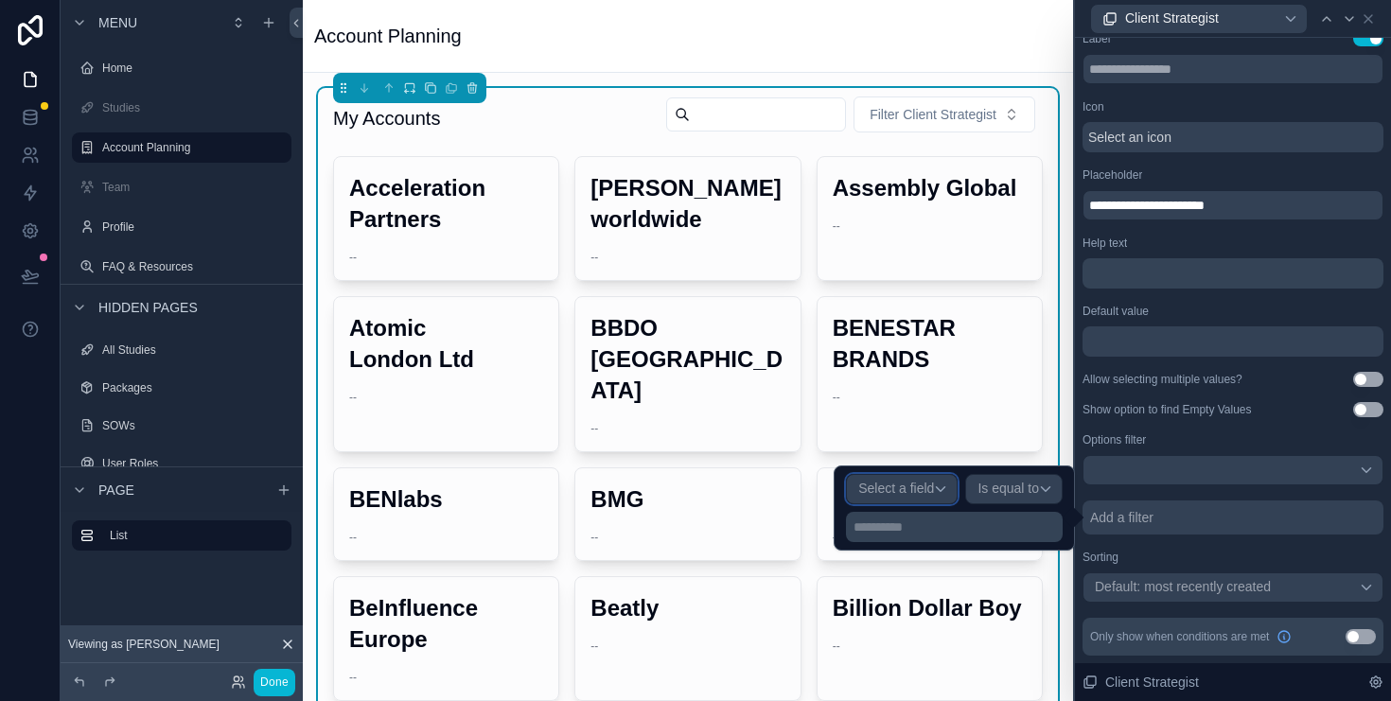
click at [888, 491] on span "Select a field" at bounding box center [896, 488] width 76 height 15
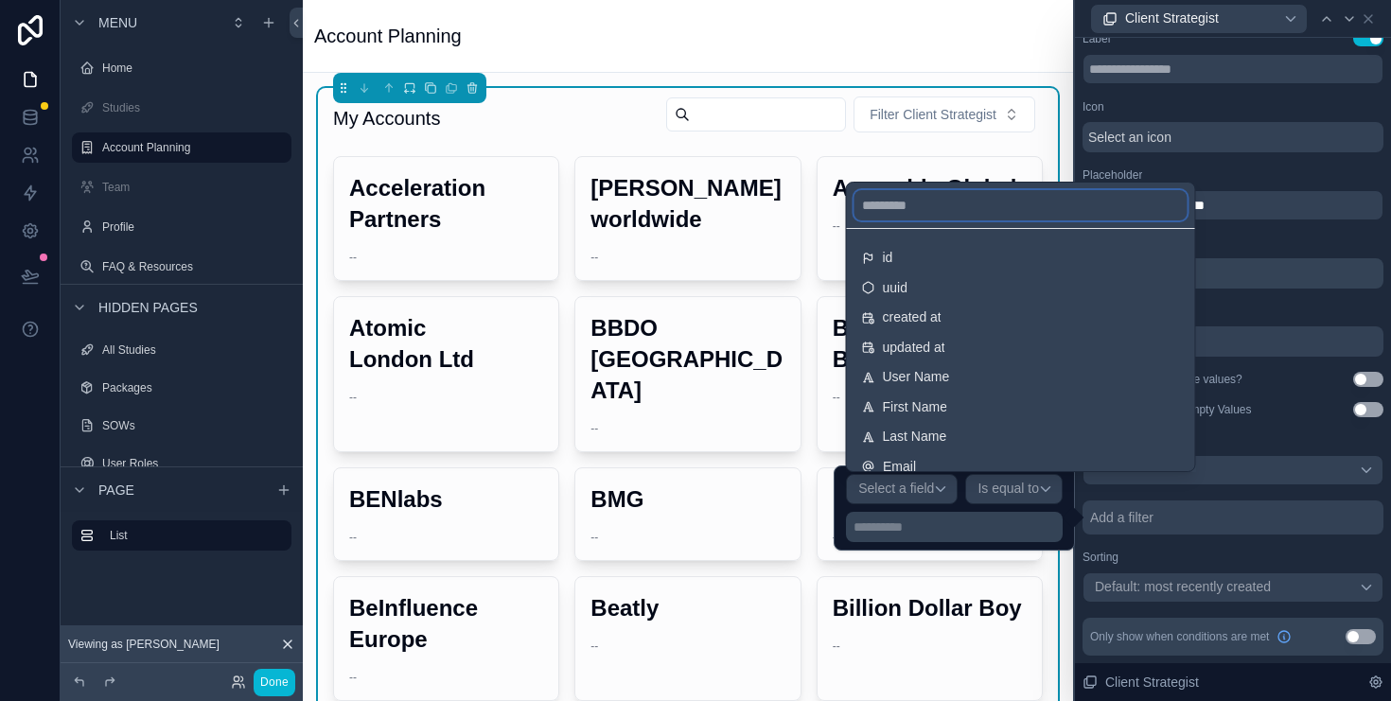
click at [932, 203] on input "text" at bounding box center [1020, 205] width 333 height 30
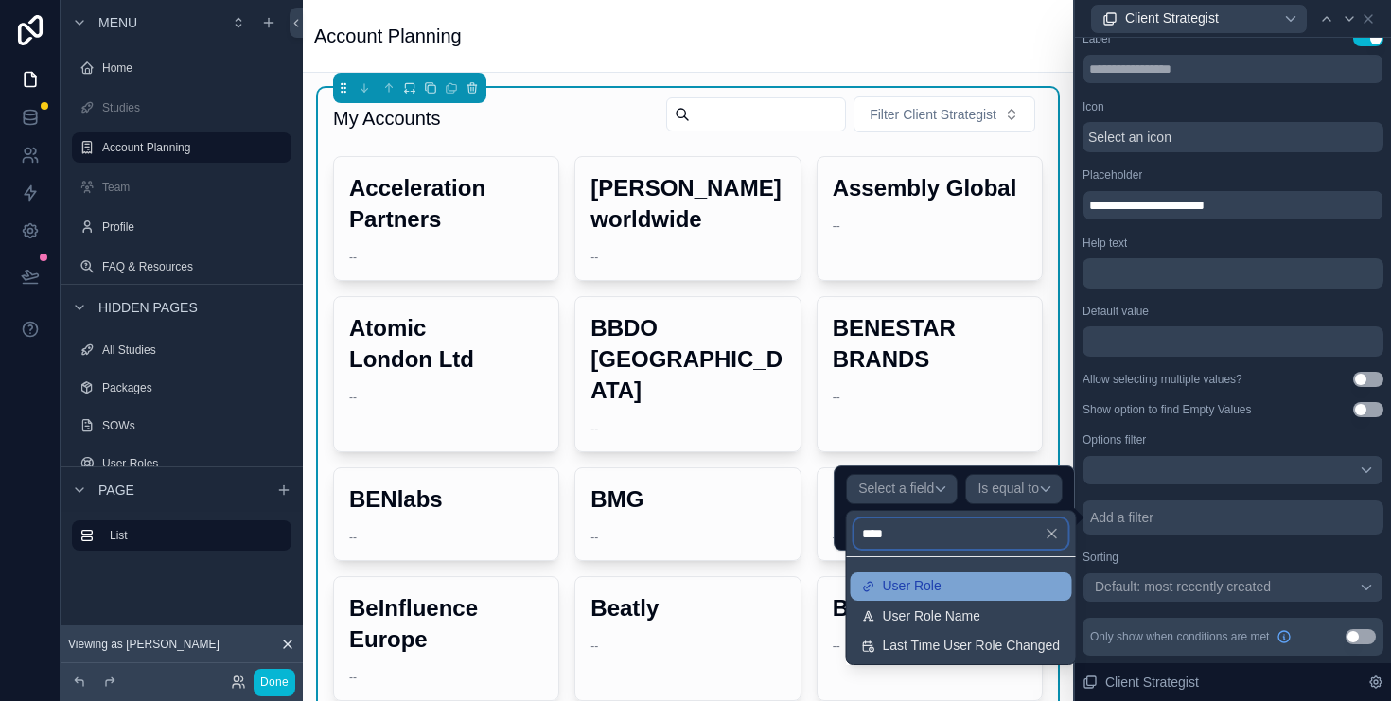
type input "****"
click at [960, 590] on div "User Role" at bounding box center [961, 586] width 199 height 17
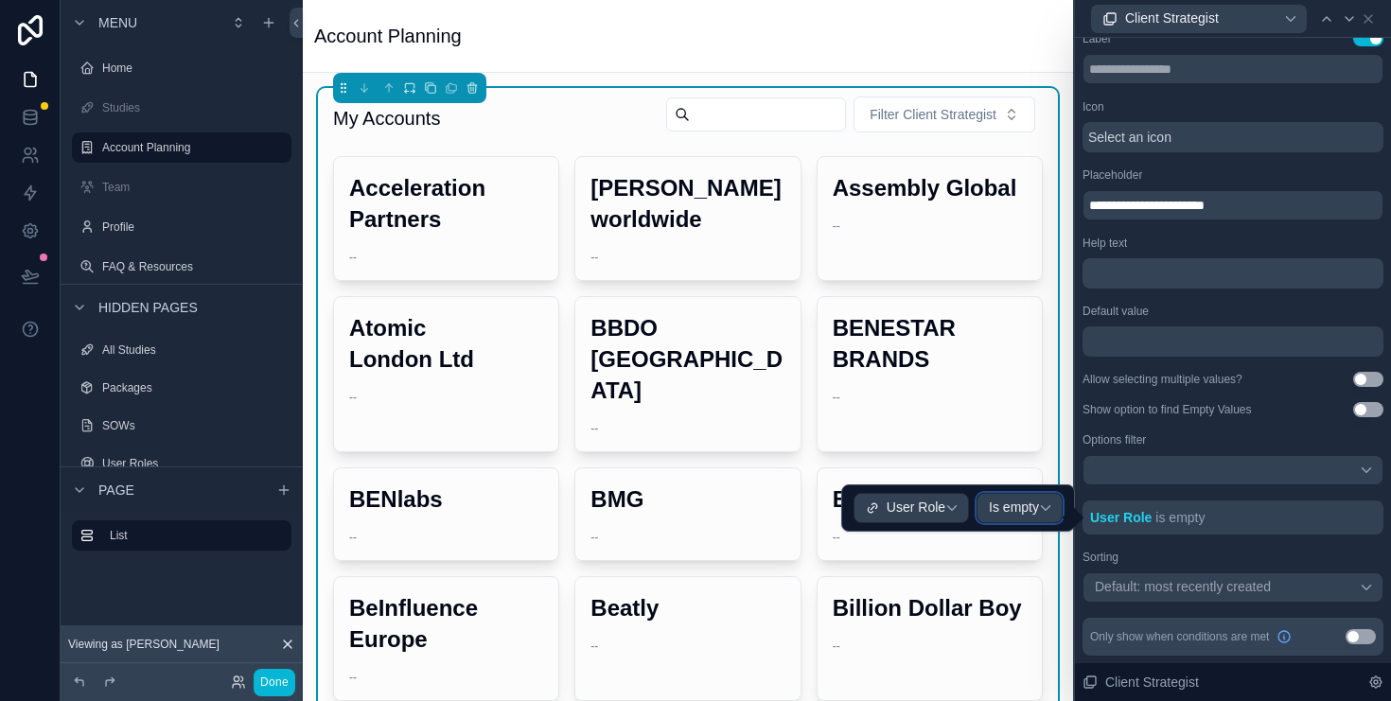
click at [1011, 508] on span "Is empty" at bounding box center [1014, 508] width 50 height 17
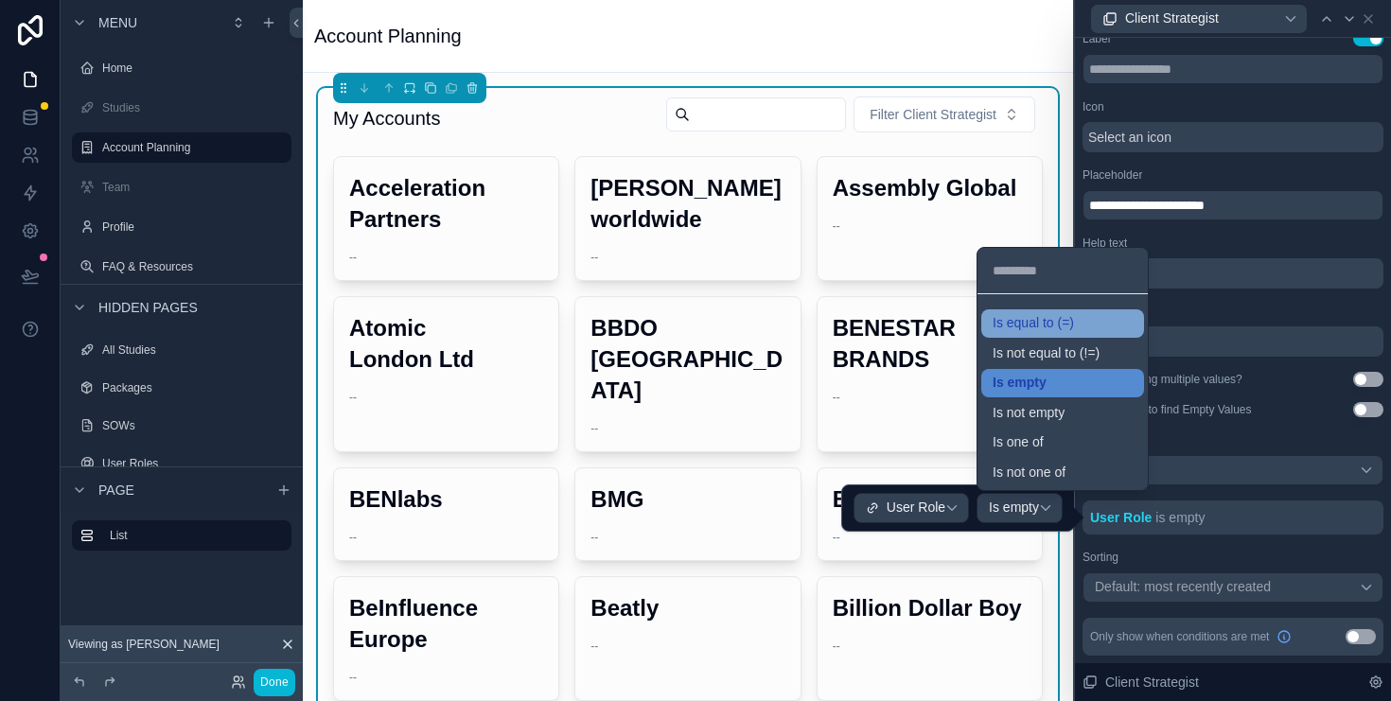
click at [1062, 329] on span "Is equal to (=)" at bounding box center [1033, 323] width 81 height 17
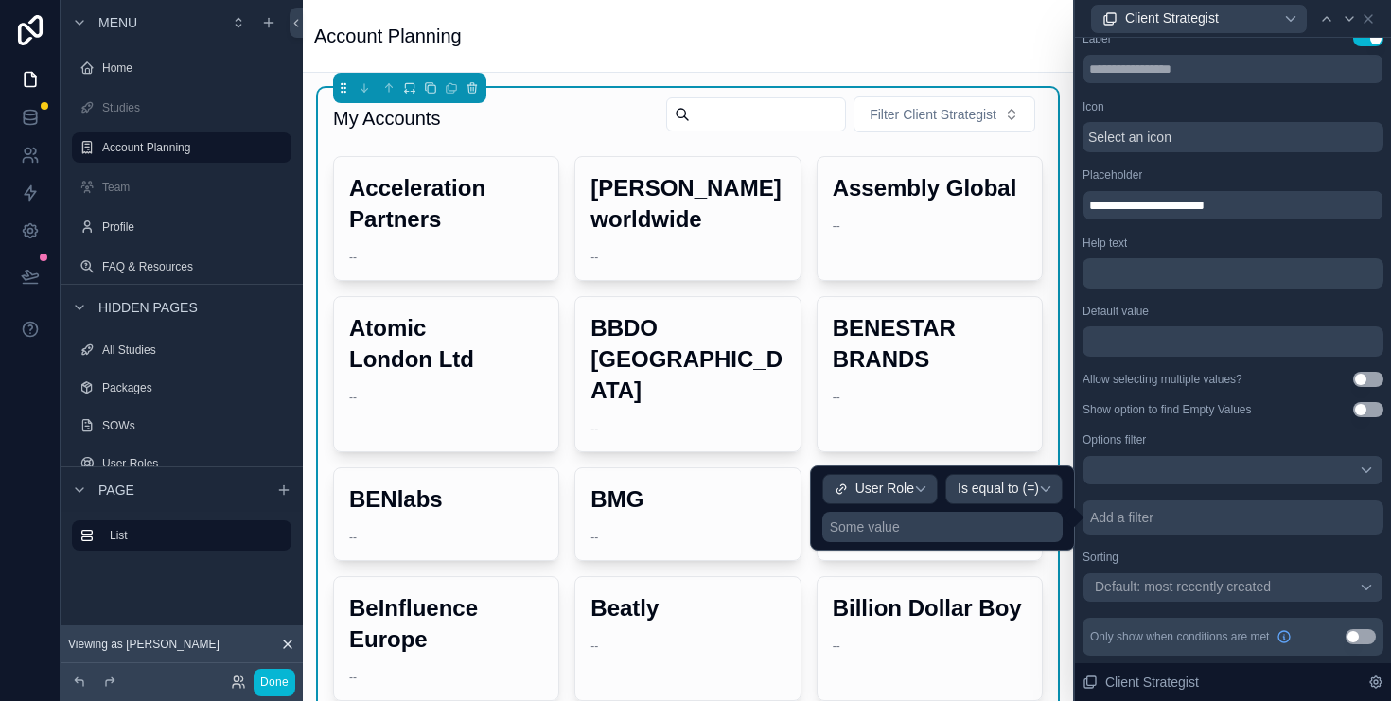
click at [939, 533] on div "Some value" at bounding box center [942, 527] width 240 height 30
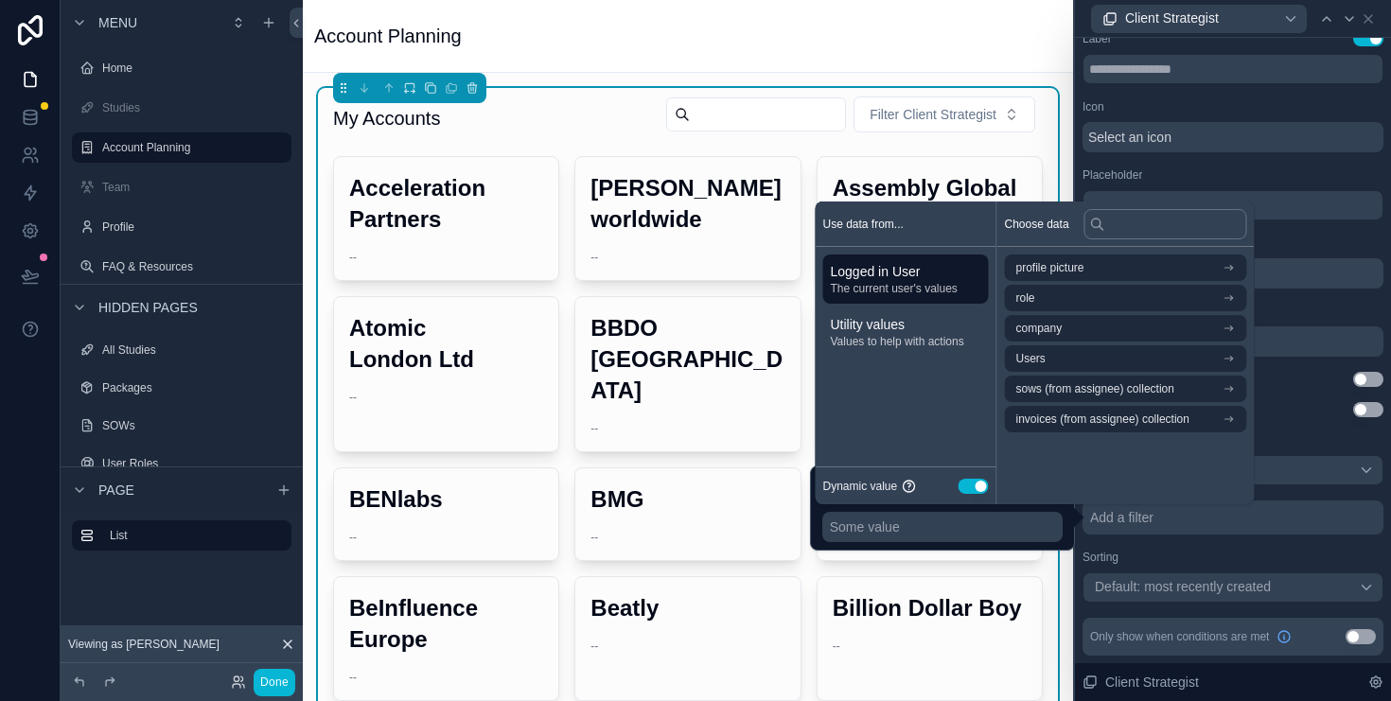
click at [977, 480] on button "Use setting" at bounding box center [973, 486] width 30 height 15
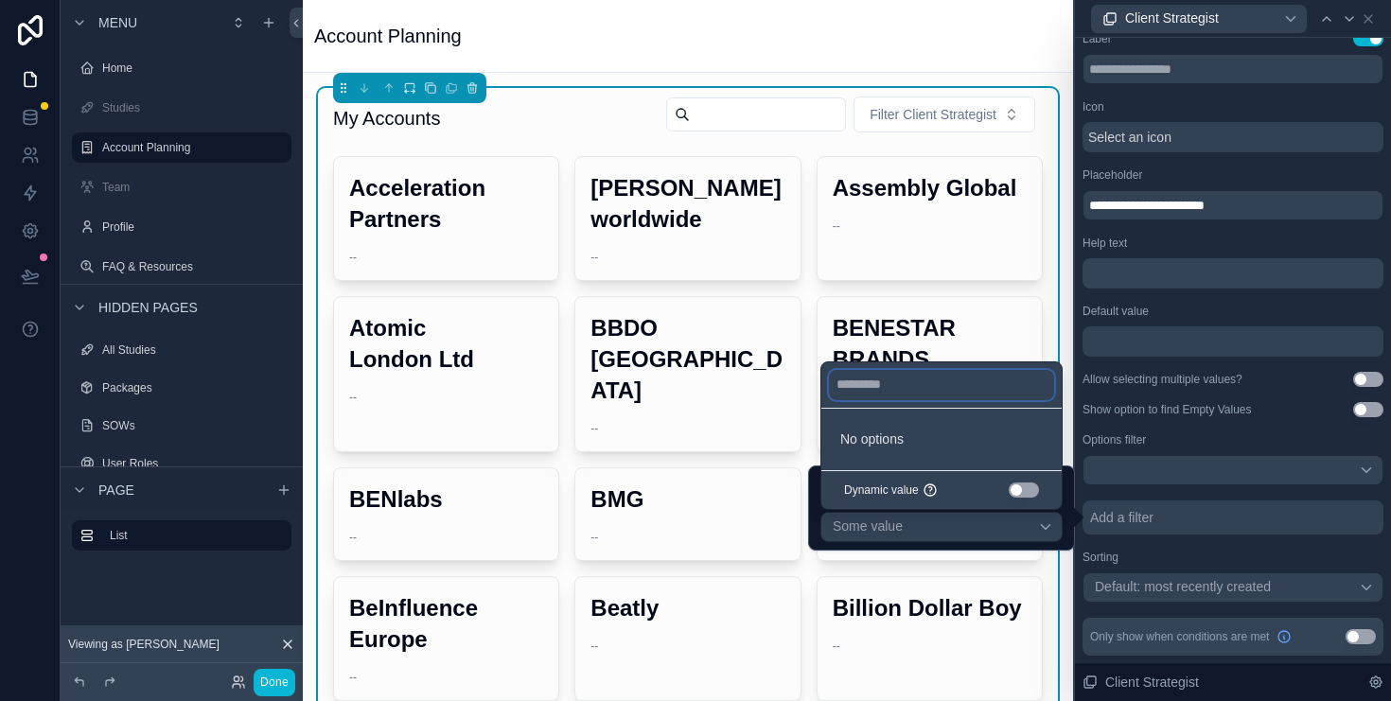
drag, startPoint x: 864, startPoint y: 385, endPoint x: 1204, endPoint y: 590, distance: 396.9
click at [868, 387] on input "text" at bounding box center [941, 385] width 225 height 30
click at [1276, 561] on div "Sorting" at bounding box center [1232, 557] width 301 height 15
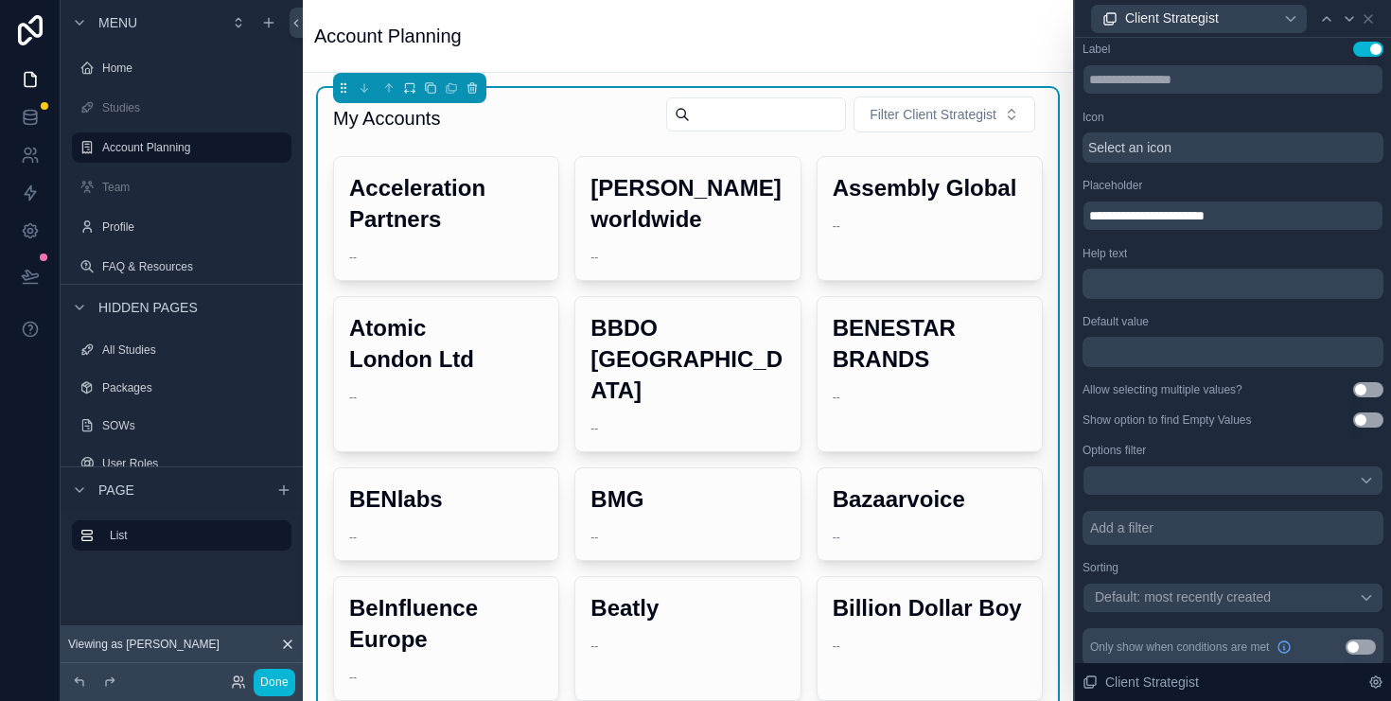
scroll to position [0, 0]
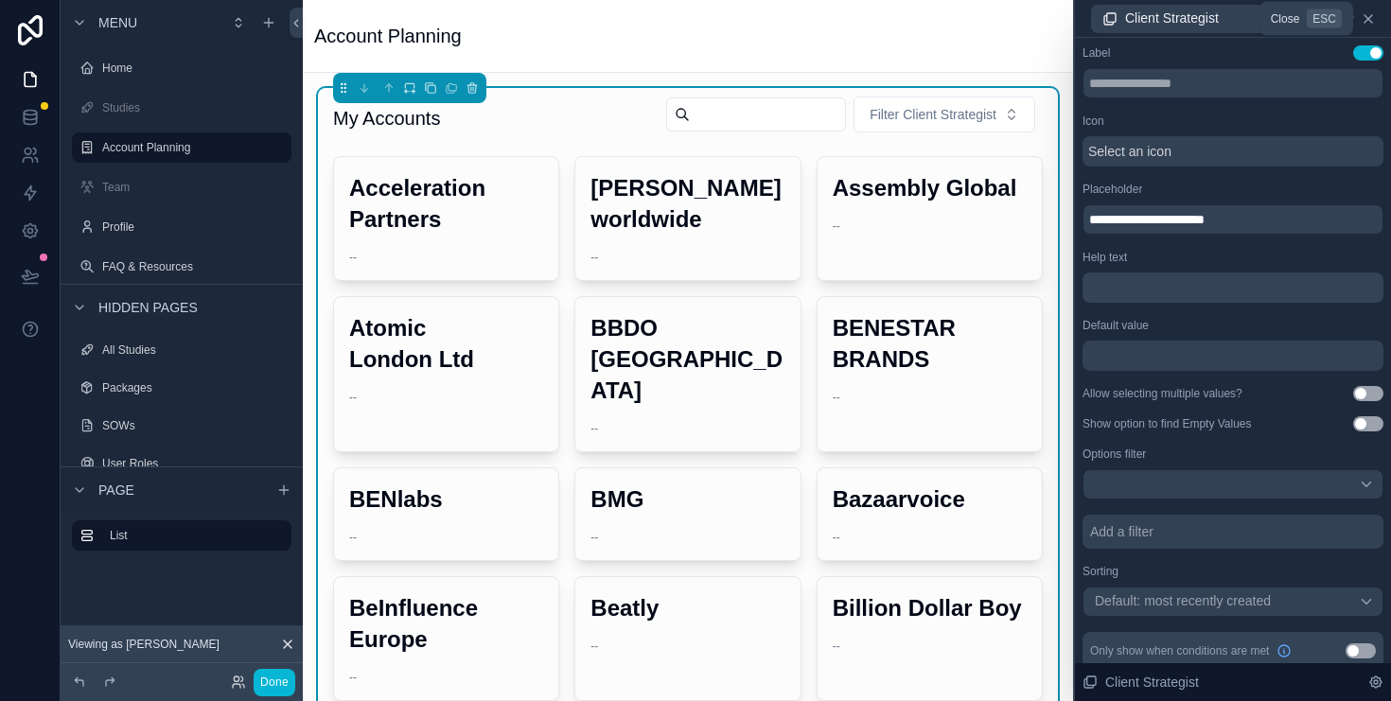
click at [1370, 13] on icon at bounding box center [1368, 18] width 15 height 15
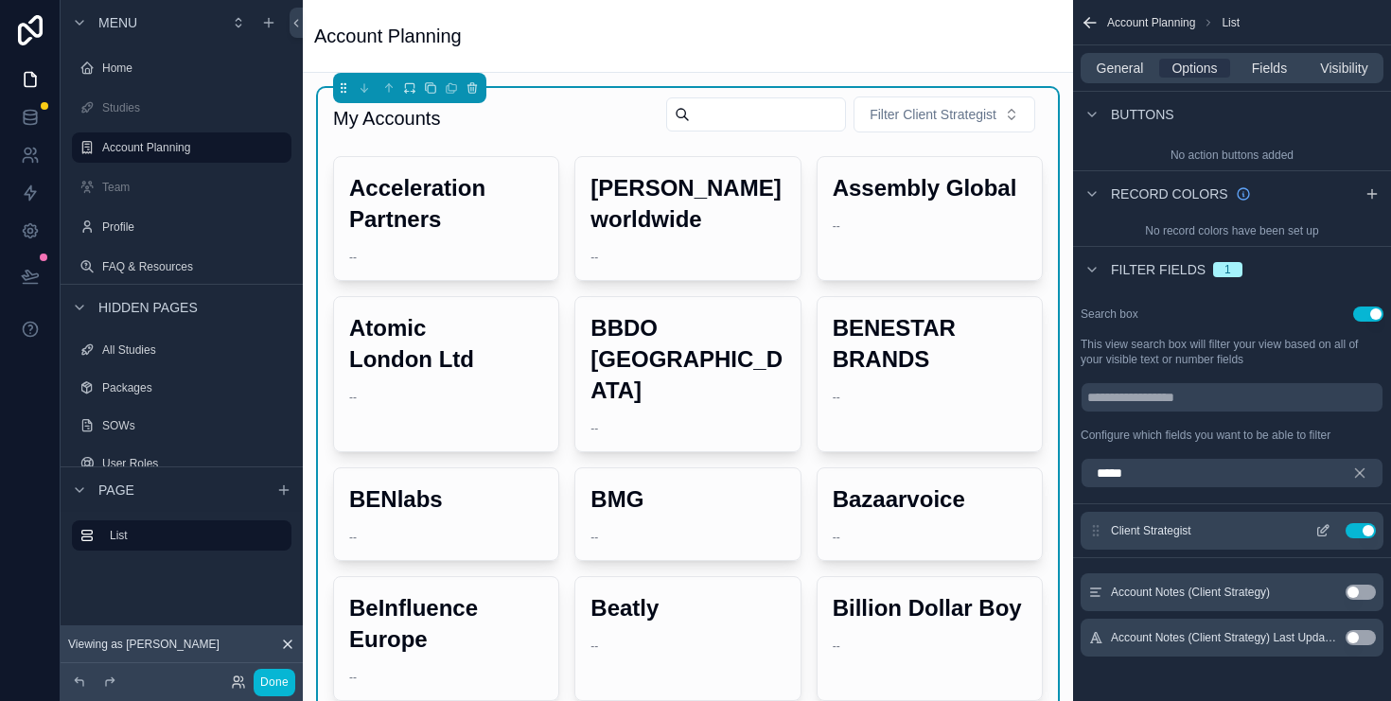
click at [1356, 533] on button "Use setting" at bounding box center [1360, 530] width 30 height 15
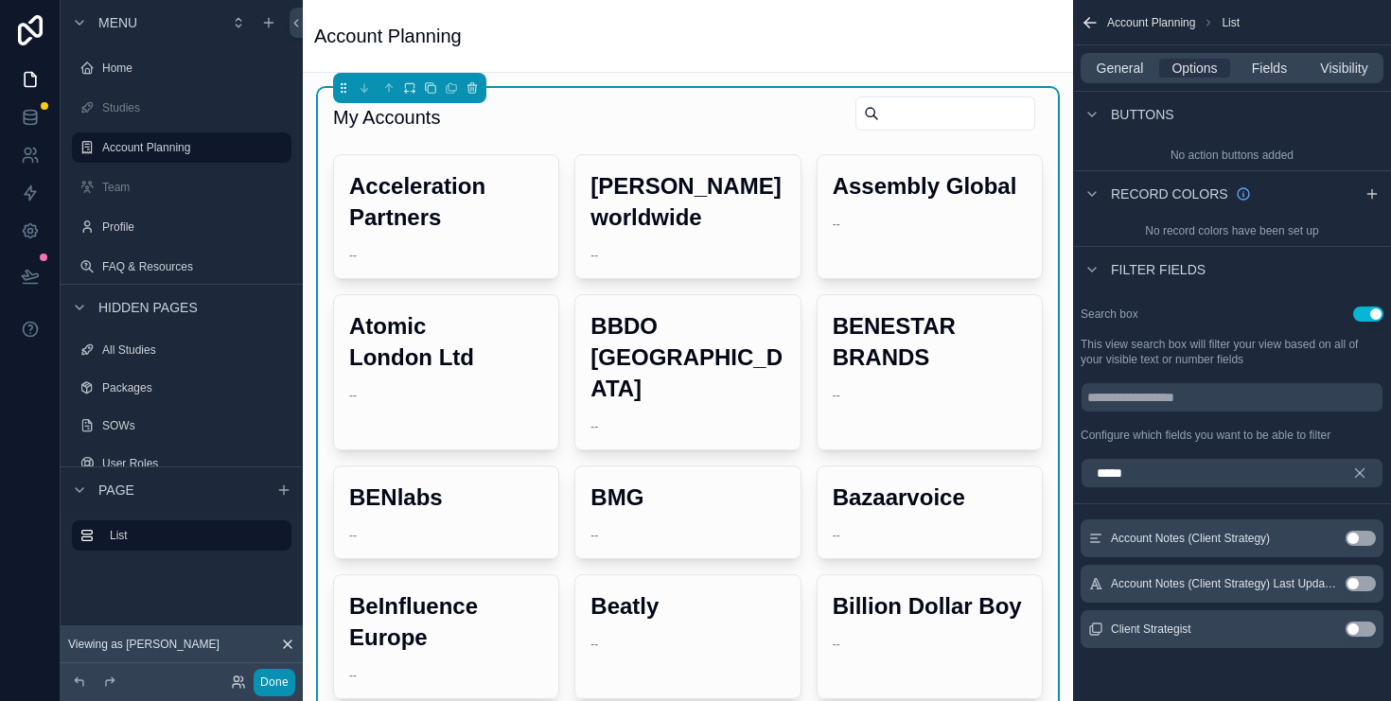
click at [277, 680] on button "Done" at bounding box center [275, 682] width 42 height 27
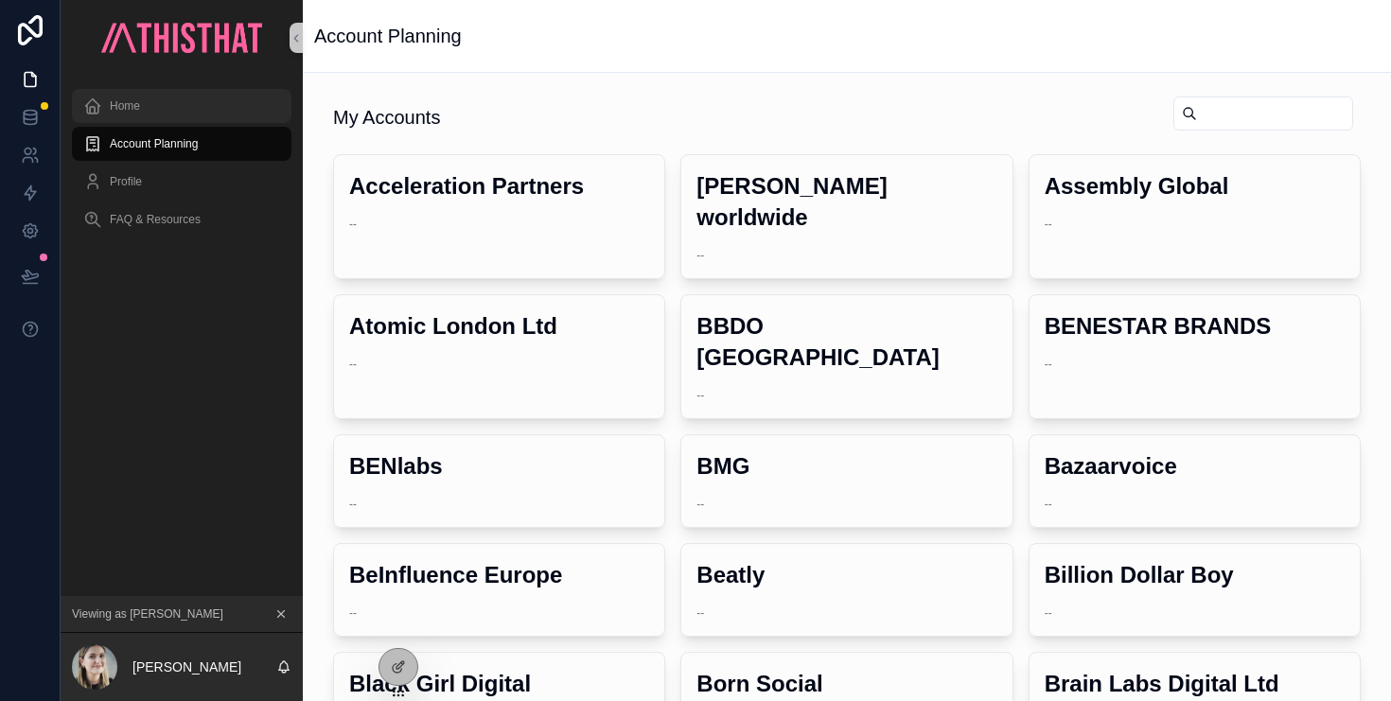
click at [161, 109] on div "Home" at bounding box center [181, 106] width 197 height 30
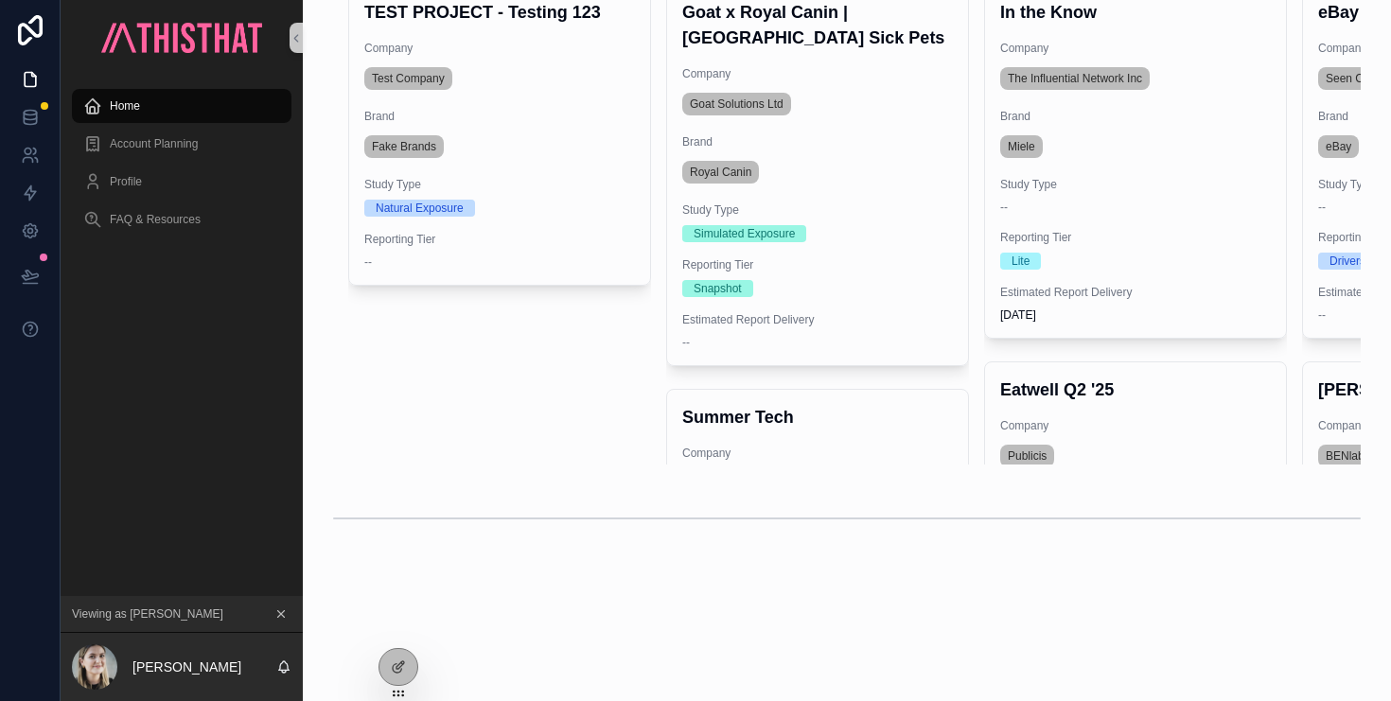
scroll to position [1309, 0]
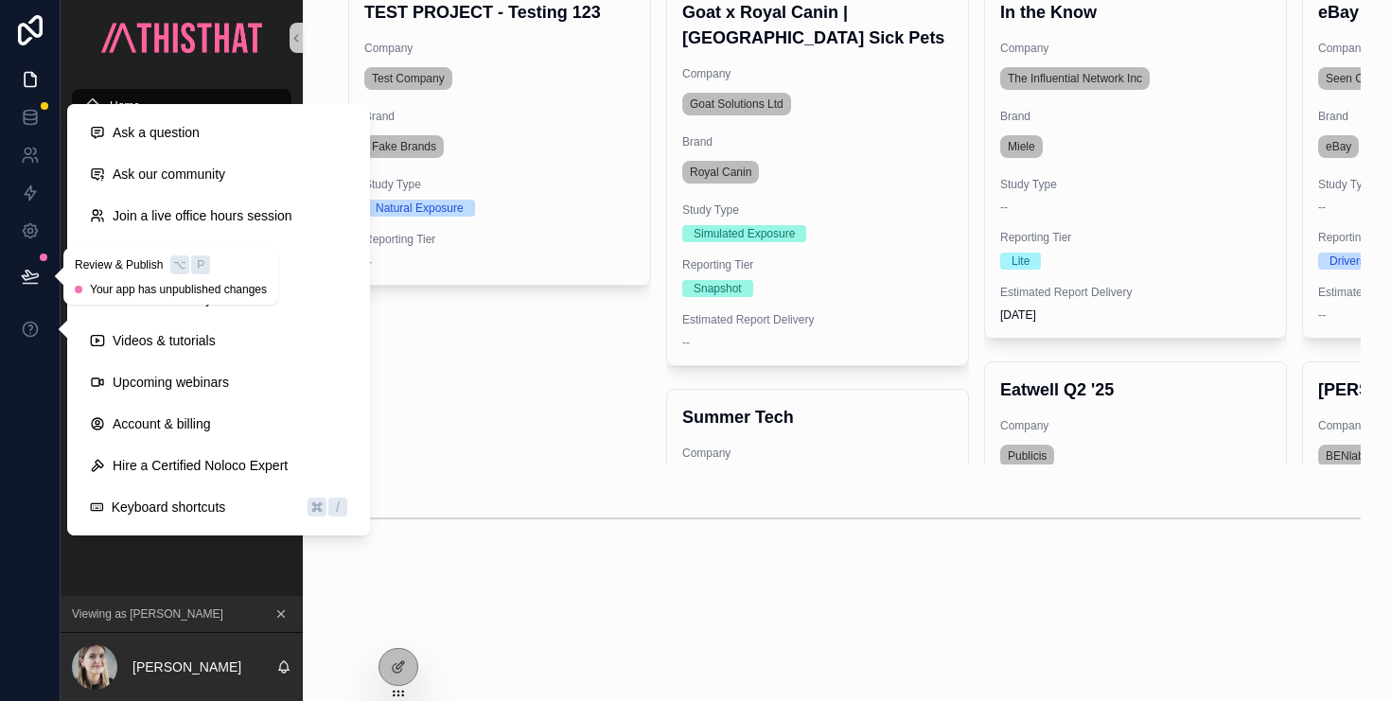
click at [25, 272] on icon at bounding box center [30, 276] width 19 height 19
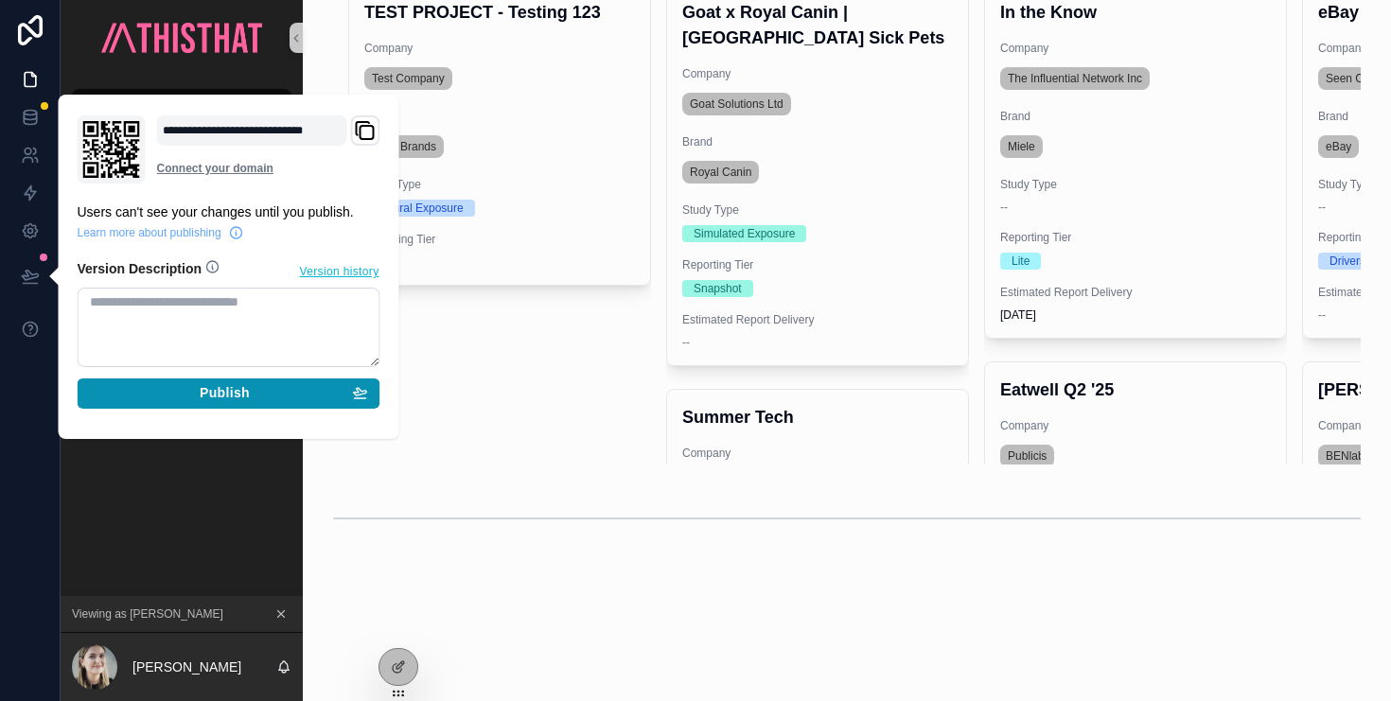
click at [294, 397] on div "Publish" at bounding box center [229, 393] width 278 height 17
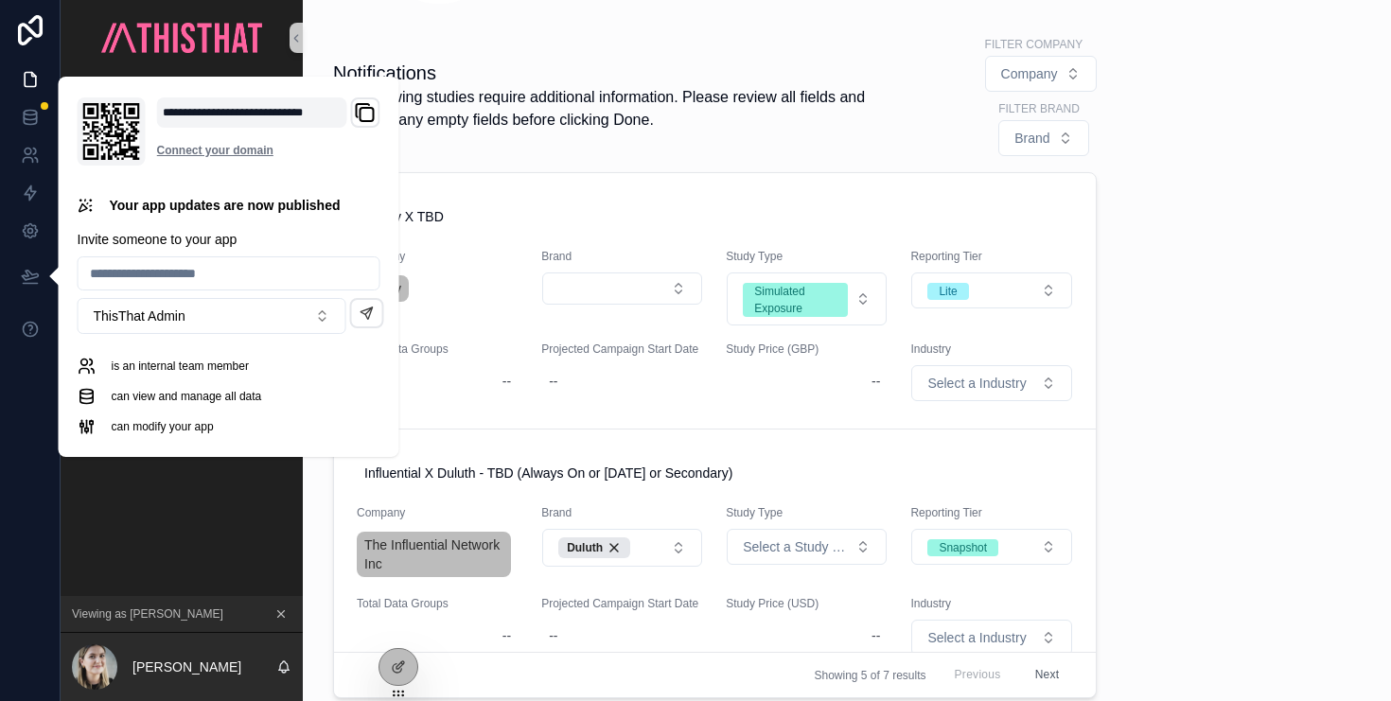
scroll to position [320, 0]
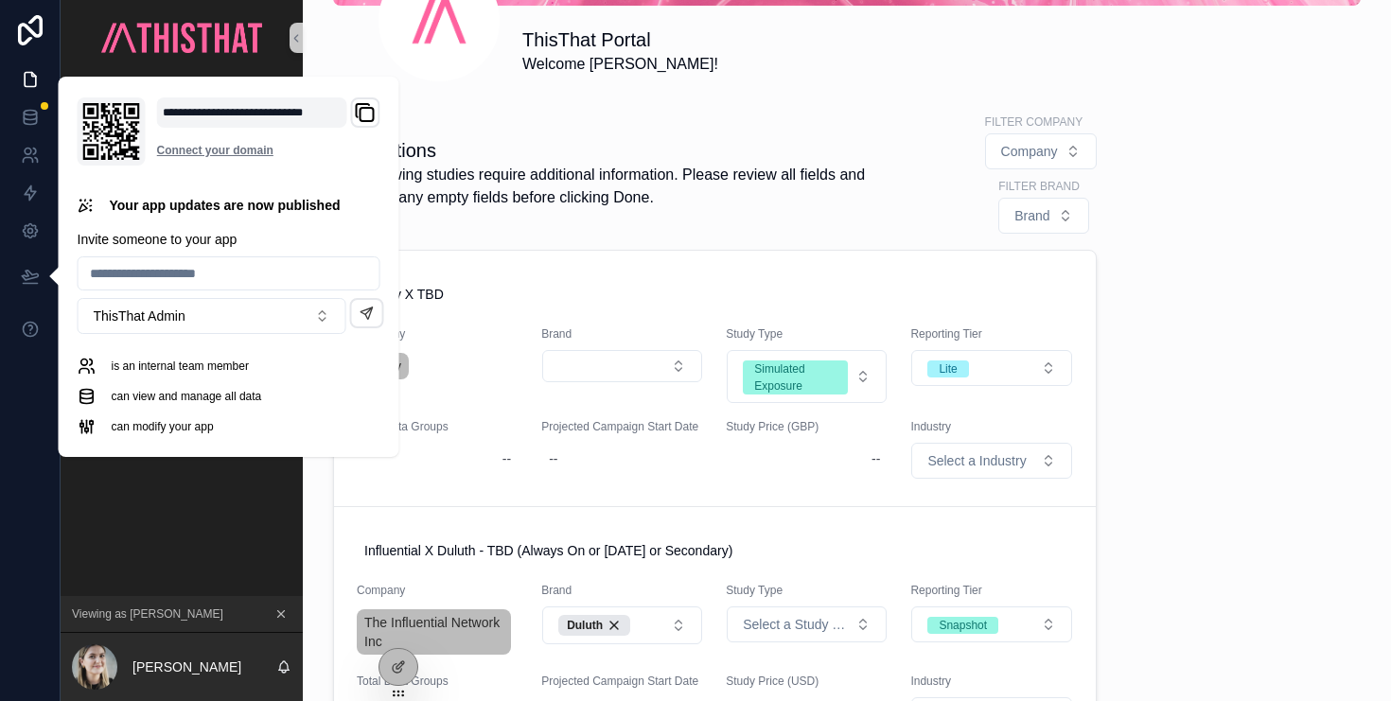
click at [1235, 378] on div "ThisThat Portal Welcome [PERSON_NAME]! Notifications The following studies requ…" at bounding box center [847, 663] width 1088 height 1966
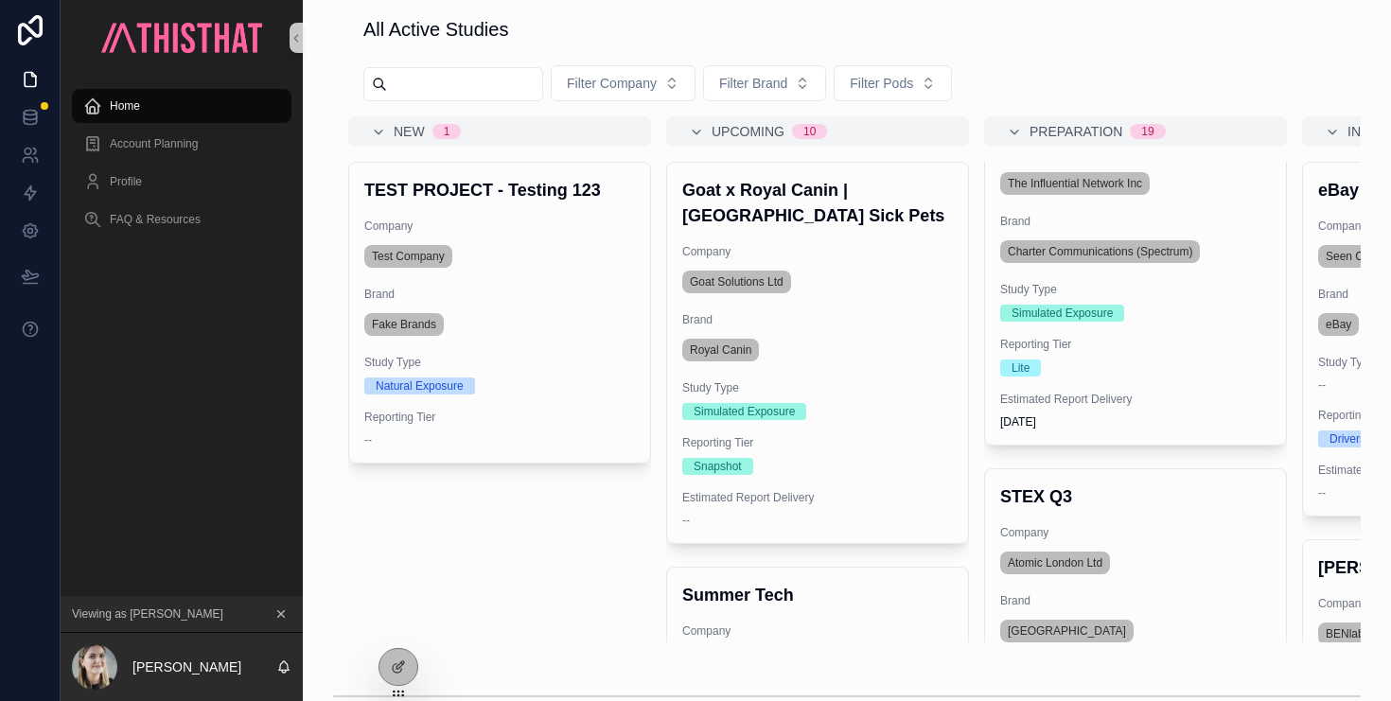
scroll to position [1157, 0]
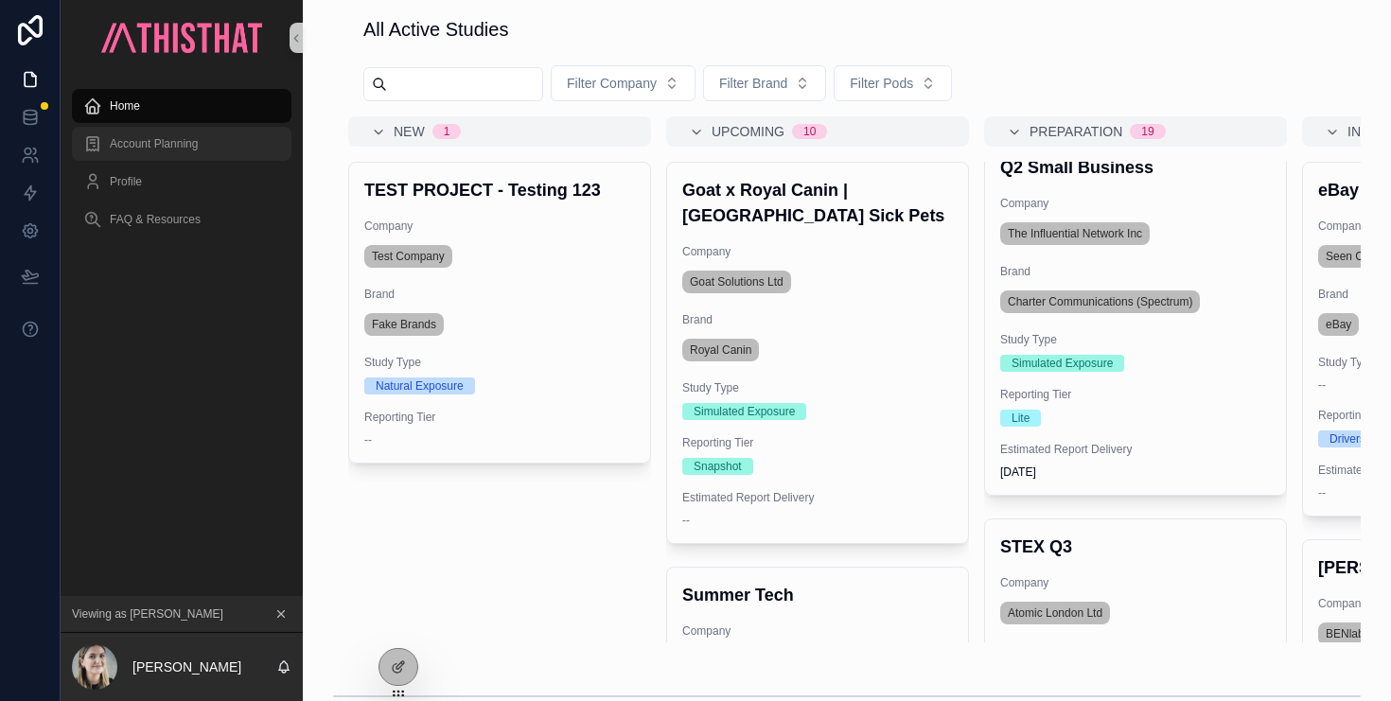
click at [168, 142] on span "Account Planning" at bounding box center [154, 143] width 88 height 15
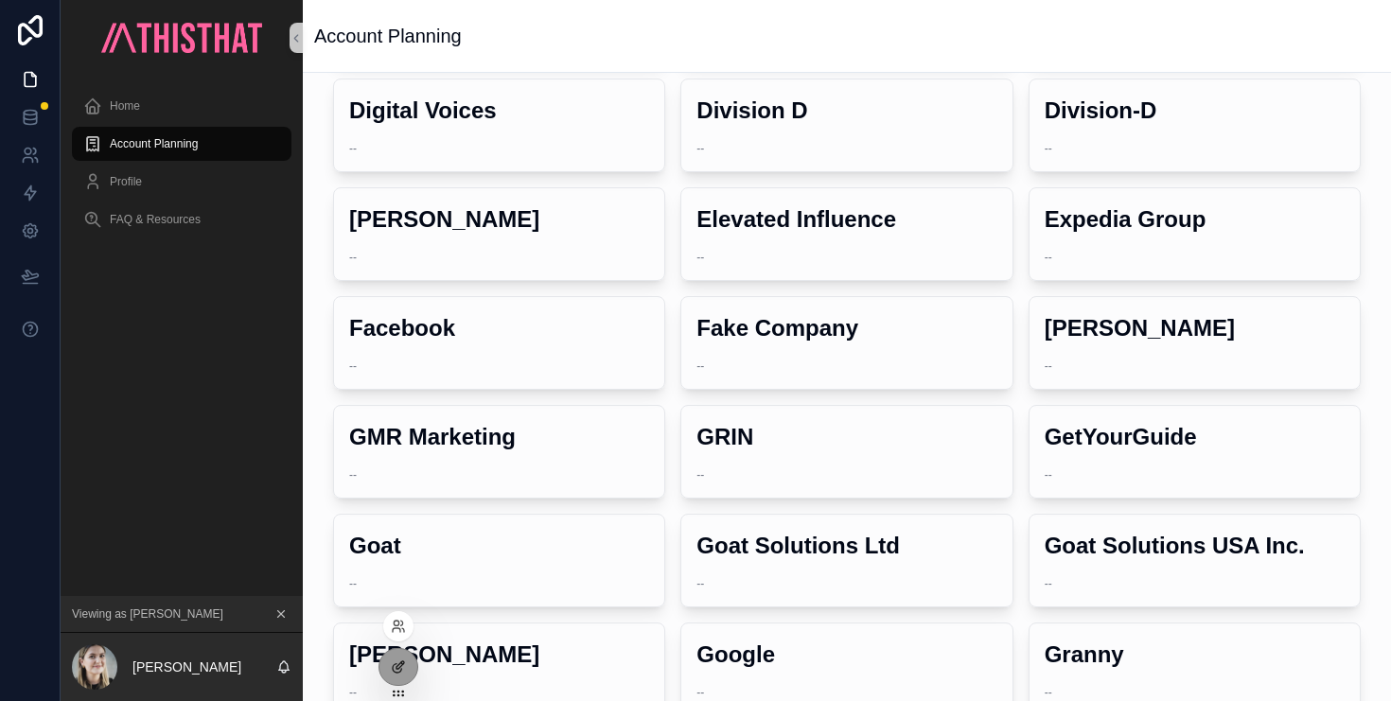
click at [396, 675] on div at bounding box center [398, 667] width 38 height 36
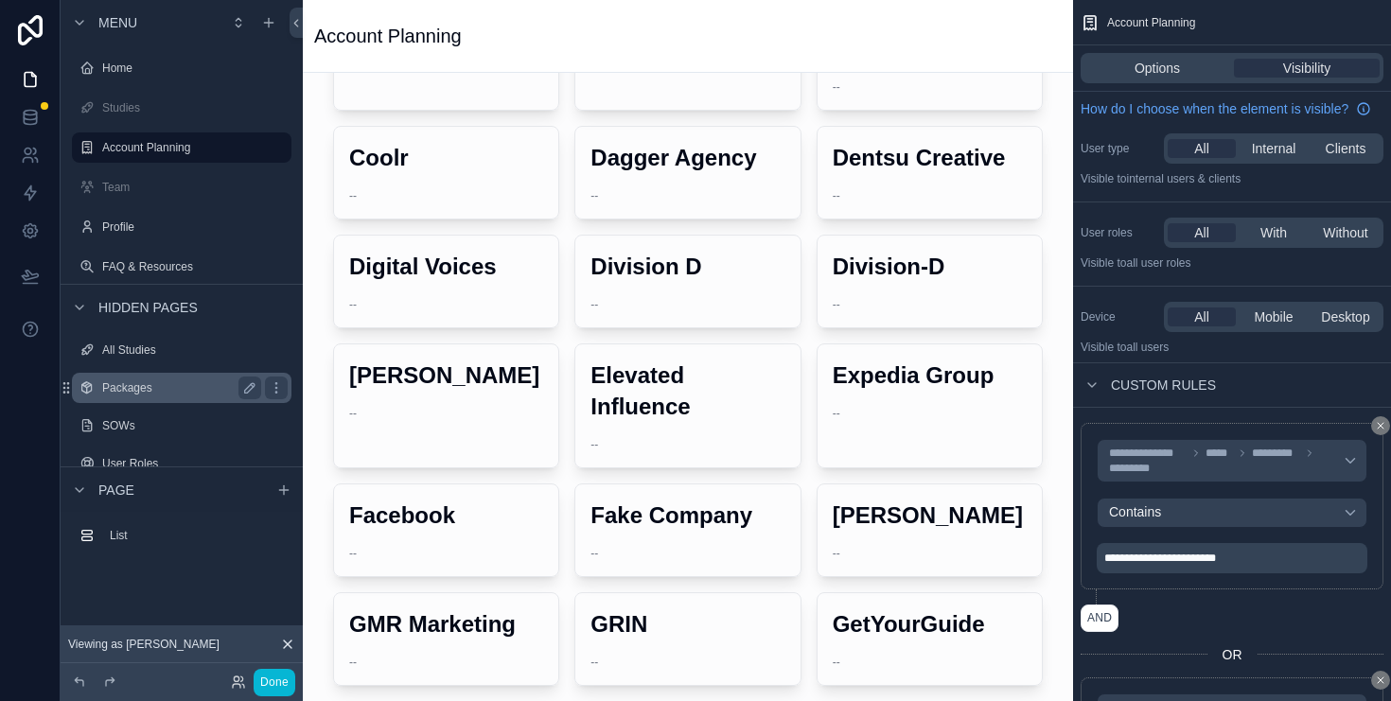
click at [119, 397] on div "Packages" at bounding box center [181, 388] width 159 height 23
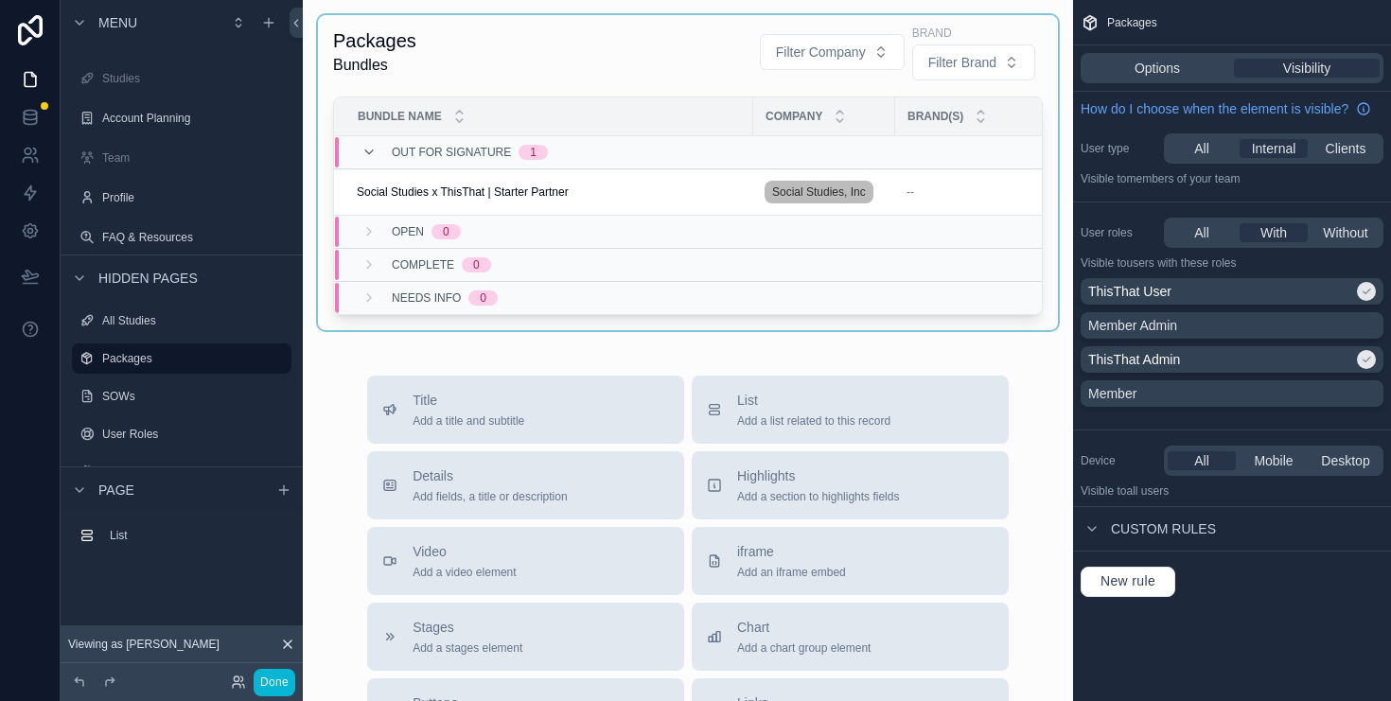
click at [530, 189] on div "scrollable content" at bounding box center [688, 172] width 740 height 315
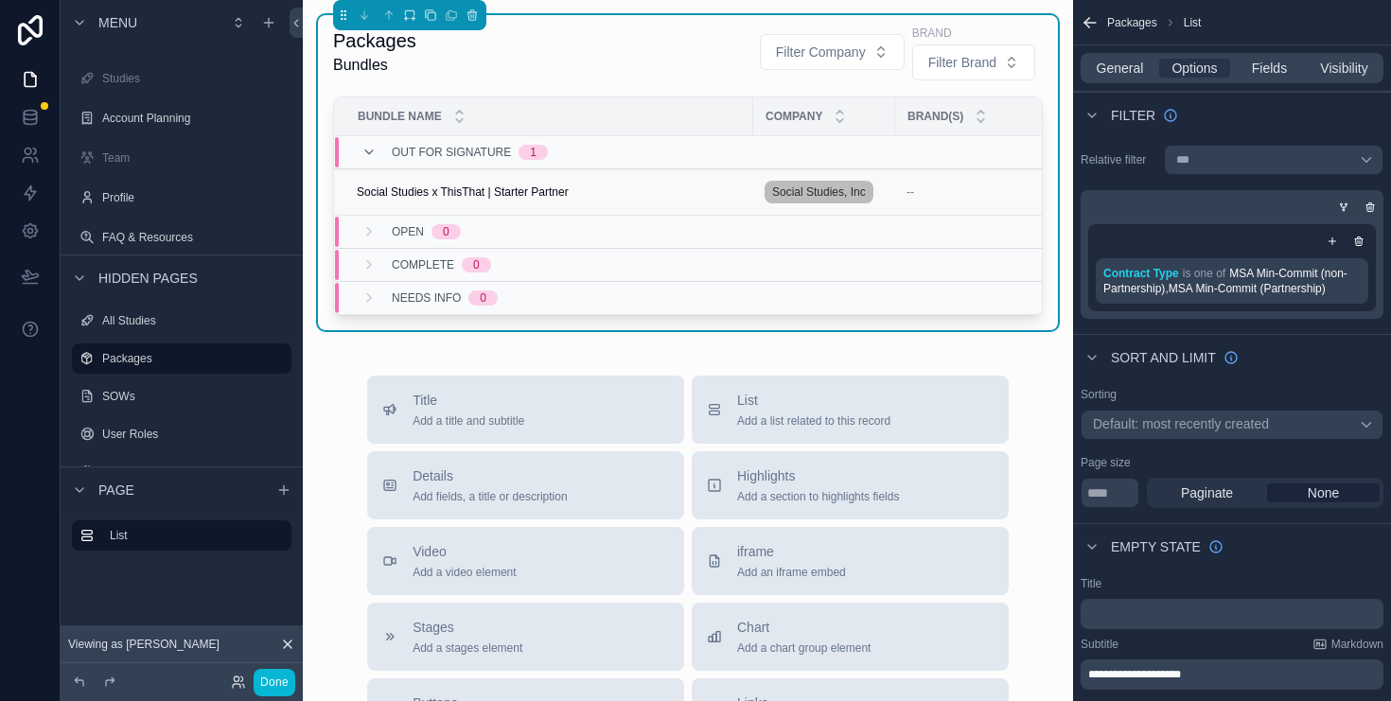
click at [482, 190] on span "Social Studies x ThisThat | Starter Partner" at bounding box center [463, 192] width 212 height 15
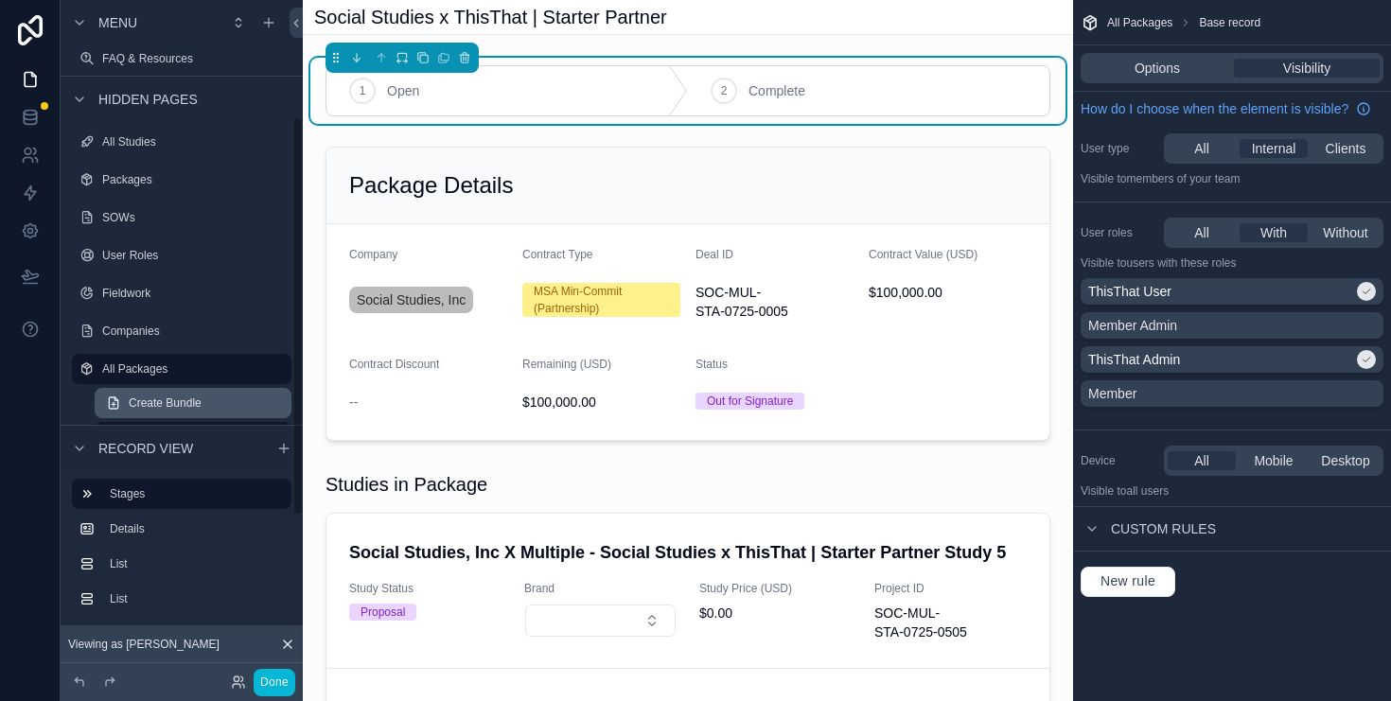
scroll to position [225, 0]
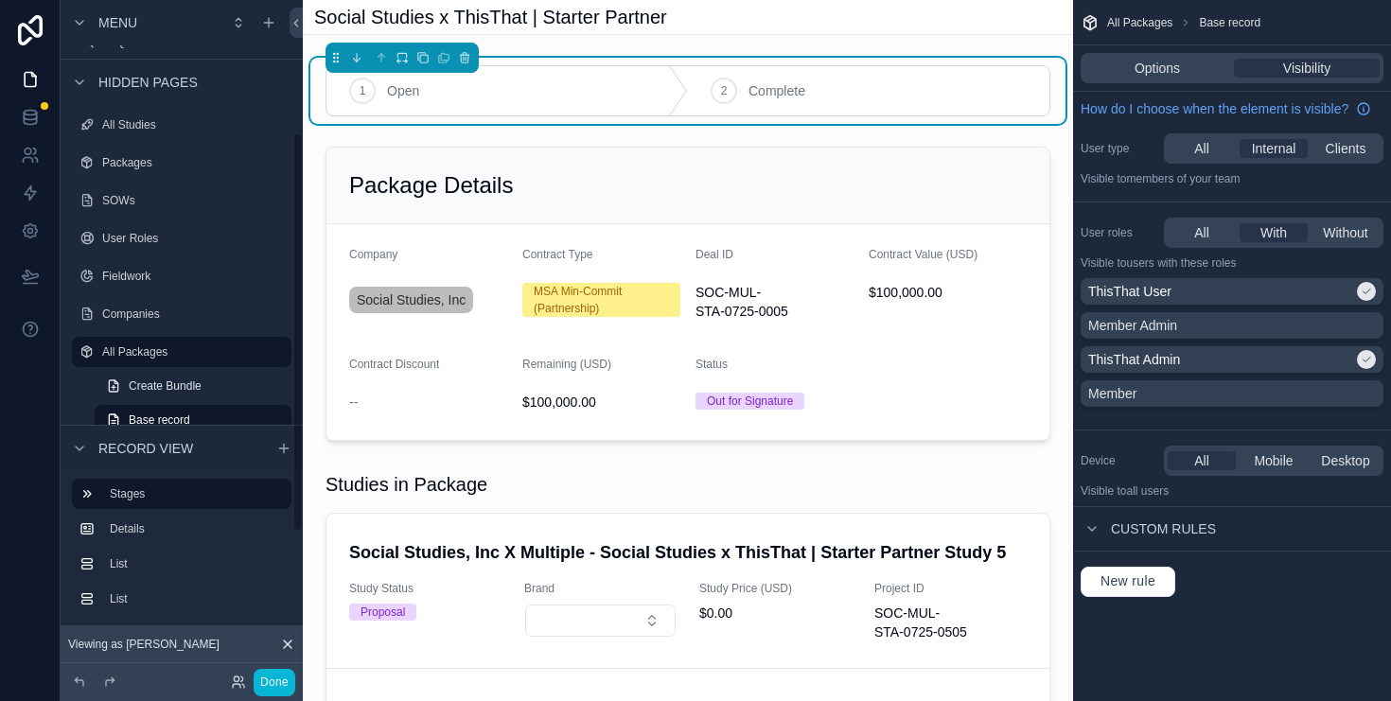
drag, startPoint x: 143, startPoint y: 351, endPoint x: 233, endPoint y: 360, distance: 90.3
click at [143, 350] on label "All Packages" at bounding box center [191, 351] width 178 height 15
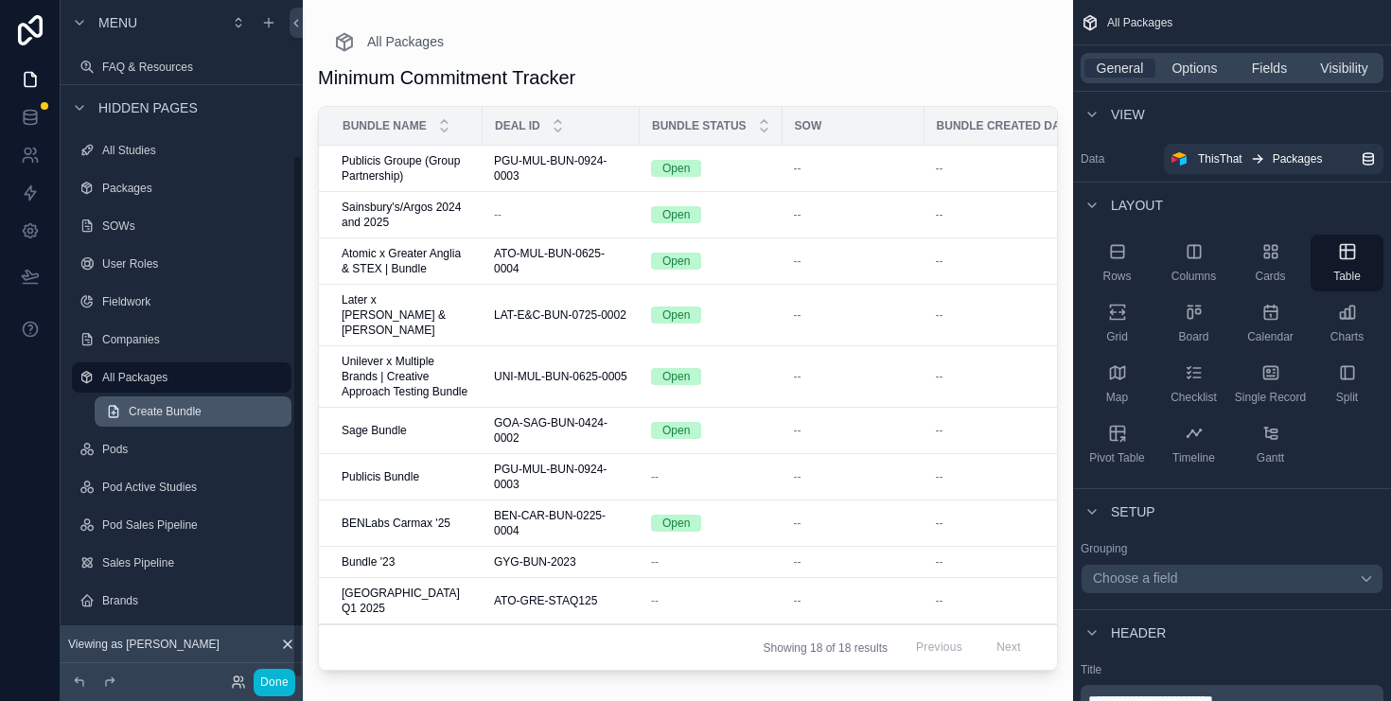
scroll to position [200, 0]
click at [714, 92] on div "scrollable content" at bounding box center [688, 339] width 770 height 678
drag, startPoint x: 724, startPoint y: 60, endPoint x: 824, endPoint y: 67, distance: 100.6
click at [742, 66] on div "Minimum Commitment Tracker Bundle Name Deal ID Bundle Status SOW Bundle Created…" at bounding box center [688, 365] width 740 height 625
click at [684, 74] on div "Minimum Commitment Tracker" at bounding box center [688, 77] width 740 height 26
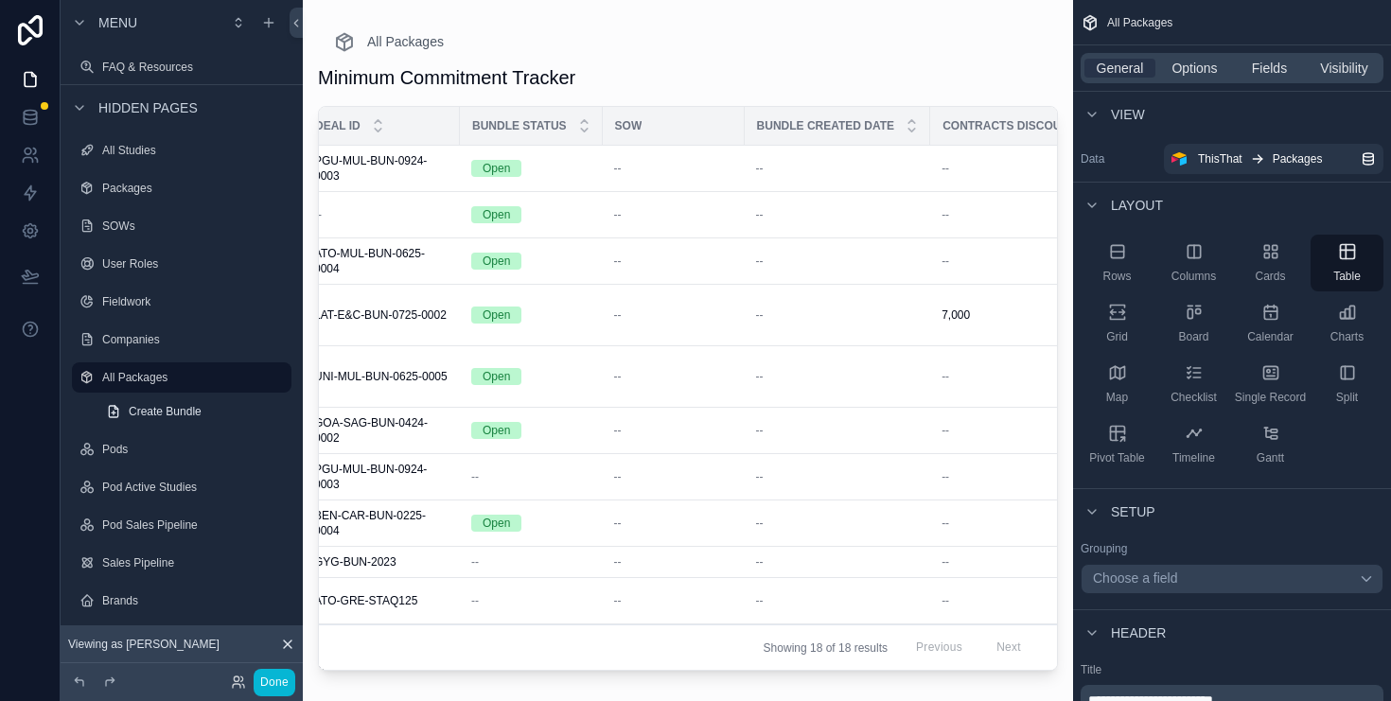
scroll to position [0, 0]
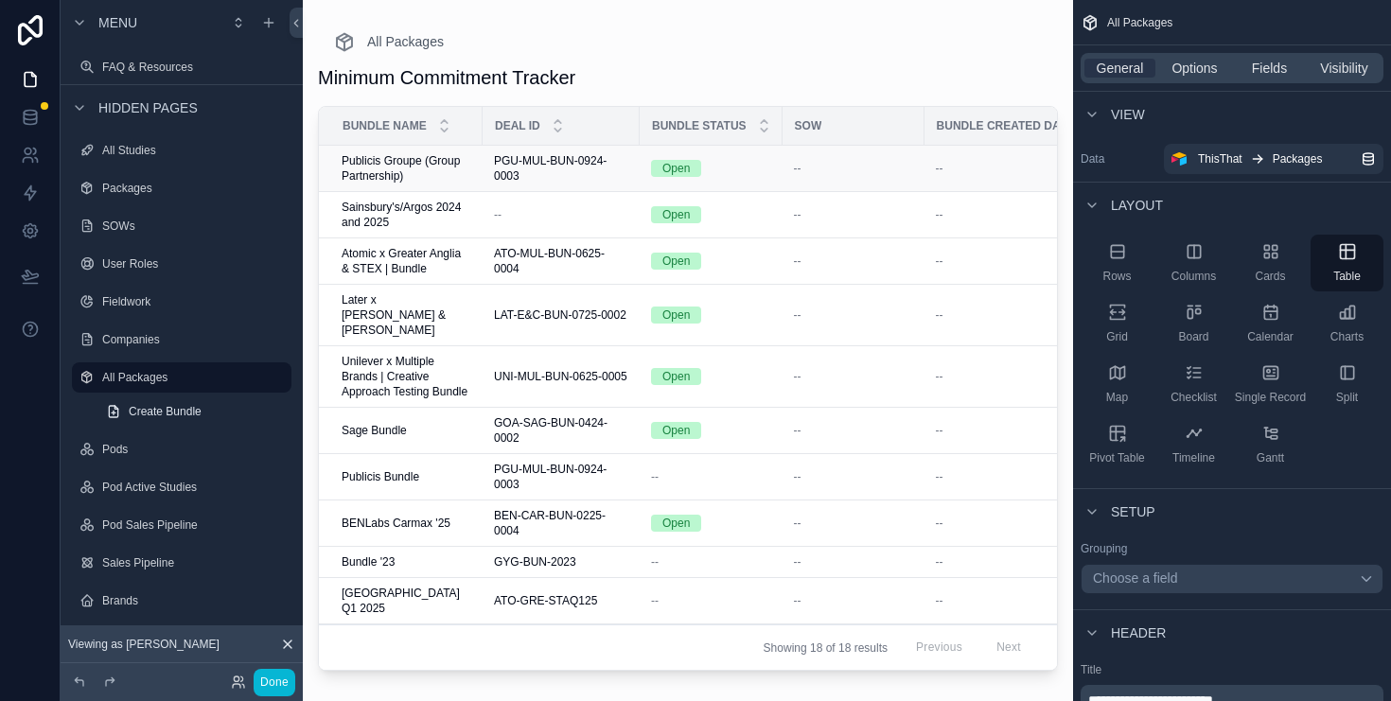
click at [536, 174] on span "PGU-MUL-BUN-0924-0003" at bounding box center [561, 168] width 134 height 30
click at [569, 255] on span "ATO-MUL-BUN-0625-0004" at bounding box center [561, 261] width 134 height 30
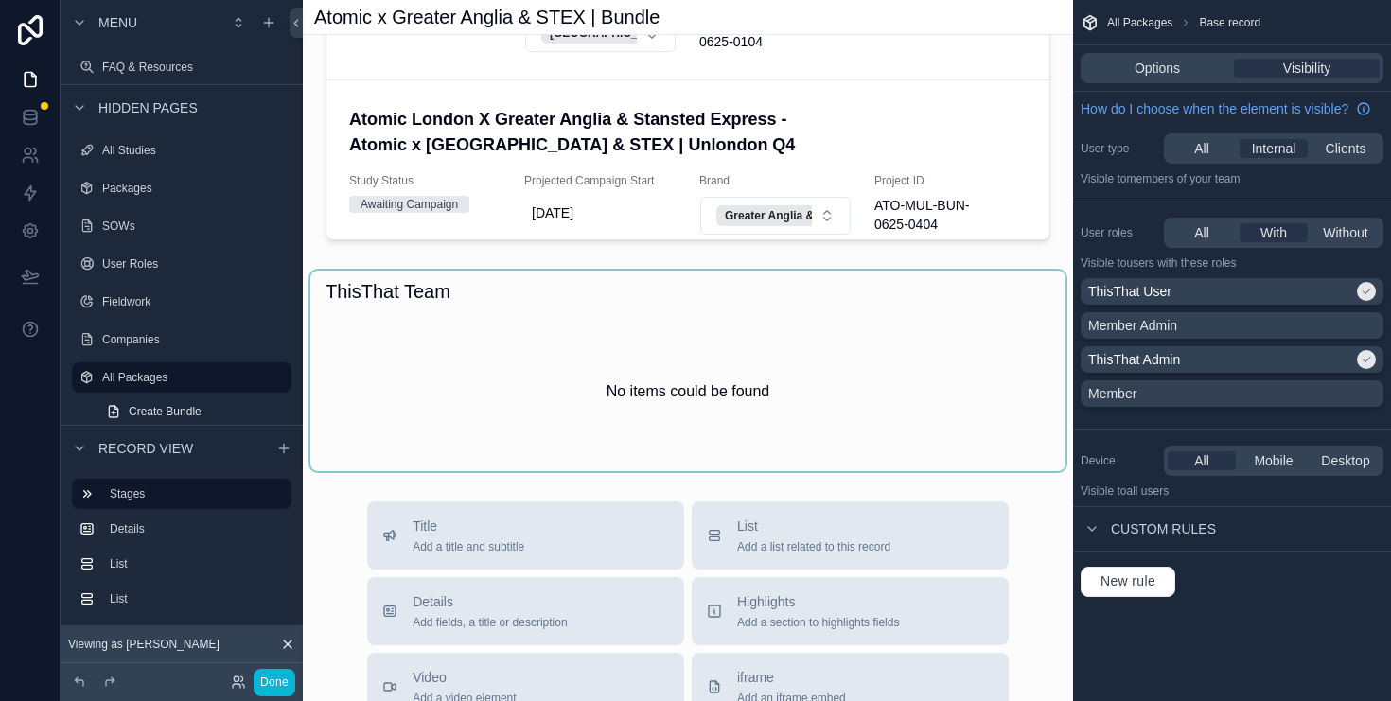
scroll to position [799, 0]
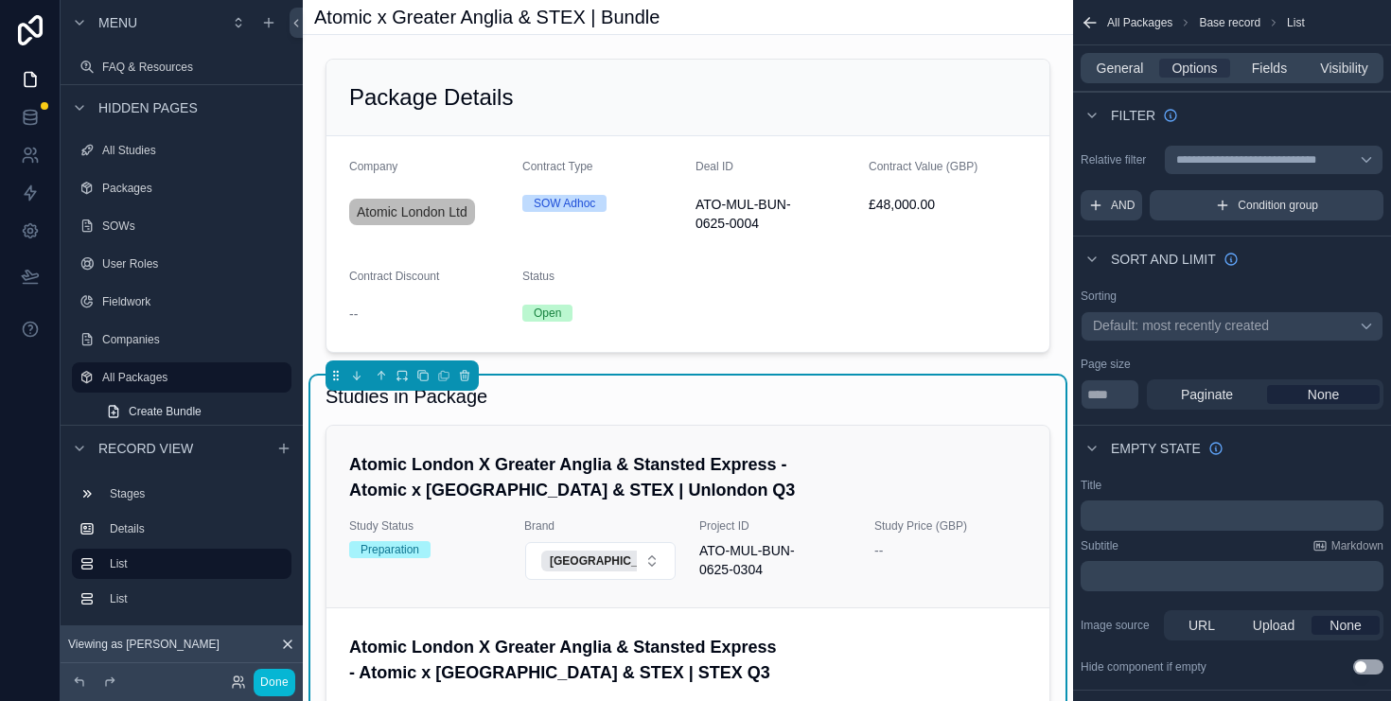
scroll to position [0, 0]
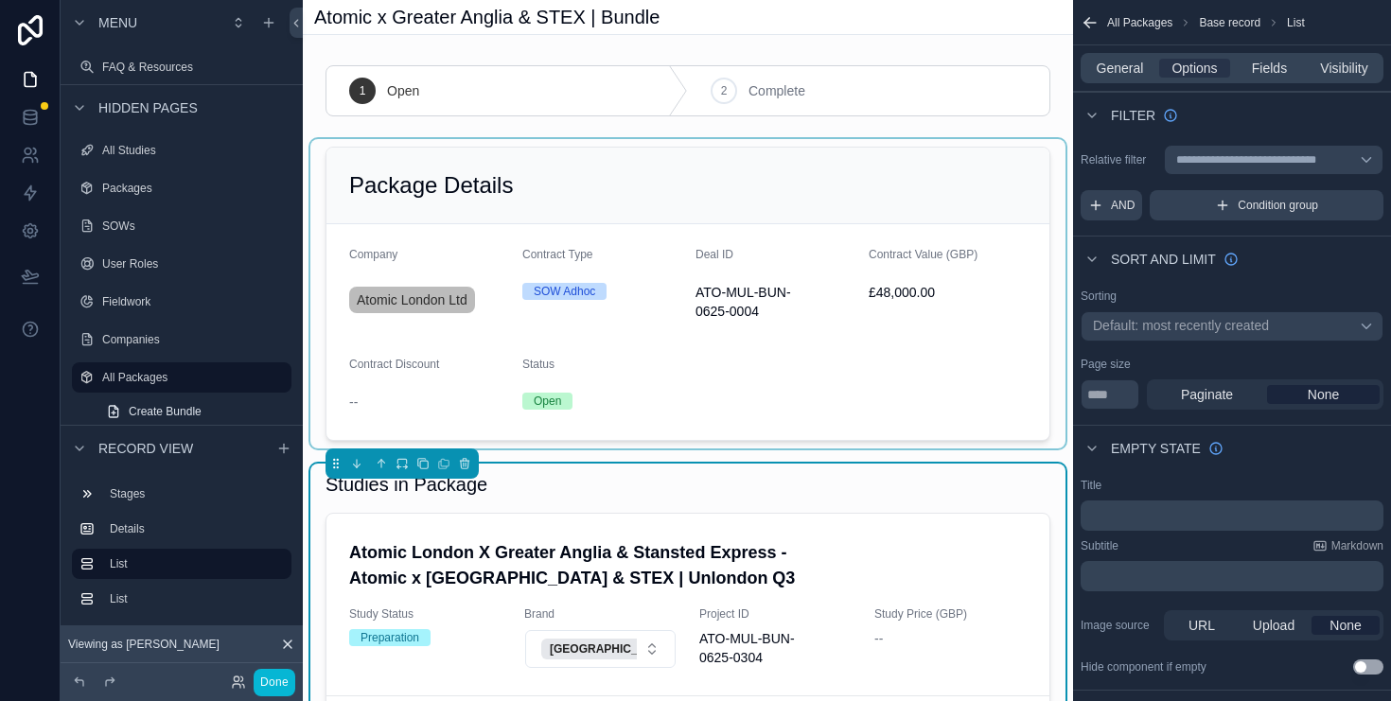
drag, startPoint x: 948, startPoint y: 413, endPoint x: 963, endPoint y: 402, distance: 18.4
click at [949, 413] on div "scrollable content" at bounding box center [687, 293] width 755 height 309
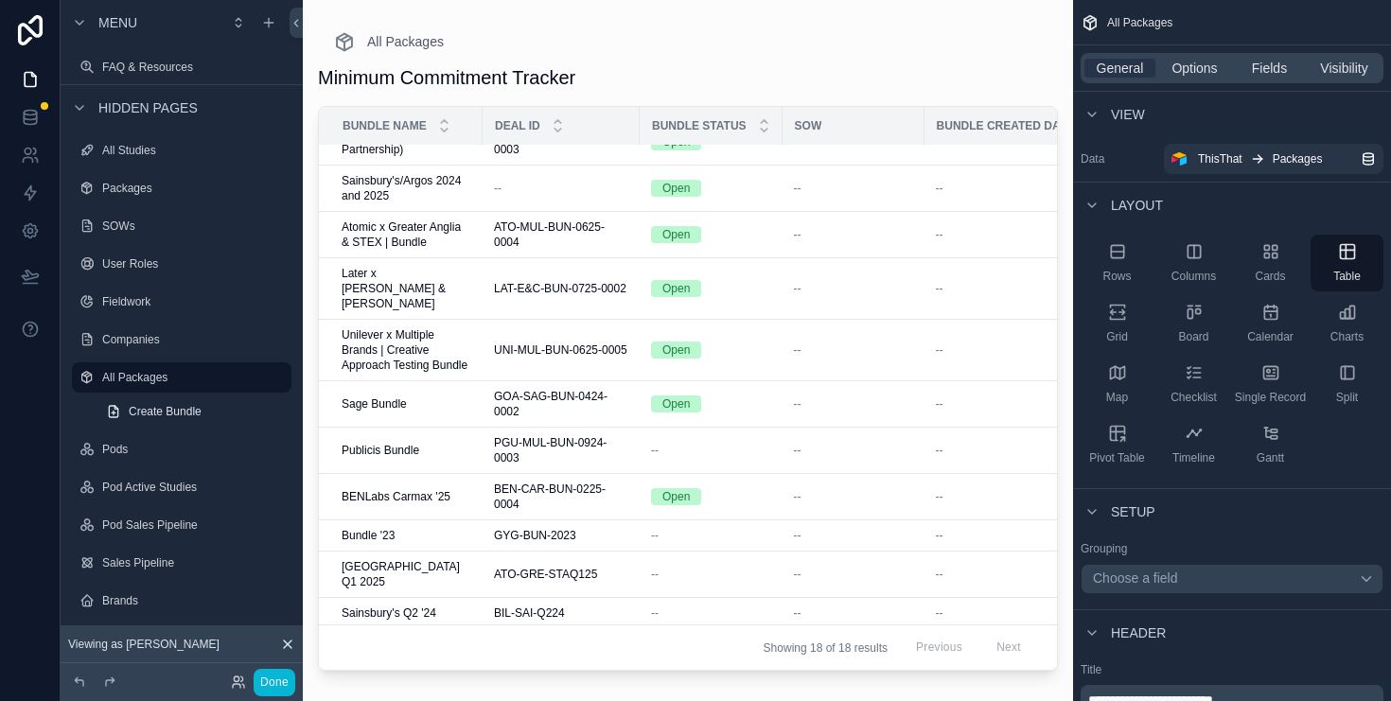
scroll to position [26, 907]
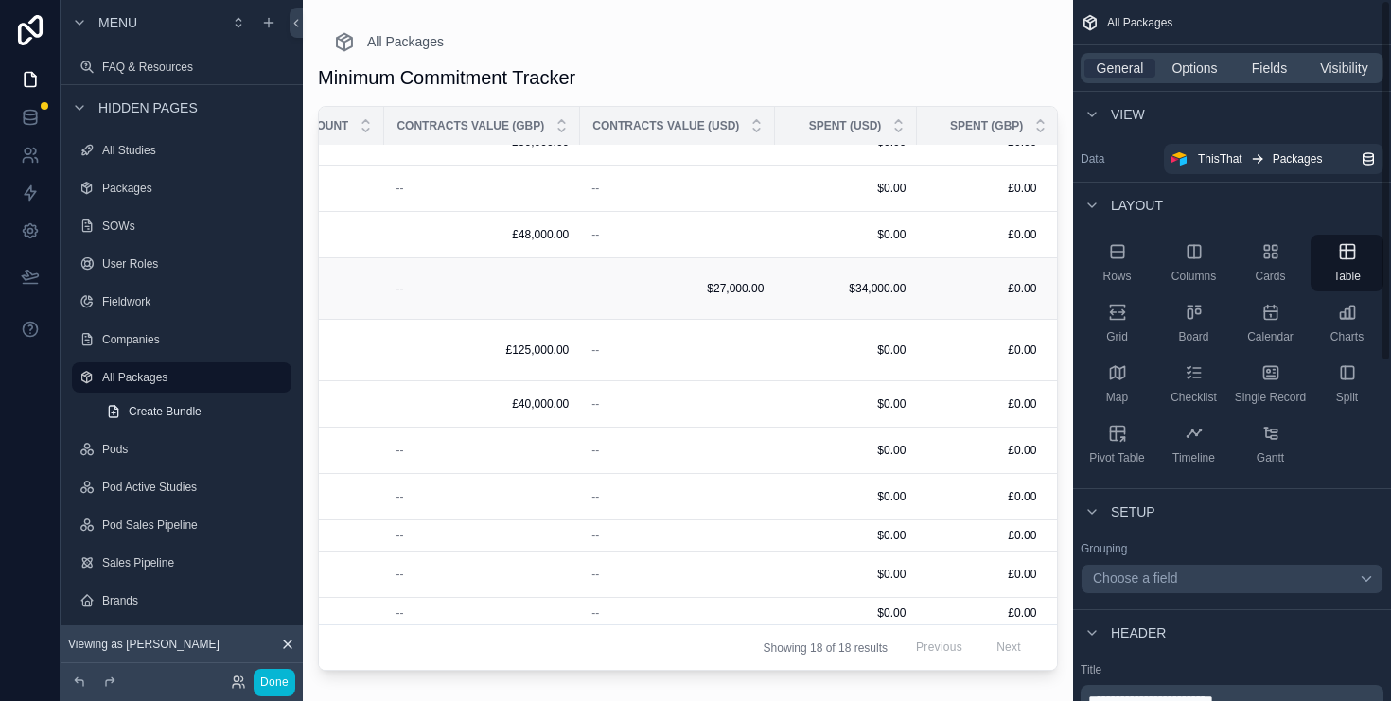
drag, startPoint x: 765, startPoint y: 272, endPoint x: 1005, endPoint y: 290, distance: 240.0
click at [775, 272] on td "$34,000.00 $34,000.00" at bounding box center [846, 289] width 142 height 62
click at [426, 264] on td "--" at bounding box center [482, 289] width 196 height 62
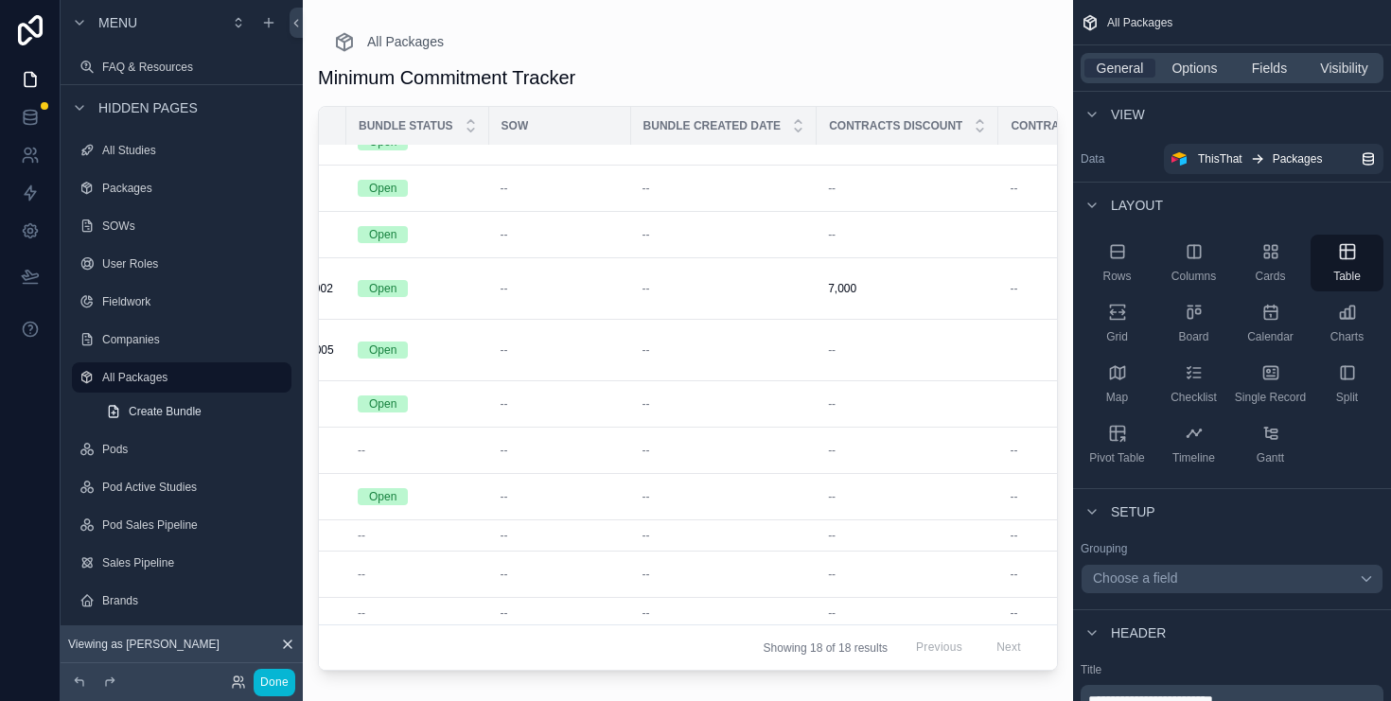
scroll to position [26, 0]
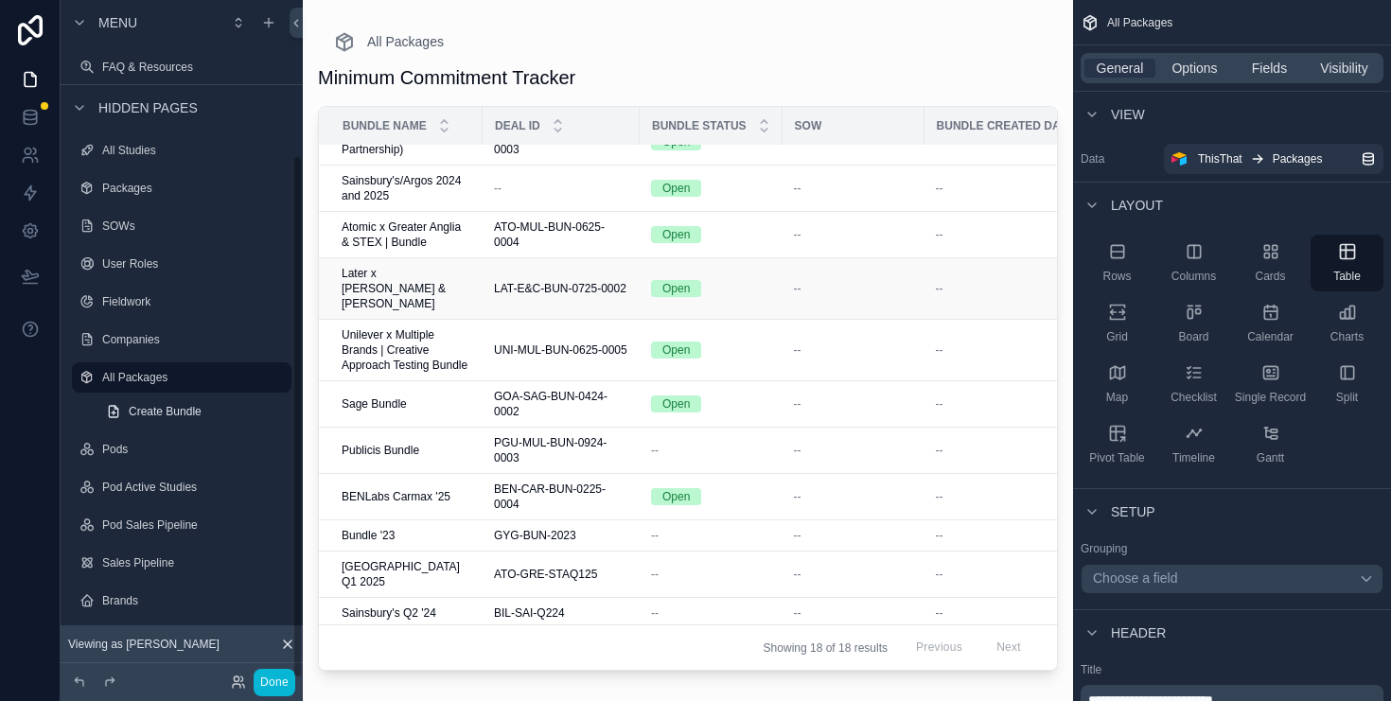
click at [438, 273] on span "Later x [PERSON_NAME] & [PERSON_NAME]" at bounding box center [407, 288] width 130 height 45
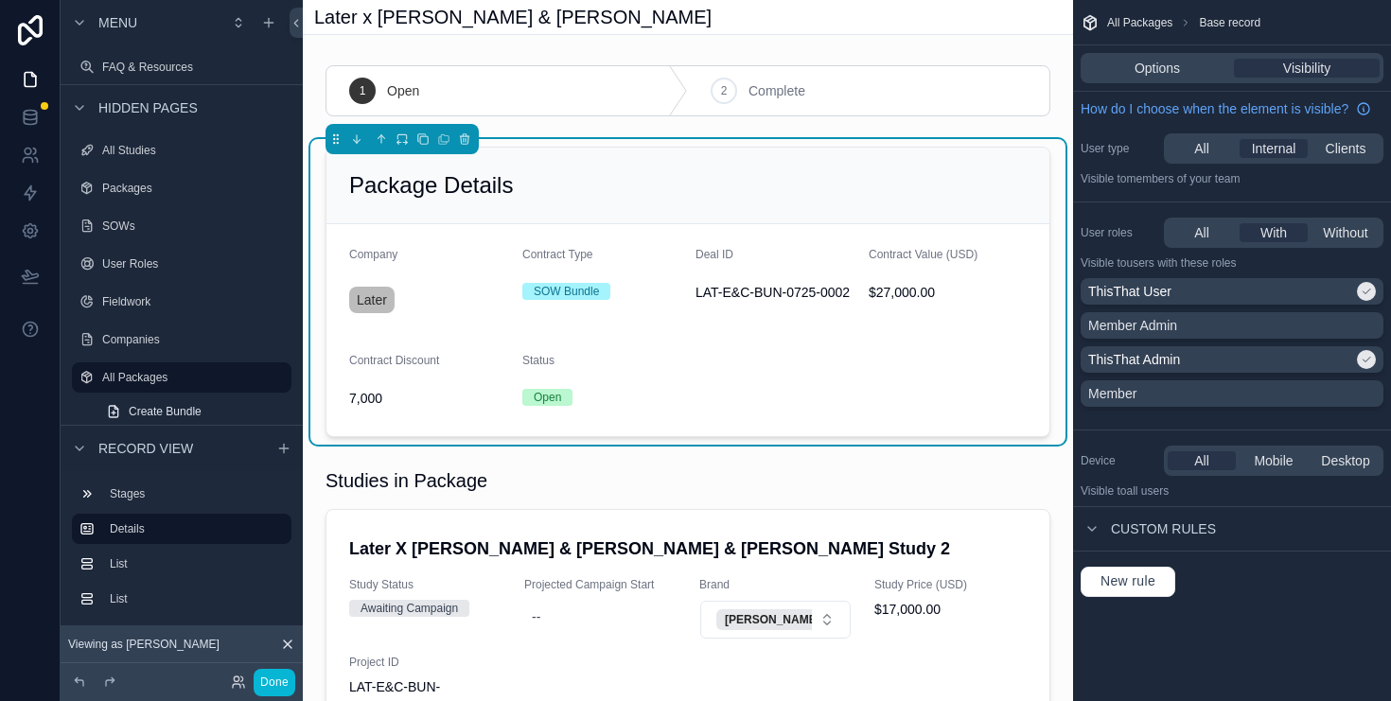
click at [947, 355] on form "Company Later Contract Type SOW Bundle Deal ID LAT-E&C-BUN-0725-0002 Contract V…" at bounding box center [687, 330] width 723 height 212
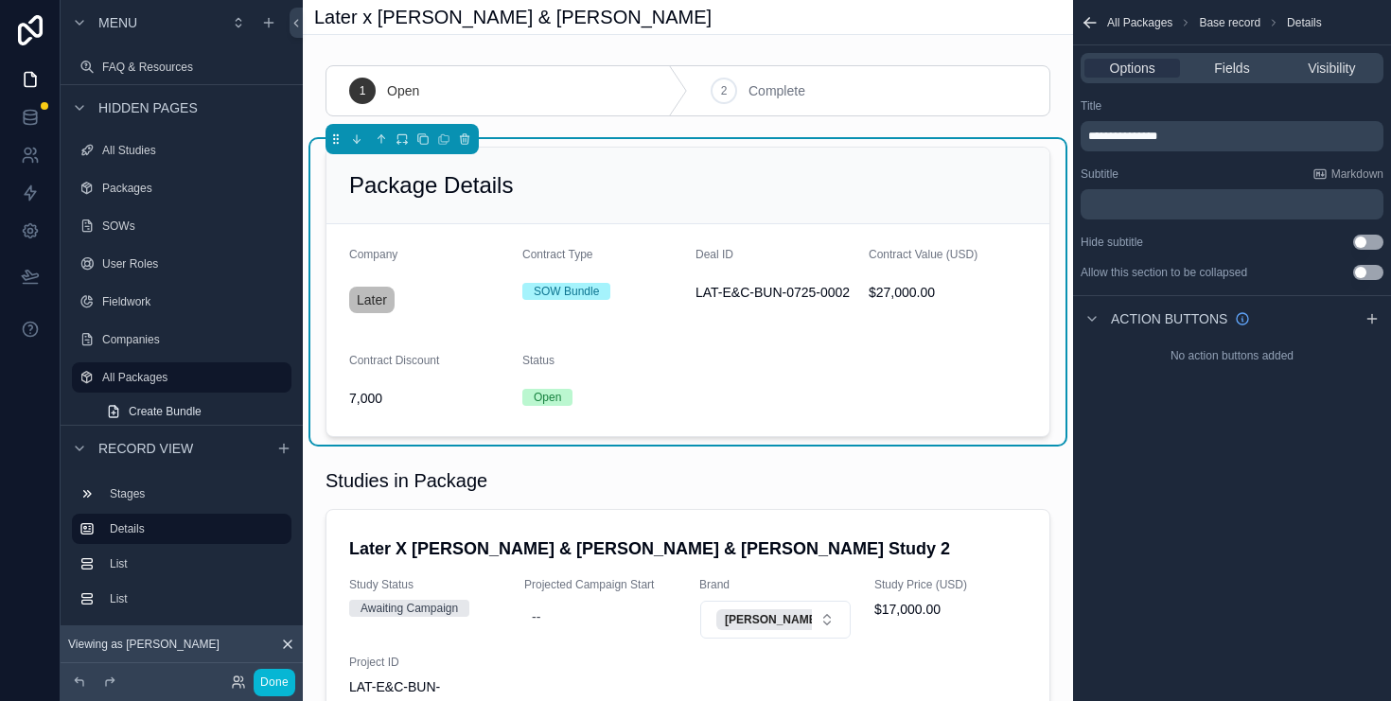
drag, startPoint x: 995, startPoint y: 364, endPoint x: 1037, endPoint y: 360, distance: 41.8
click at [994, 363] on form "Company Later Contract Type SOW Bundle Deal ID LAT-E&C-BUN-0725-0002 Contract V…" at bounding box center [687, 330] width 723 height 212
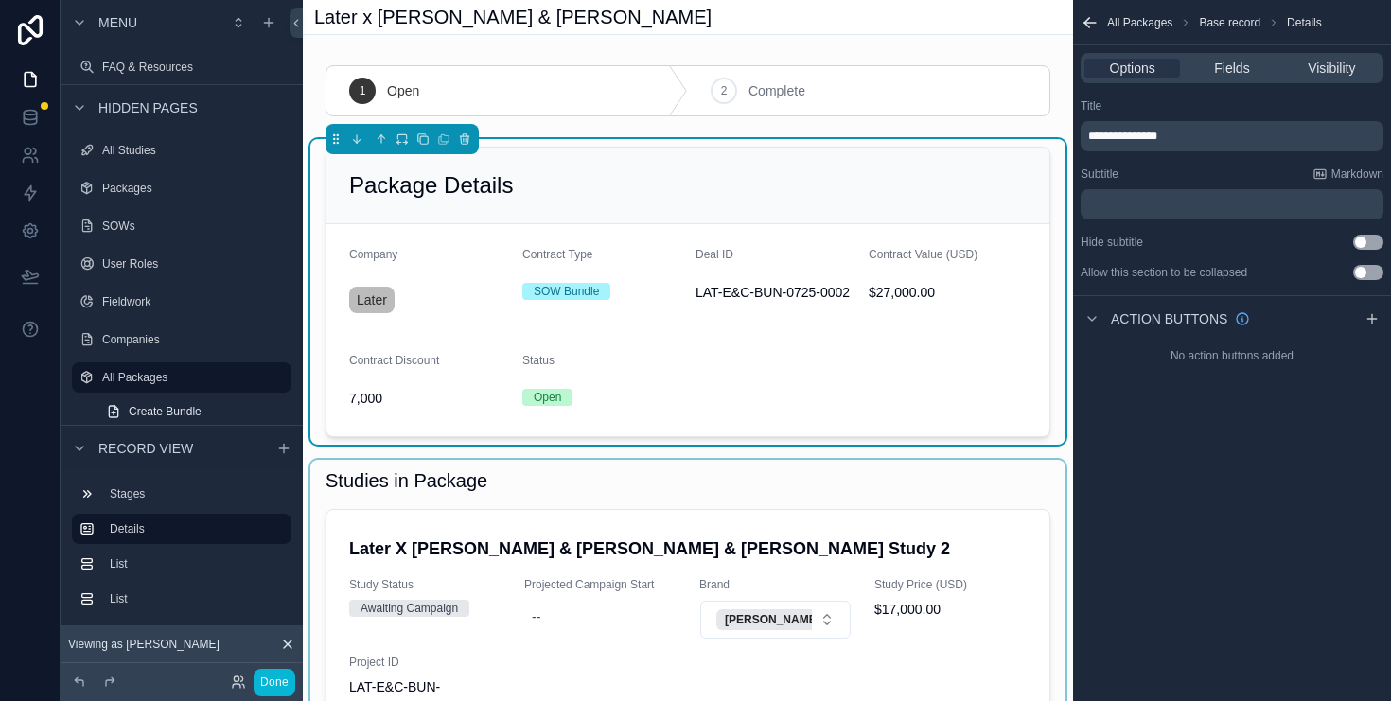
drag, startPoint x: 892, startPoint y: 624, endPoint x: 905, endPoint y: 624, distance: 12.3
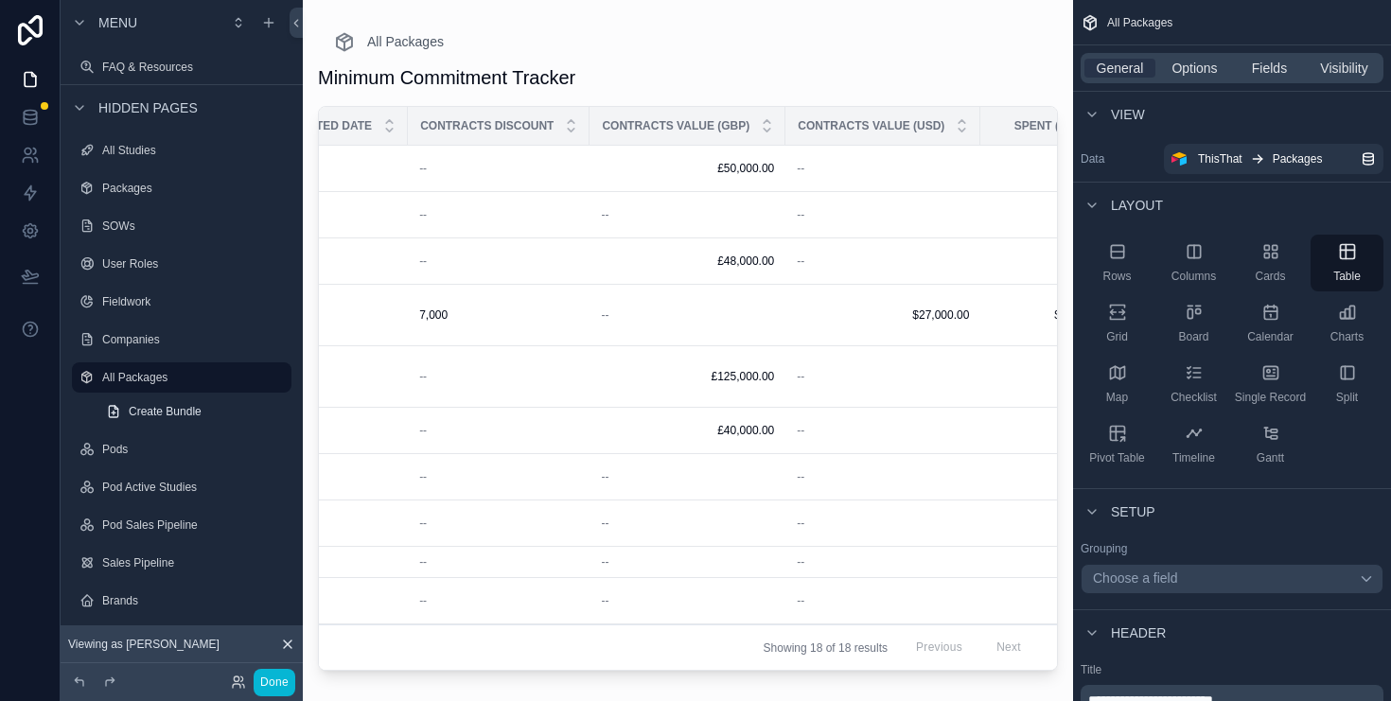
scroll to position [0, 907]
